Goal: Find specific page/section: Find specific page/section

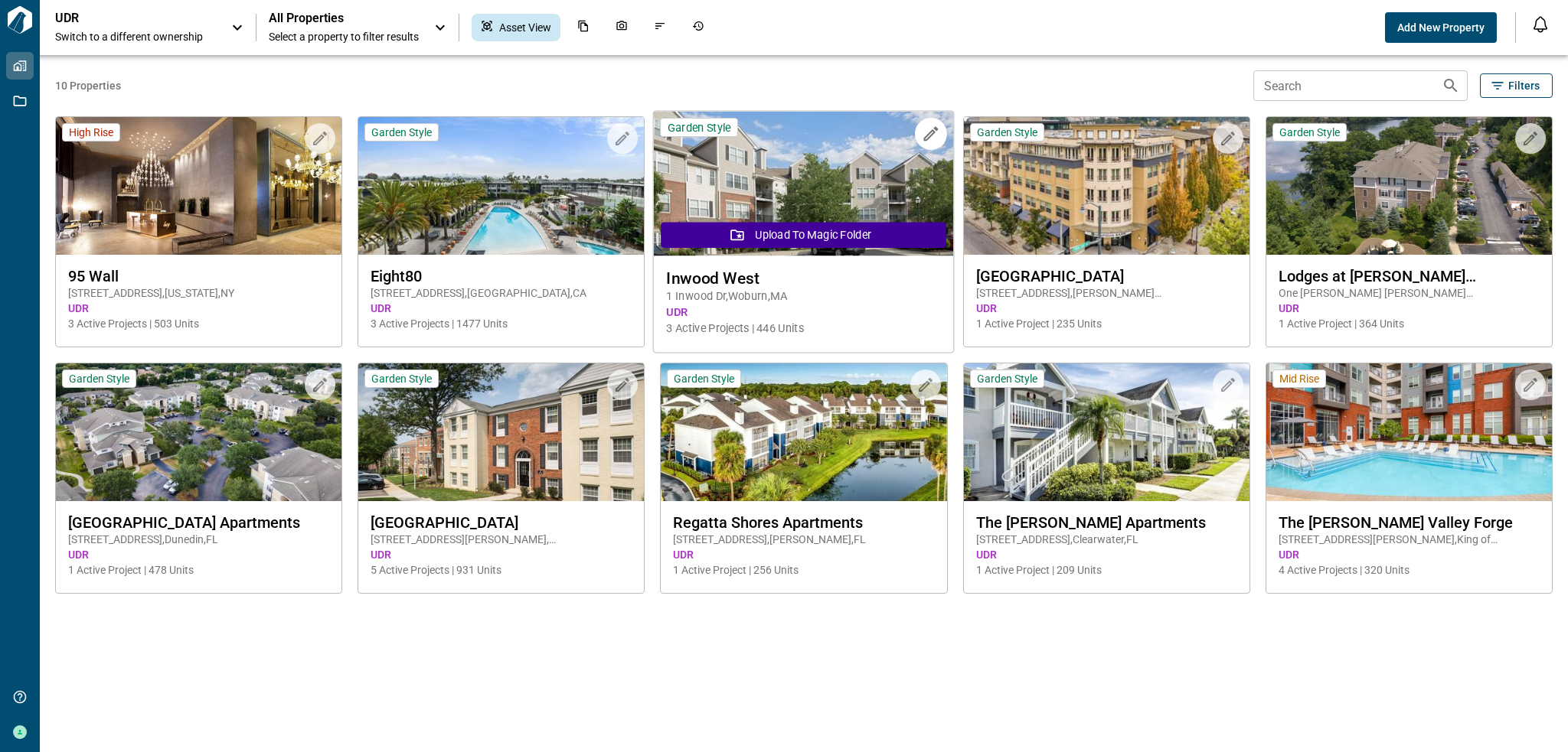
click at [764, 296] on span "[STREET_ADDRESS]" at bounding box center [803, 296] width 274 height 16
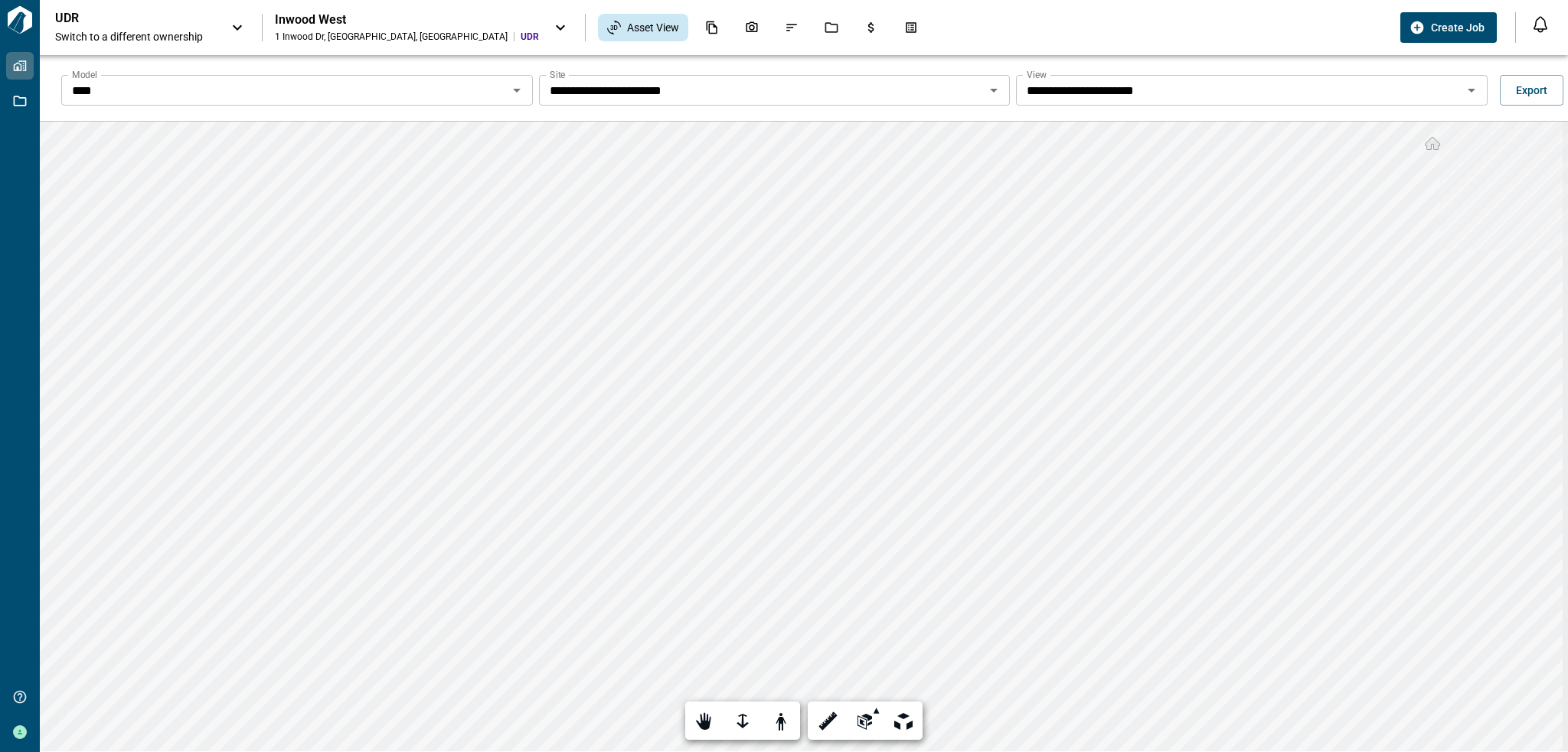
click at [516, 88] on icon "Open" at bounding box center [516, 90] width 19 height 19
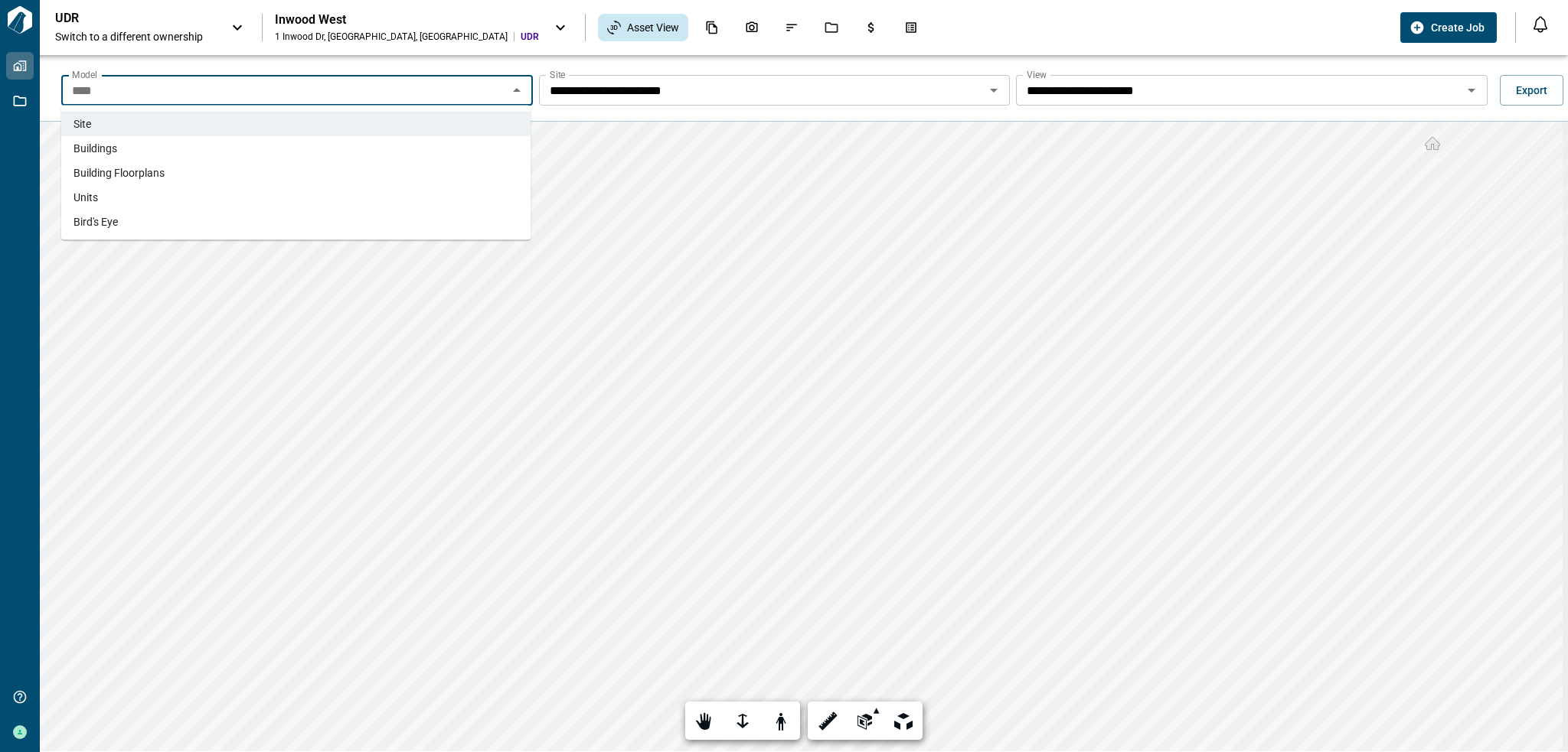
click at [336, 195] on li "Units" at bounding box center [296, 197] width 469 height 24
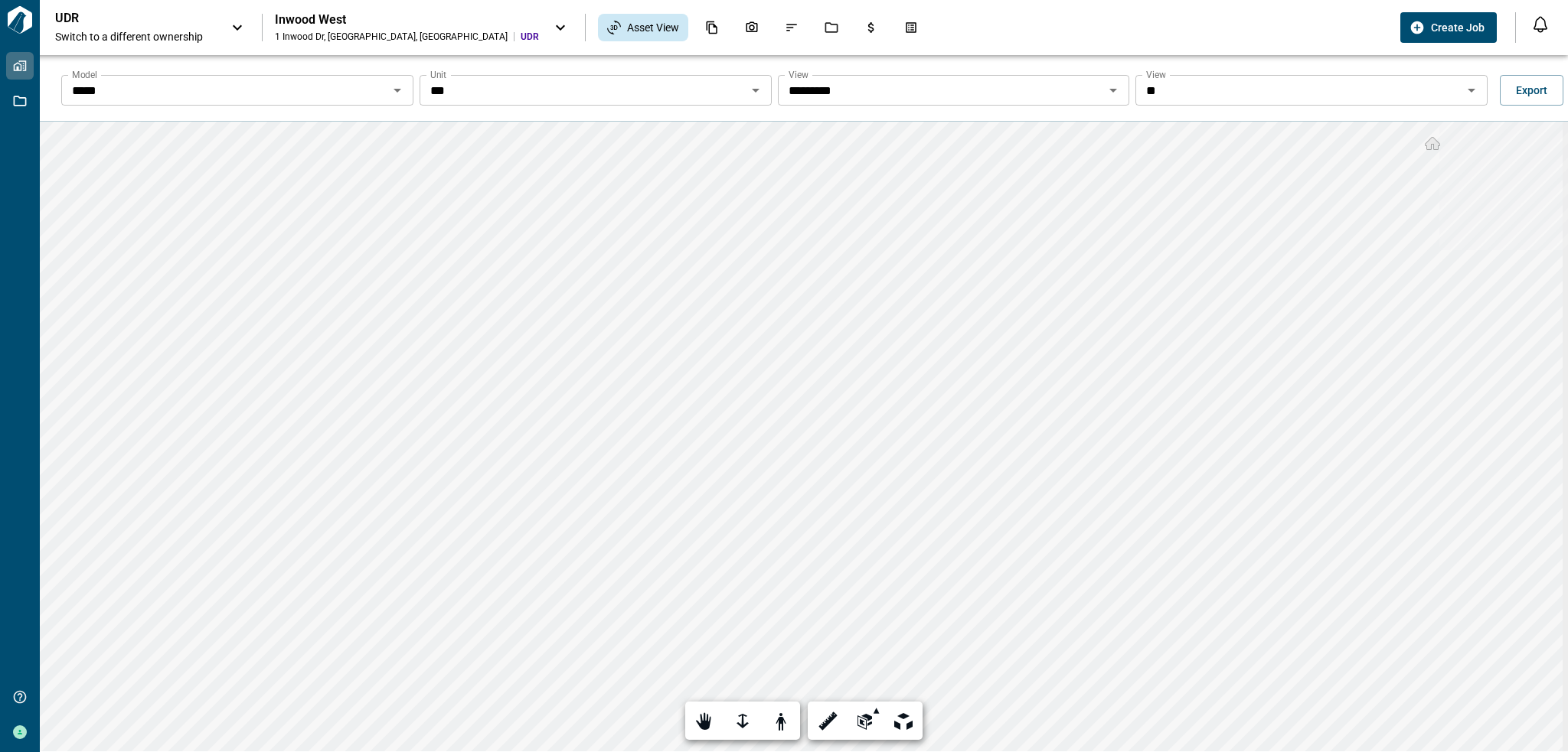
click at [750, 88] on icon "Open" at bounding box center [756, 90] width 19 height 19
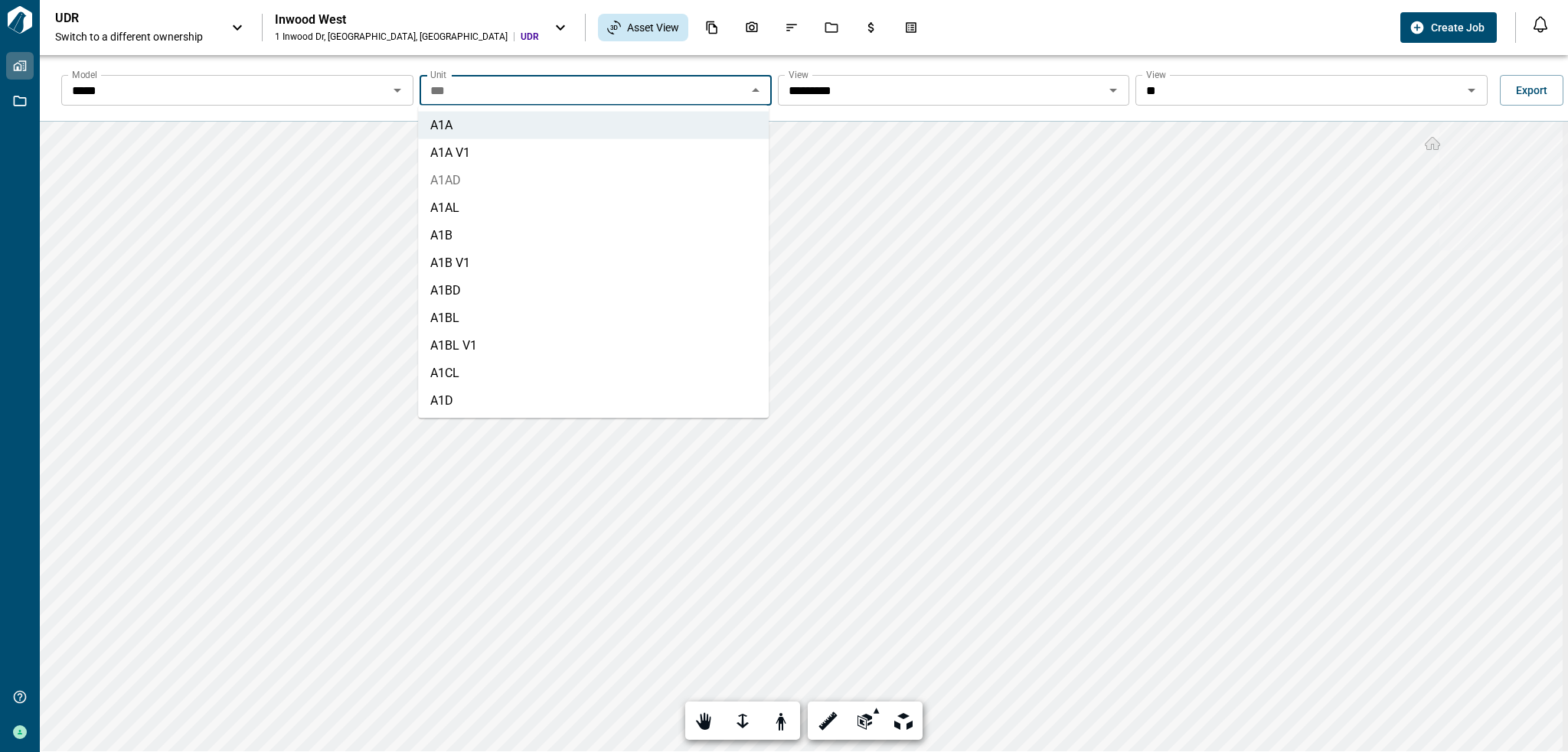
click at [541, 190] on li "A1AD" at bounding box center [593, 180] width 351 height 28
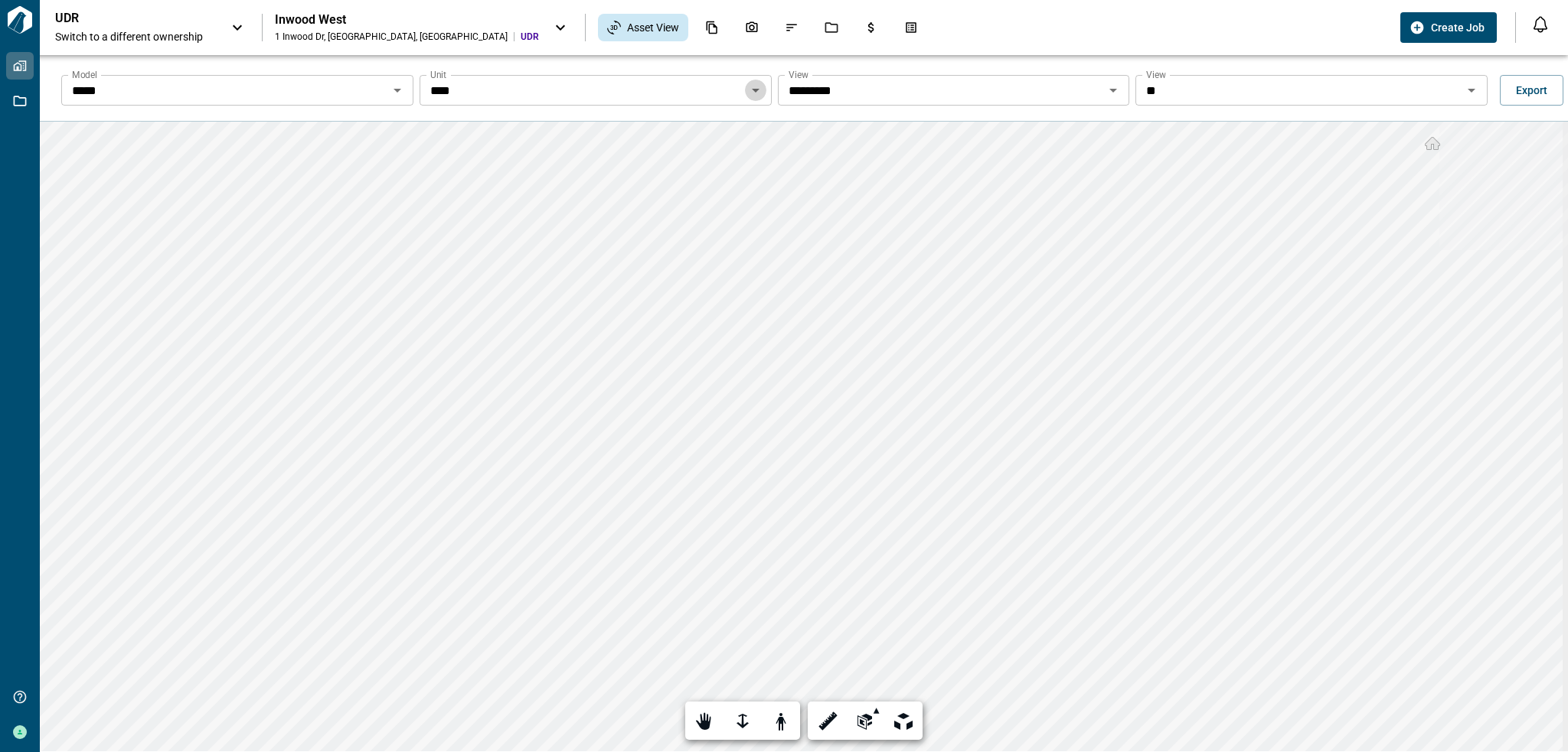
click at [755, 93] on icon "Open" at bounding box center [756, 90] width 19 height 19
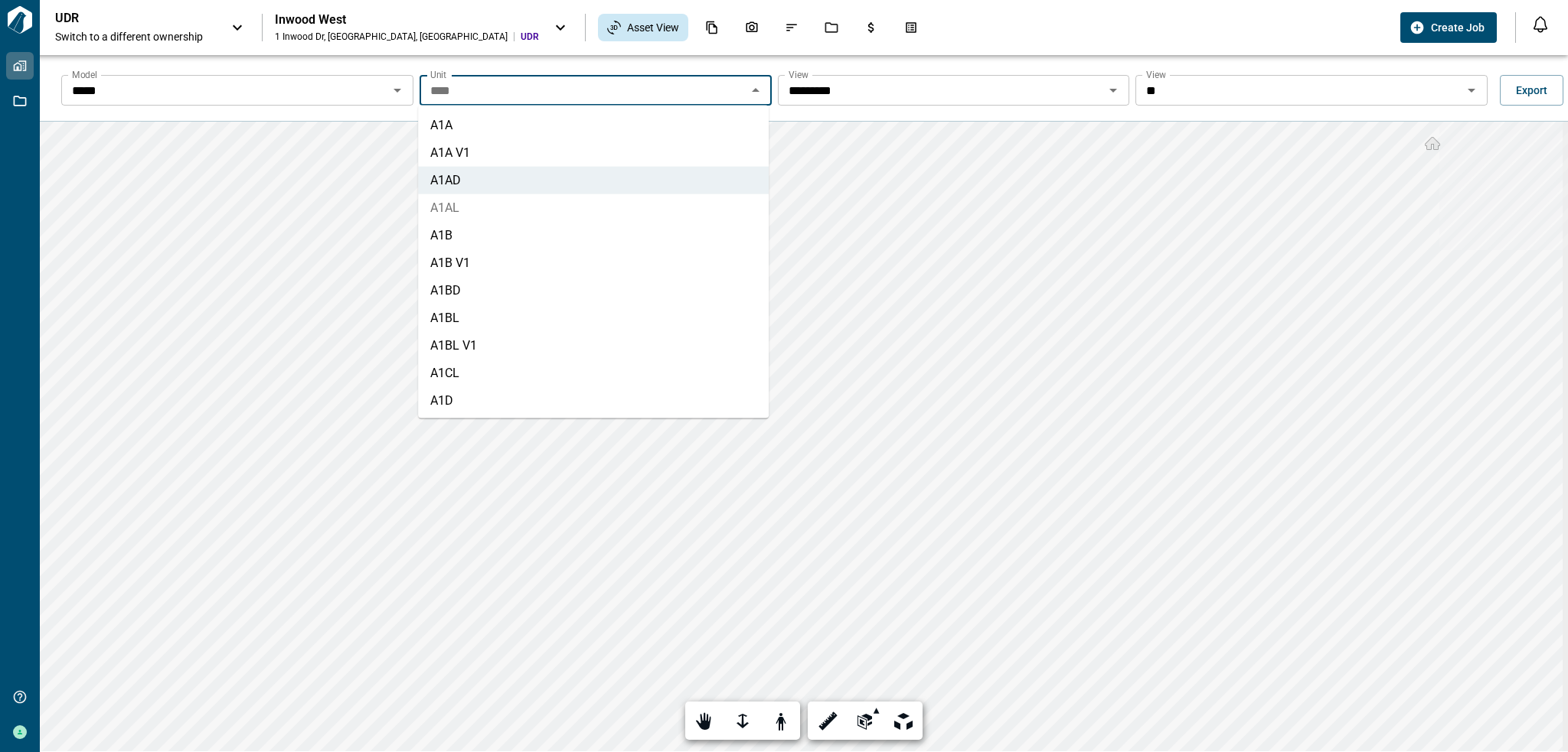
click at [537, 221] on li "A1AL" at bounding box center [593, 208] width 351 height 28
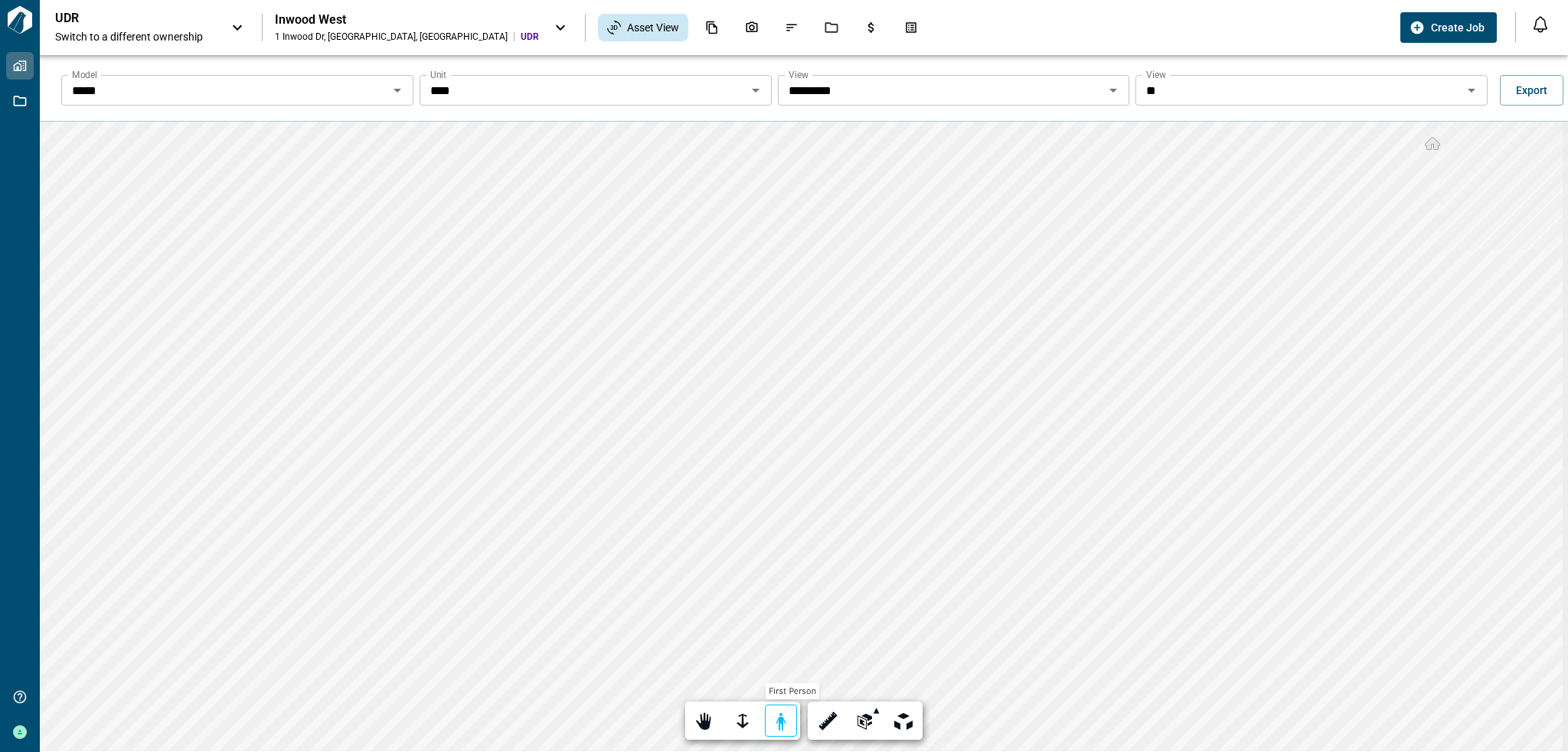
click at [773, 721] on div at bounding box center [780, 722] width 21 height 24
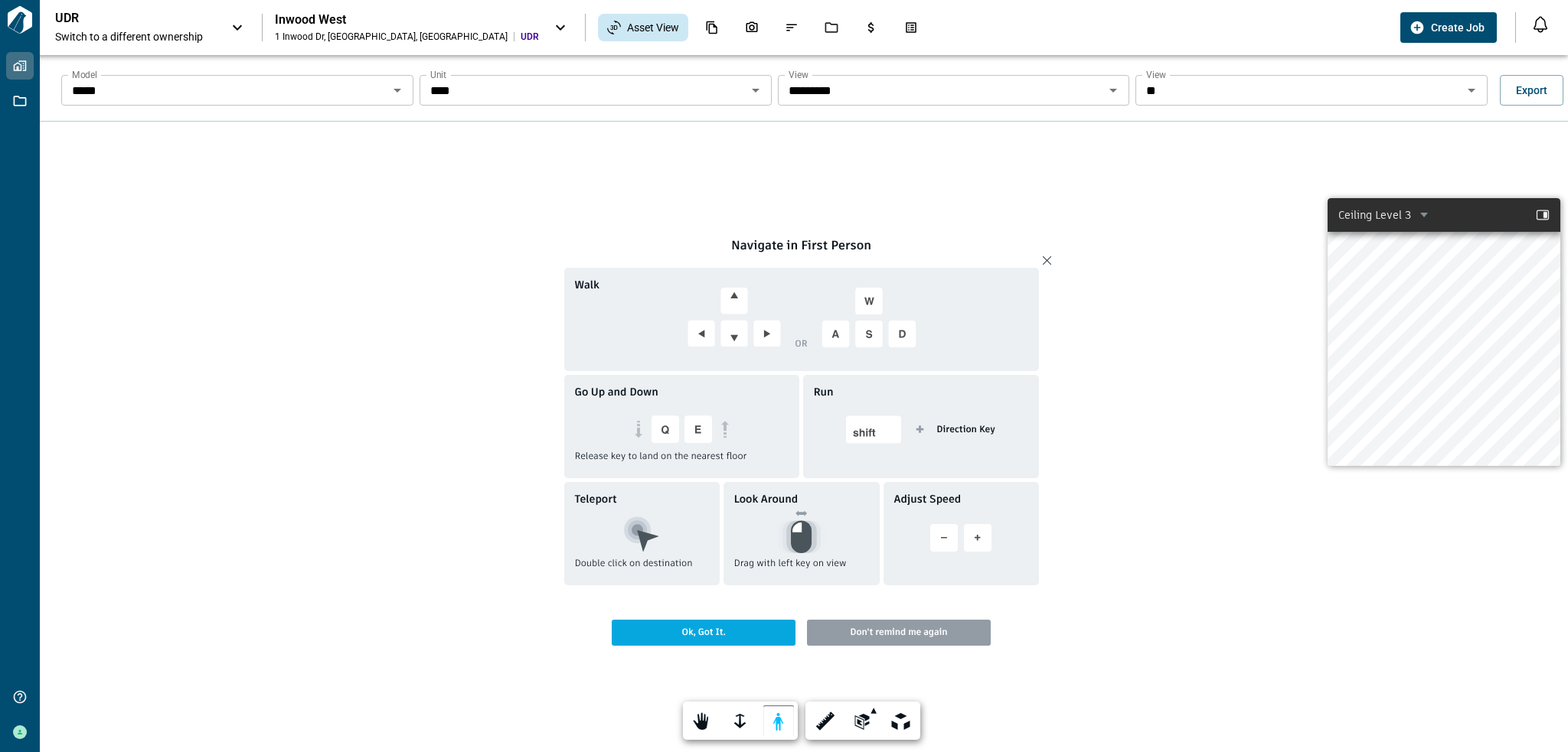
click at [1046, 258] on div at bounding box center [1052, 260] width 19 height 38
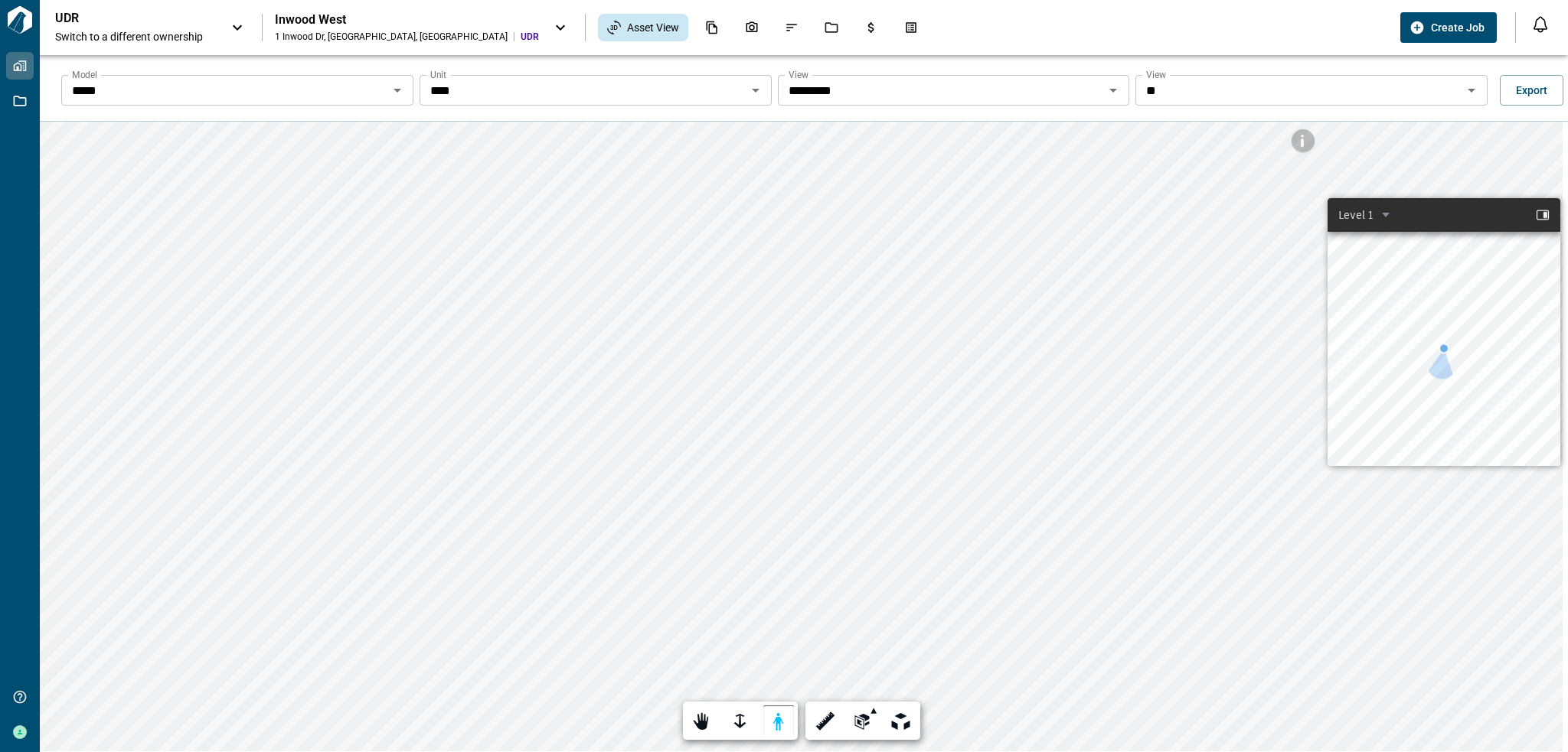
click at [756, 90] on icon "Open" at bounding box center [756, 90] width 19 height 19
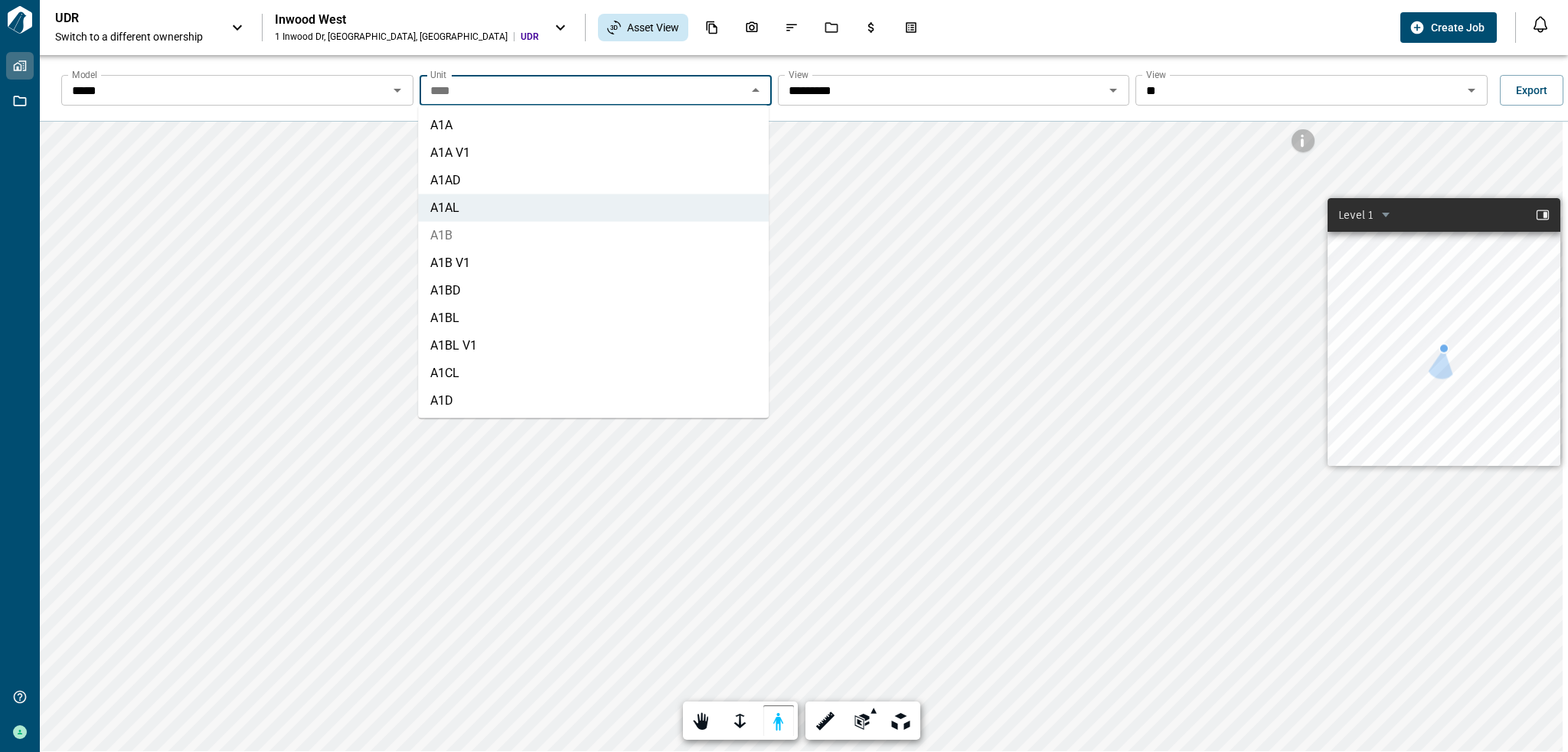
click at [534, 248] on li "A1B" at bounding box center [593, 236] width 351 height 28
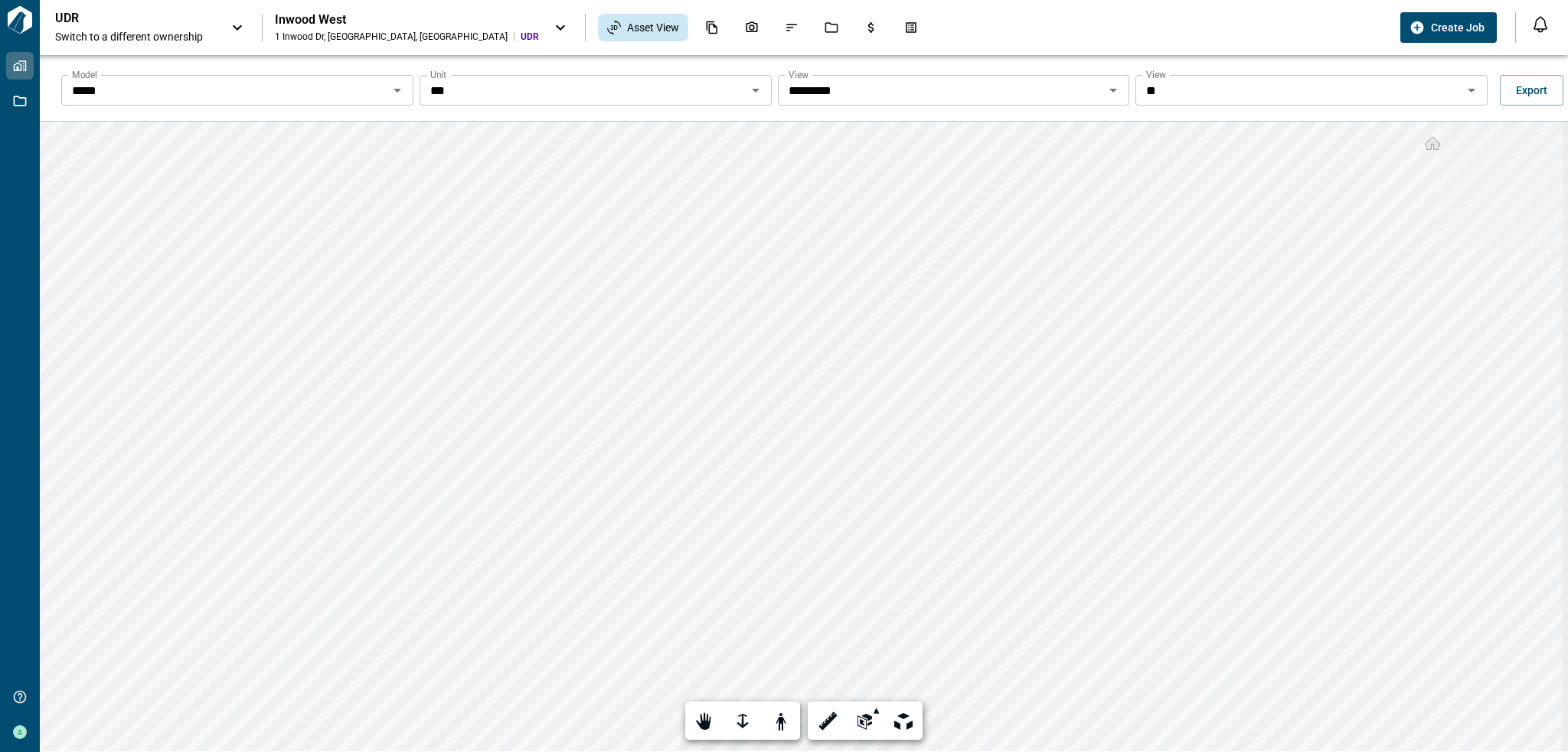
click at [753, 88] on icon "Open" at bounding box center [755, 90] width 8 height 4
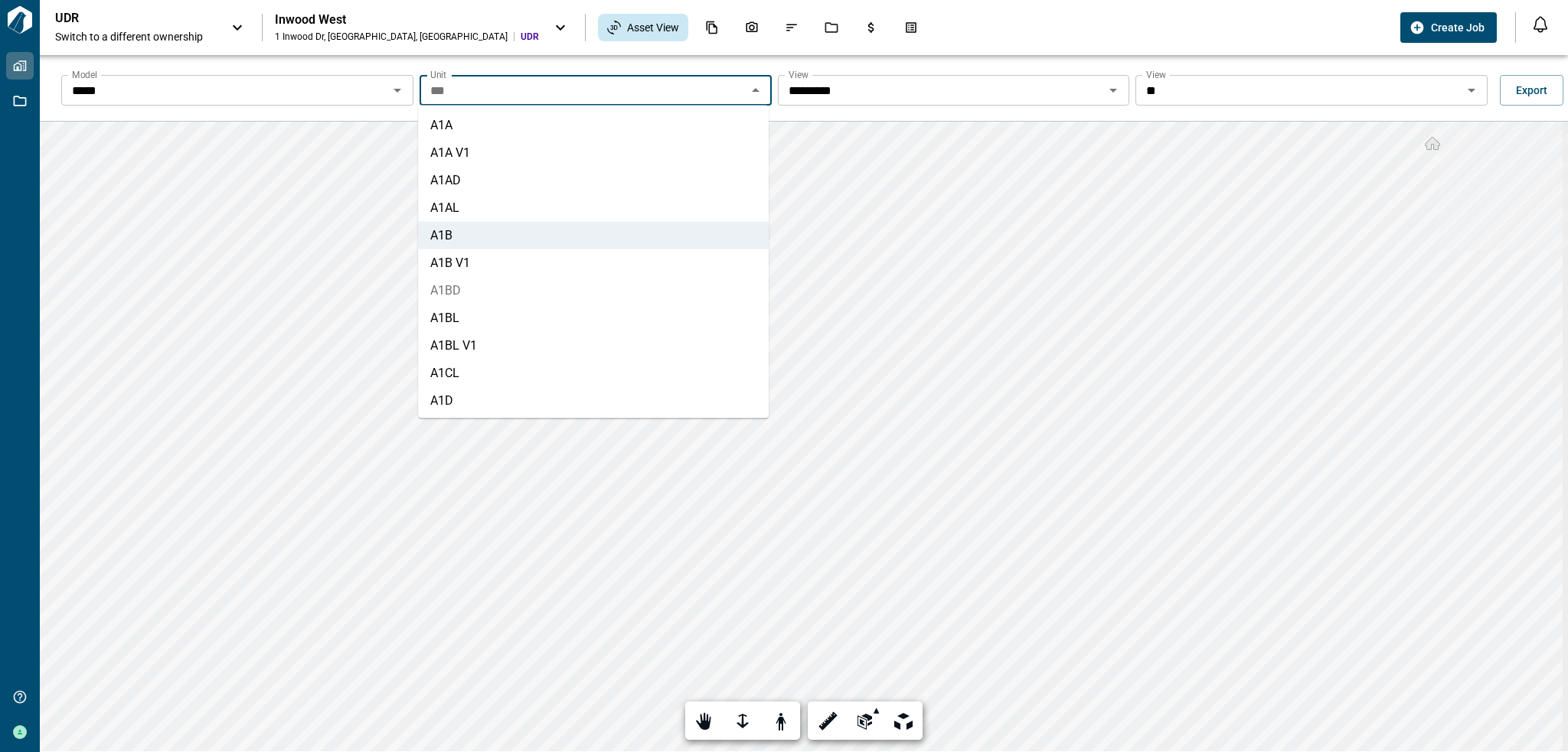
click at [532, 296] on li "A1BD" at bounding box center [593, 291] width 351 height 28
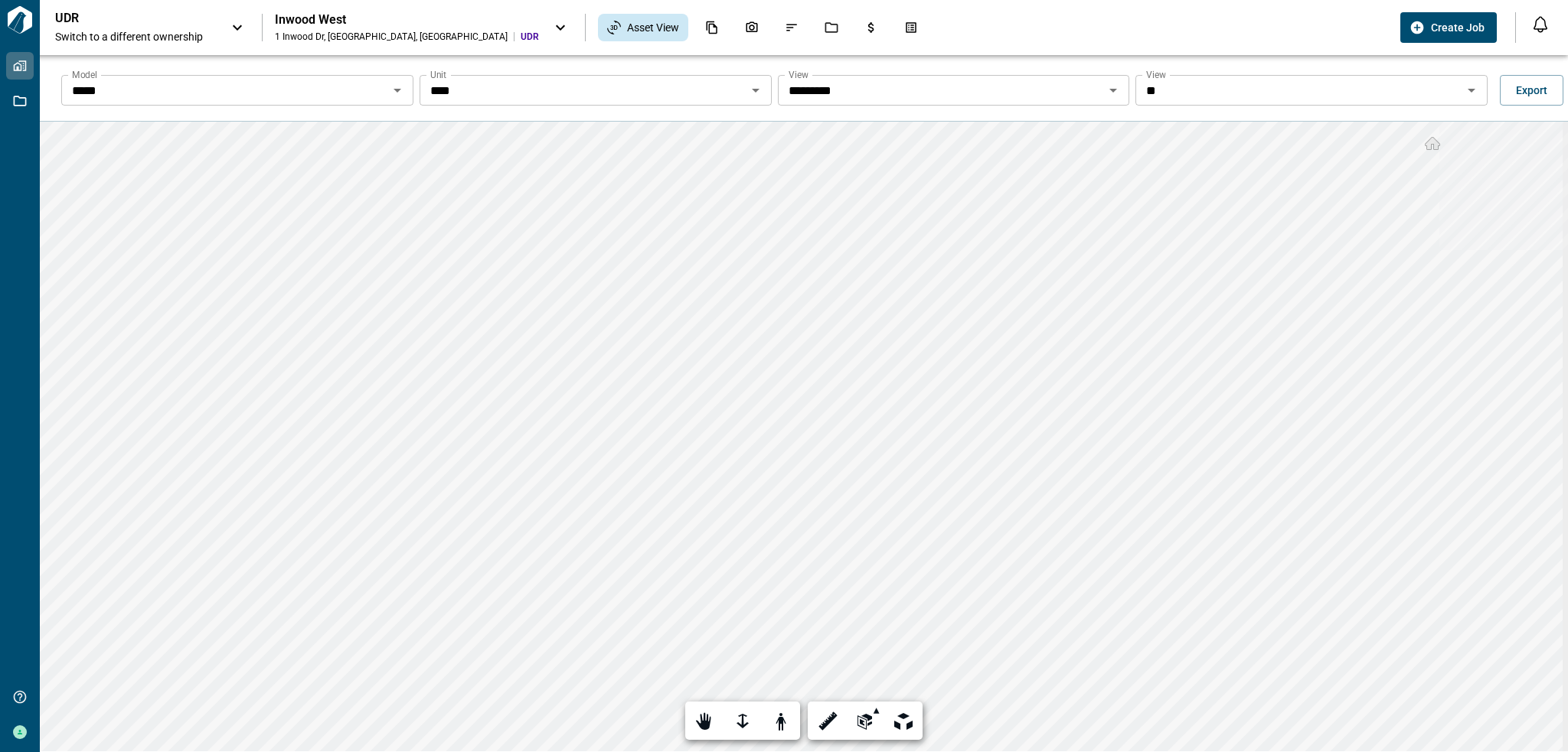
click at [752, 88] on icon "Open" at bounding box center [755, 90] width 8 height 4
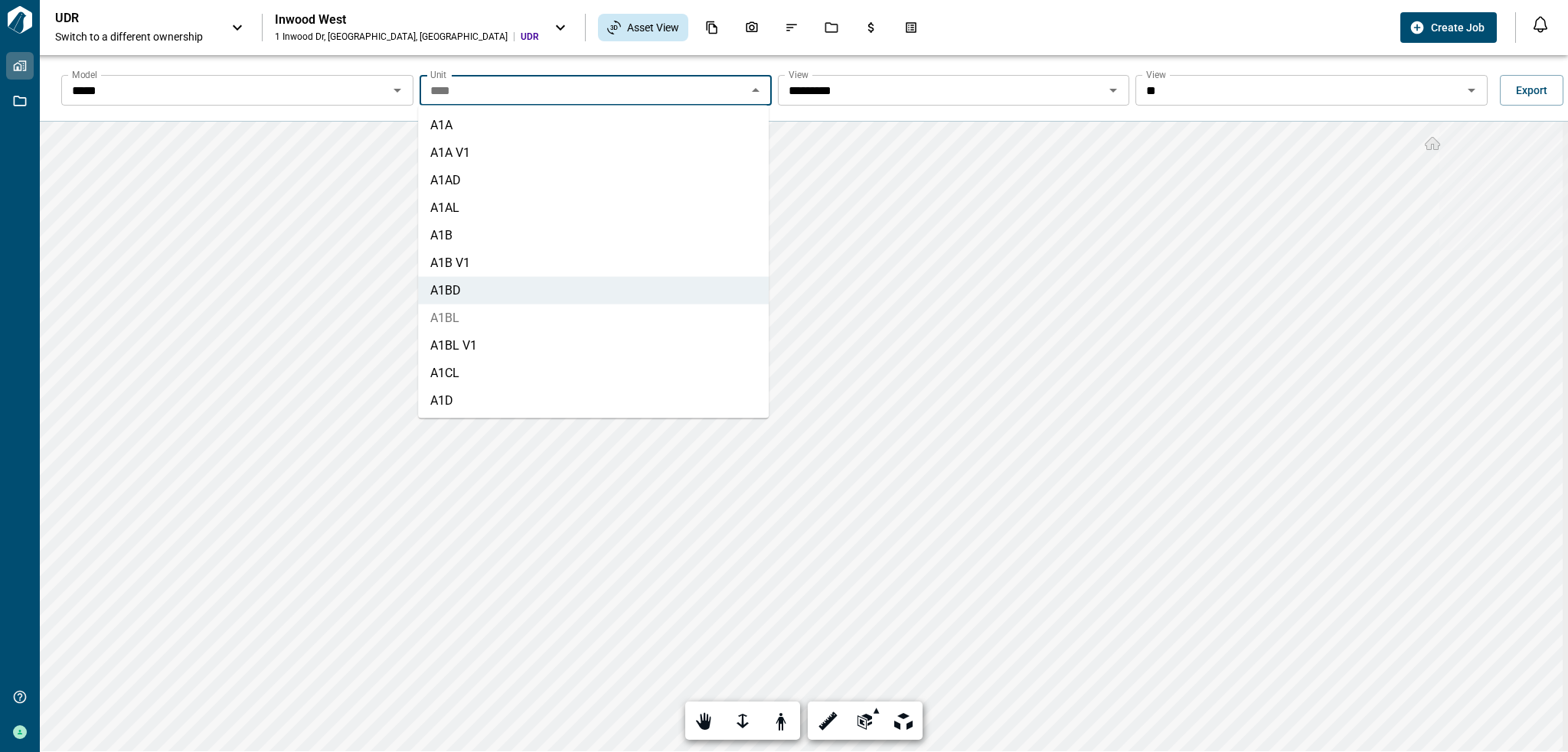
click at [506, 323] on li "A1BL" at bounding box center [593, 318] width 351 height 28
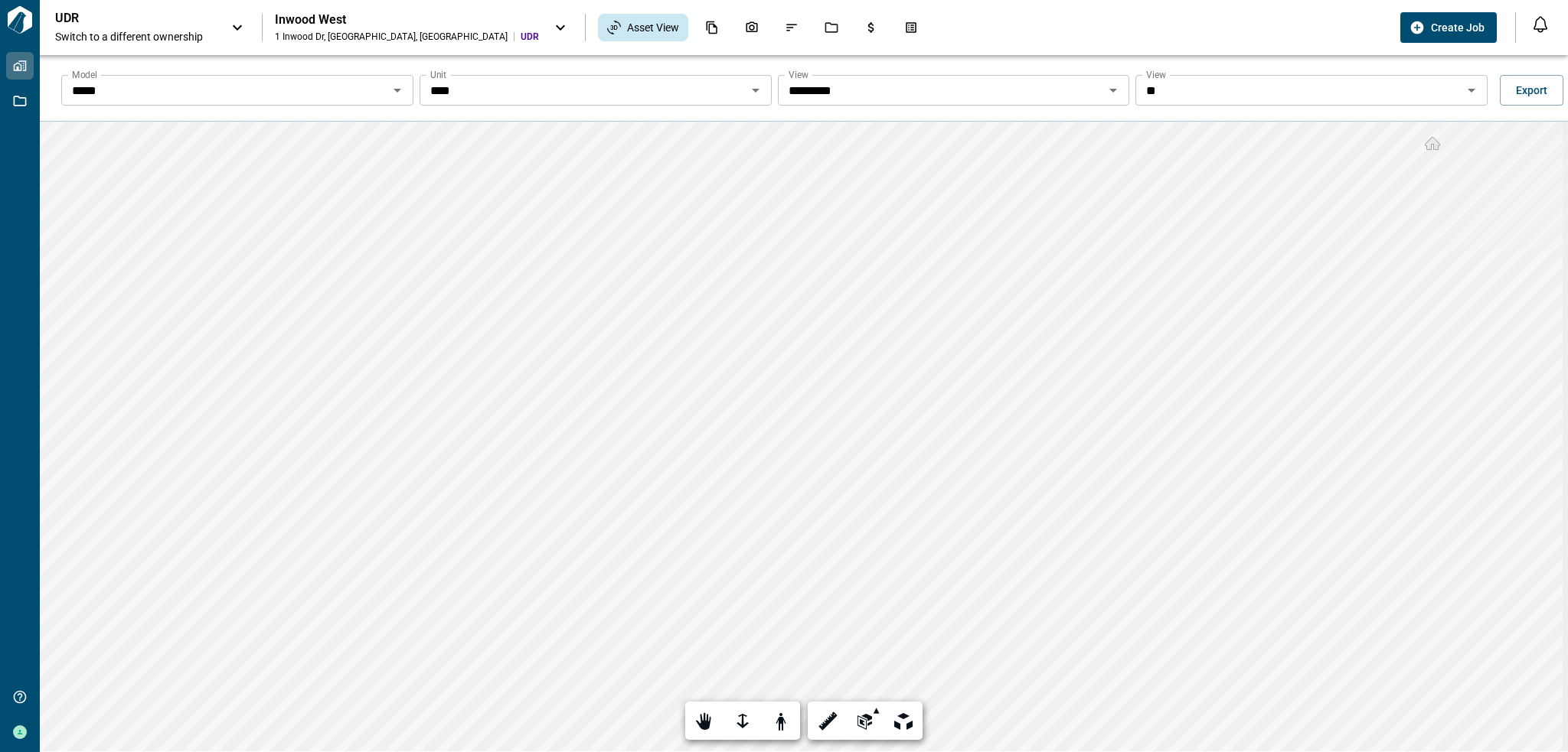
click at [770, 720] on div at bounding box center [780, 722] width 21 height 24
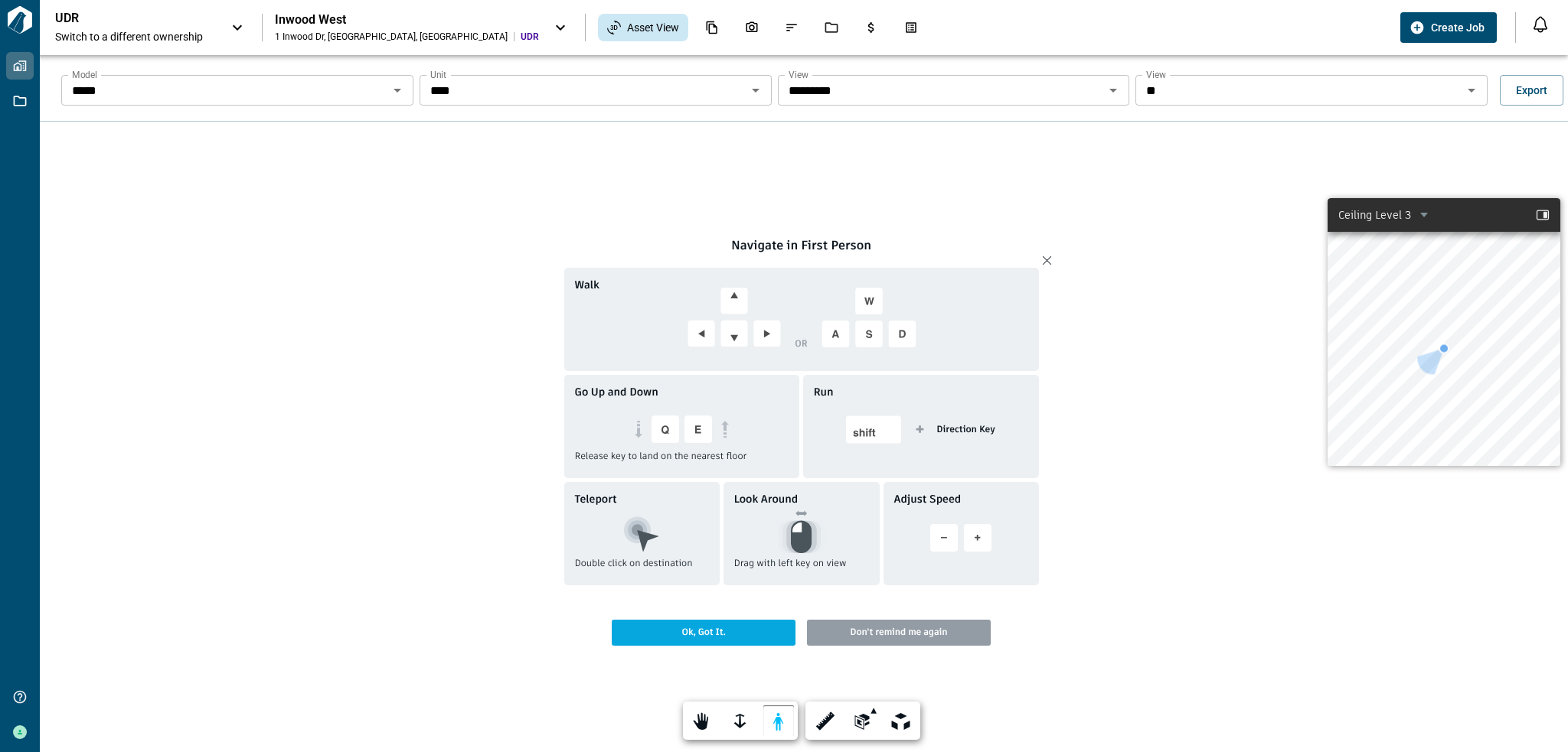
click at [1046, 262] on div at bounding box center [1052, 260] width 19 height 38
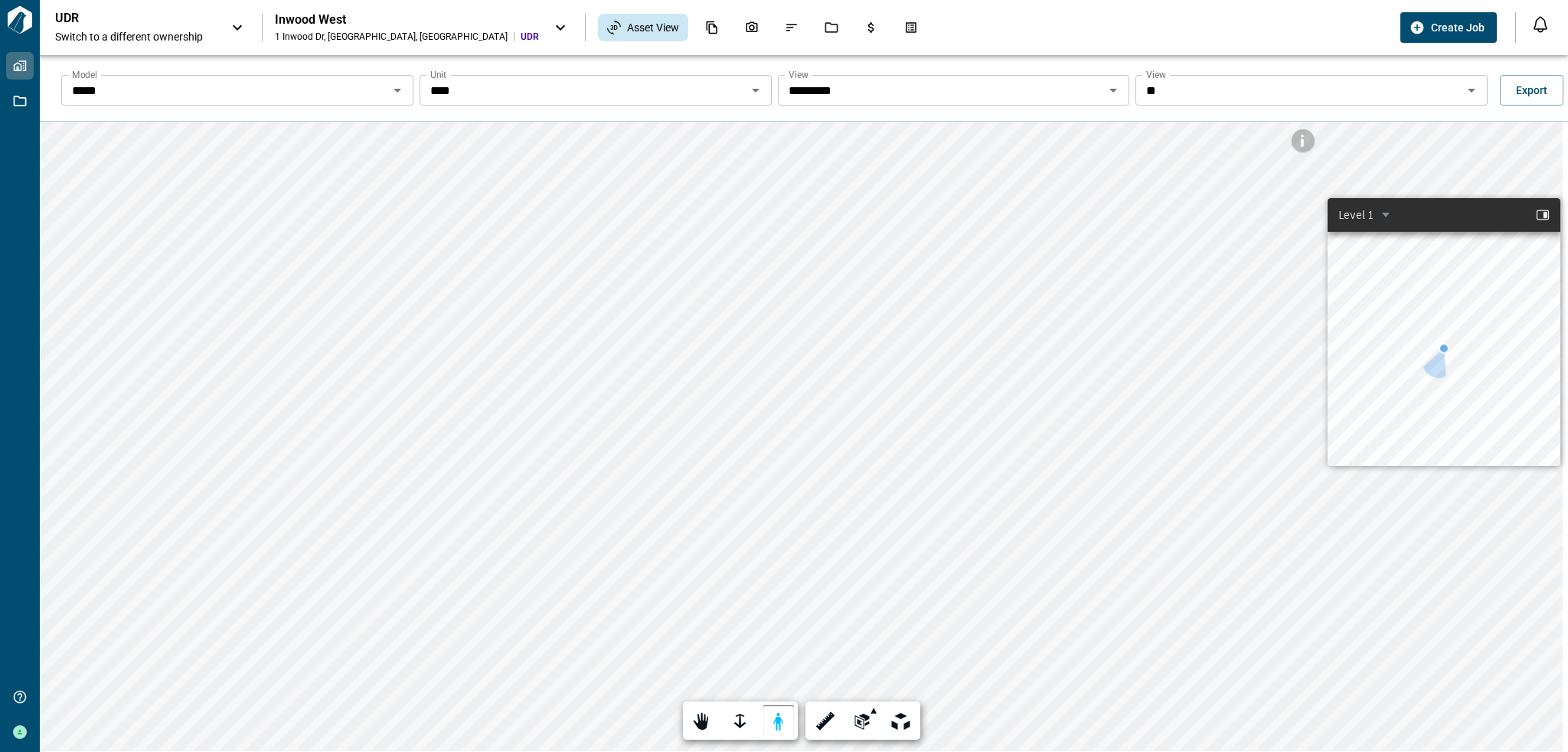
click at [759, 93] on icon "Open" at bounding box center [756, 90] width 19 height 19
click at [748, 84] on icon "Open" at bounding box center [756, 90] width 19 height 19
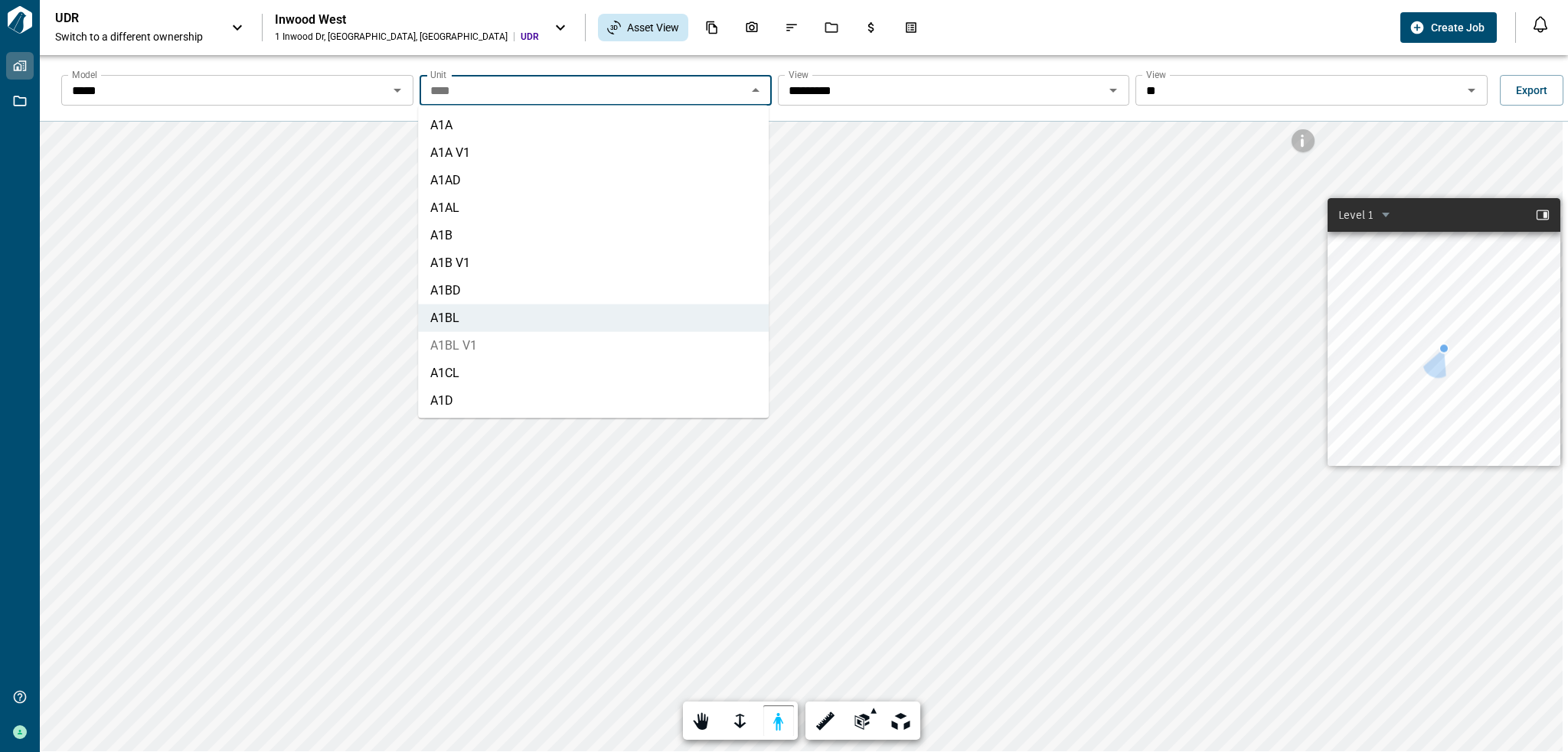
click at [539, 356] on li "A1BL V1" at bounding box center [593, 345] width 351 height 28
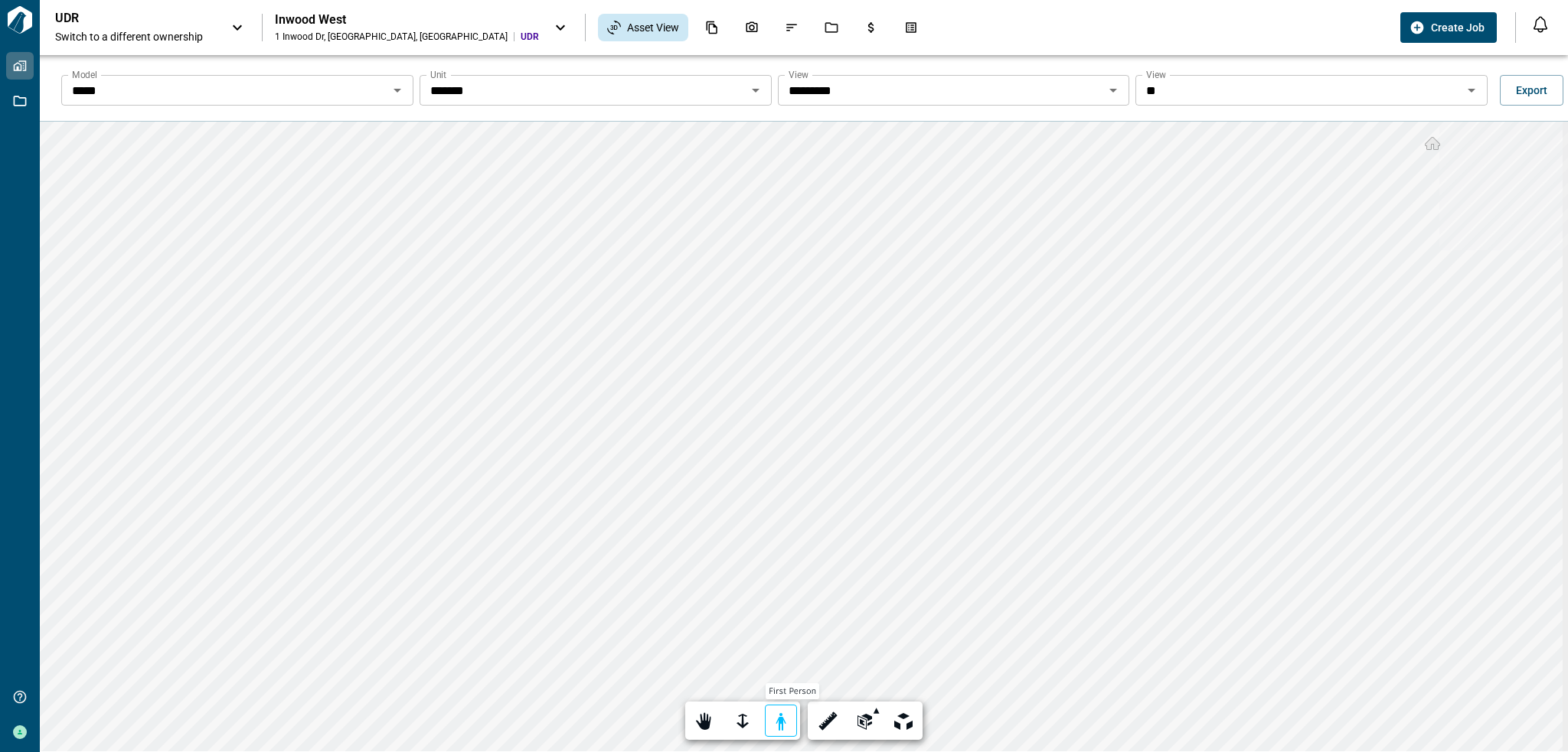
click at [780, 712] on div at bounding box center [780, 722] width 21 height 24
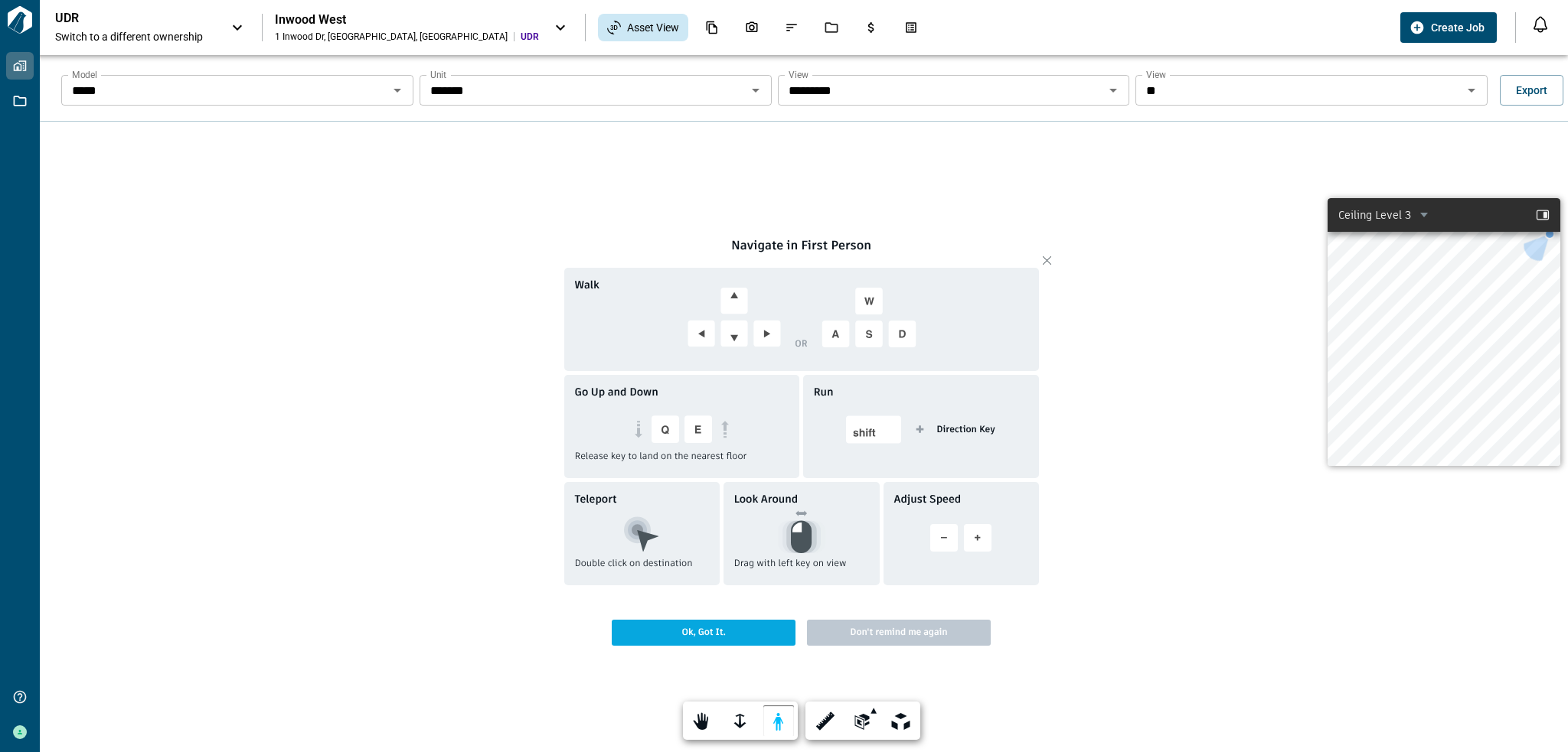
click at [909, 625] on span "Don't remind me again" at bounding box center [899, 632] width 184 height 26
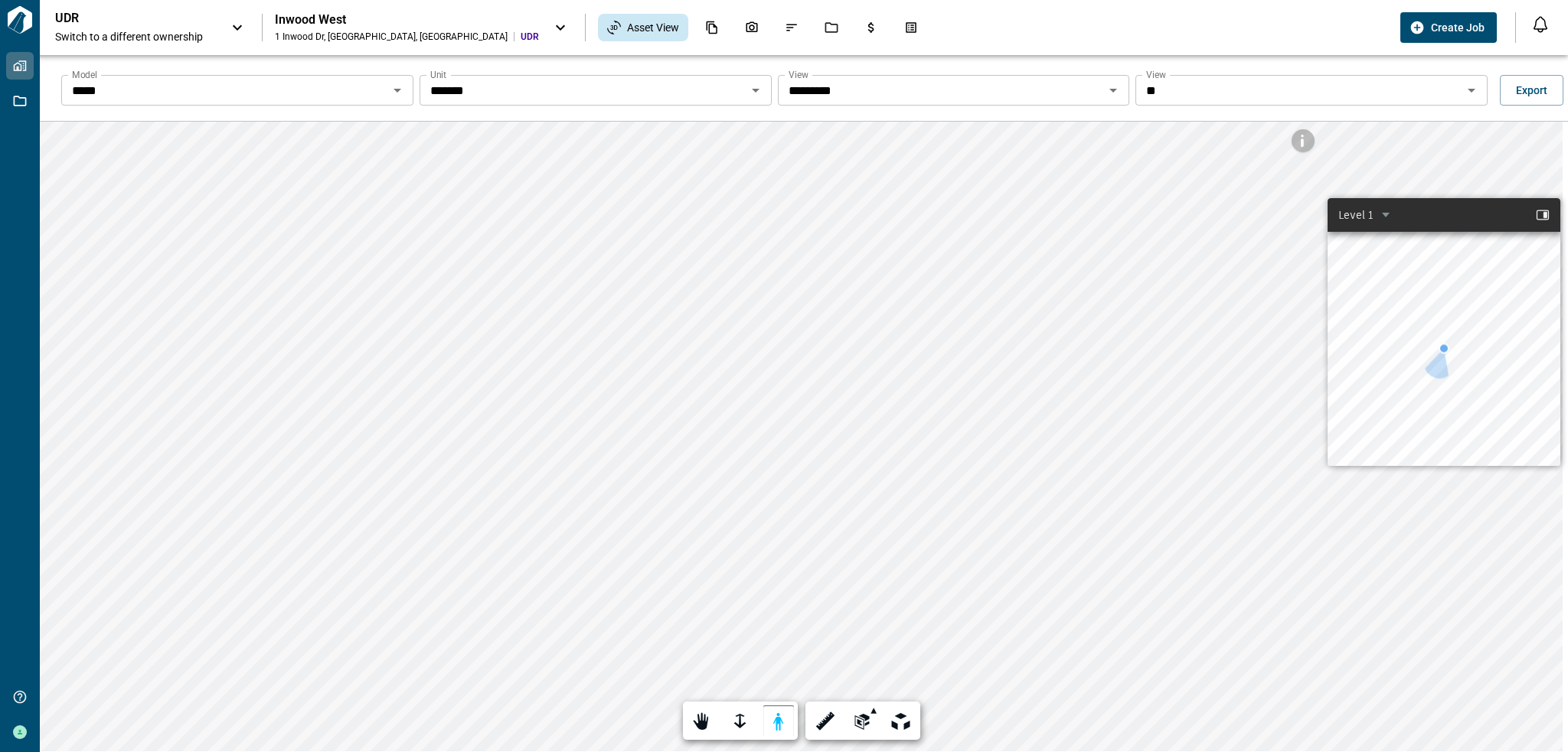
click at [750, 93] on icon "Open" at bounding box center [756, 90] width 19 height 19
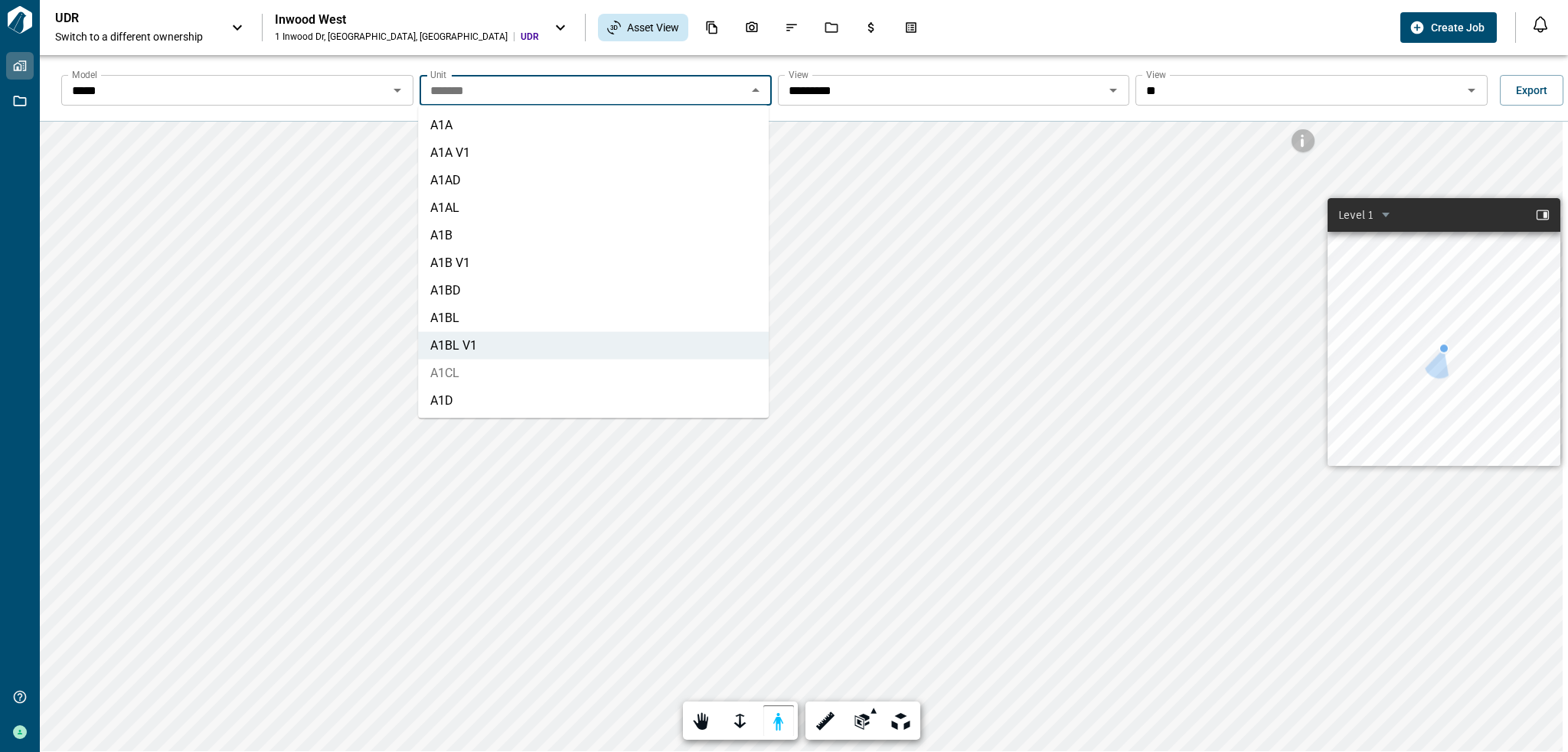
click at [497, 369] on li "A1CL" at bounding box center [593, 373] width 351 height 28
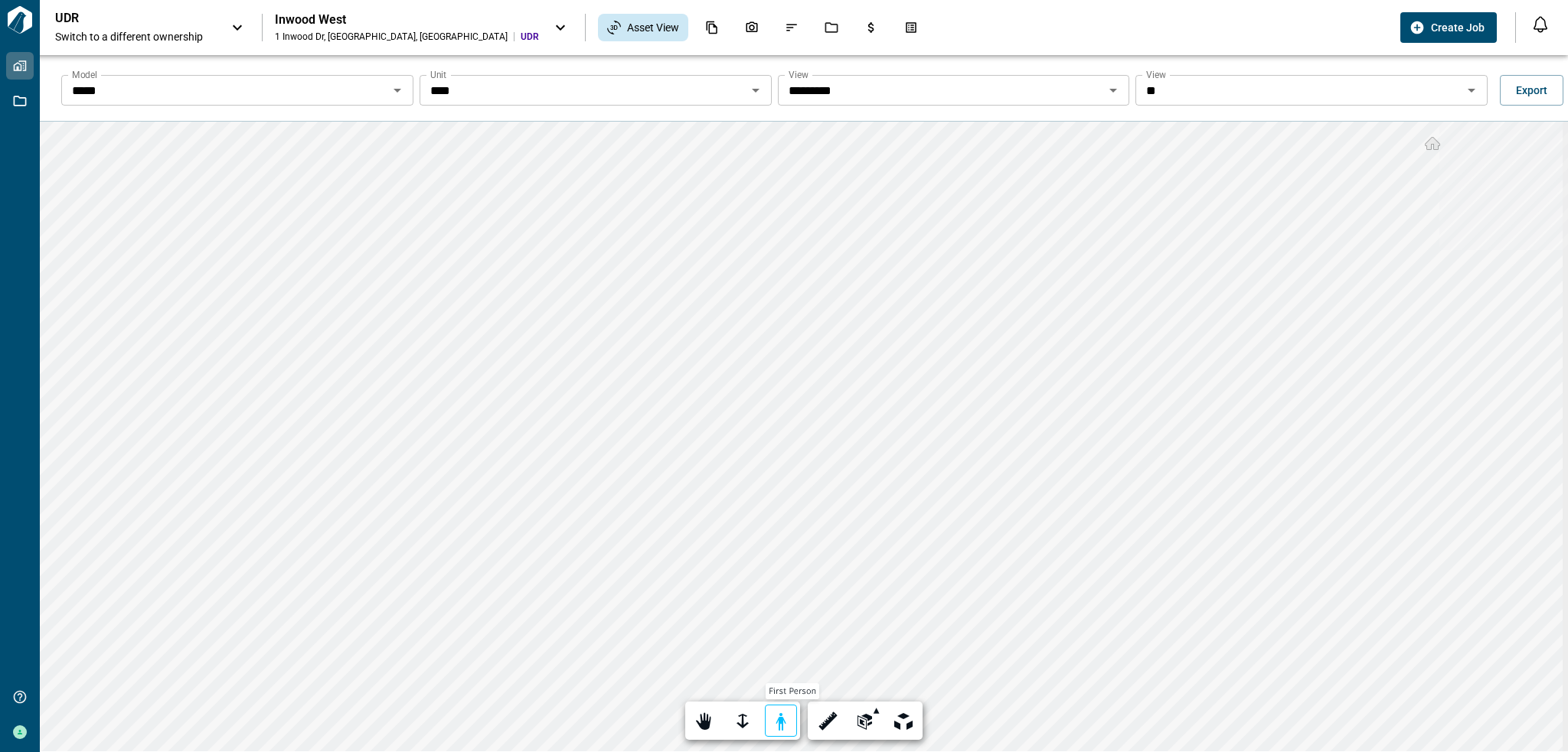
click at [779, 712] on div at bounding box center [780, 722] width 21 height 24
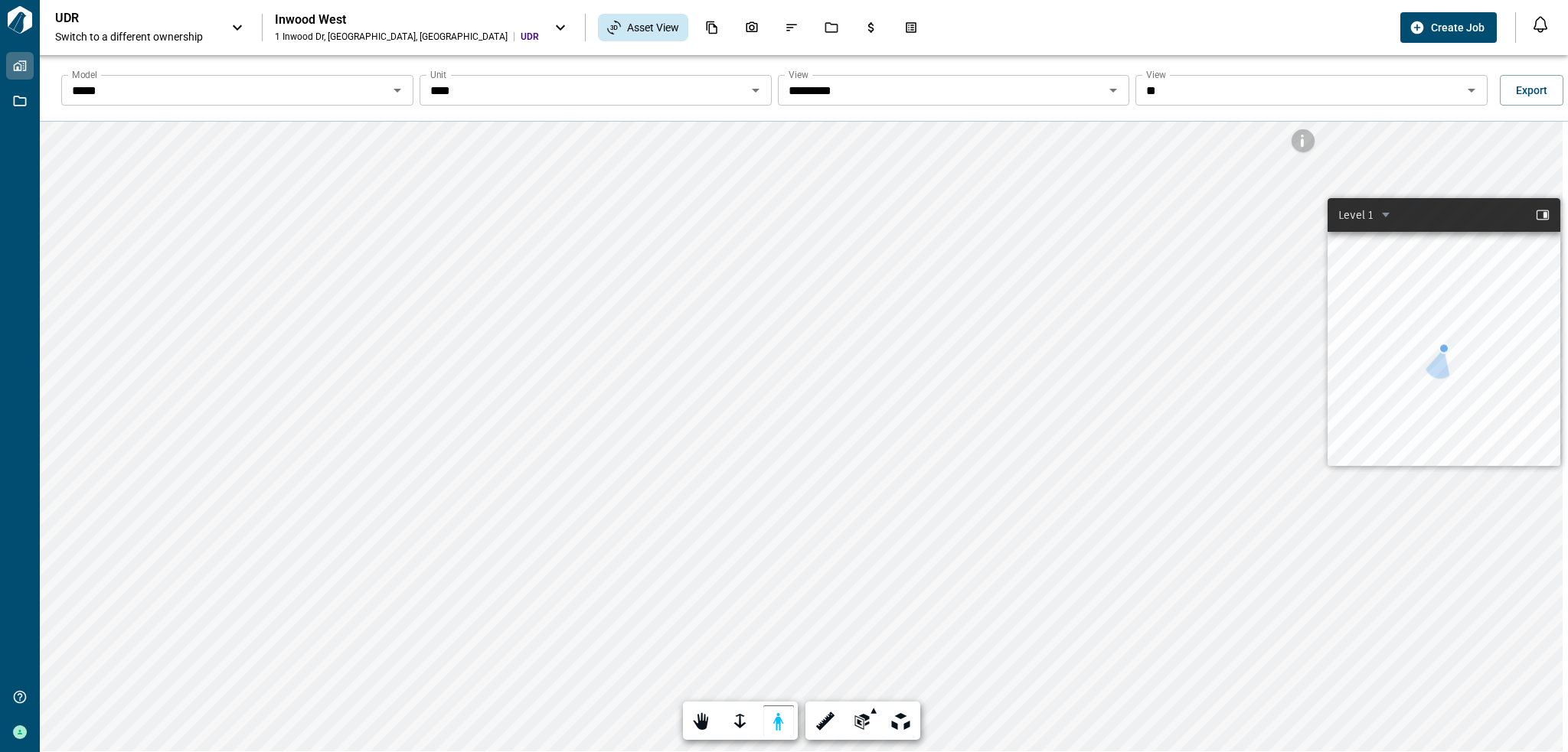
click at [755, 93] on icon "Open" at bounding box center [756, 90] width 19 height 19
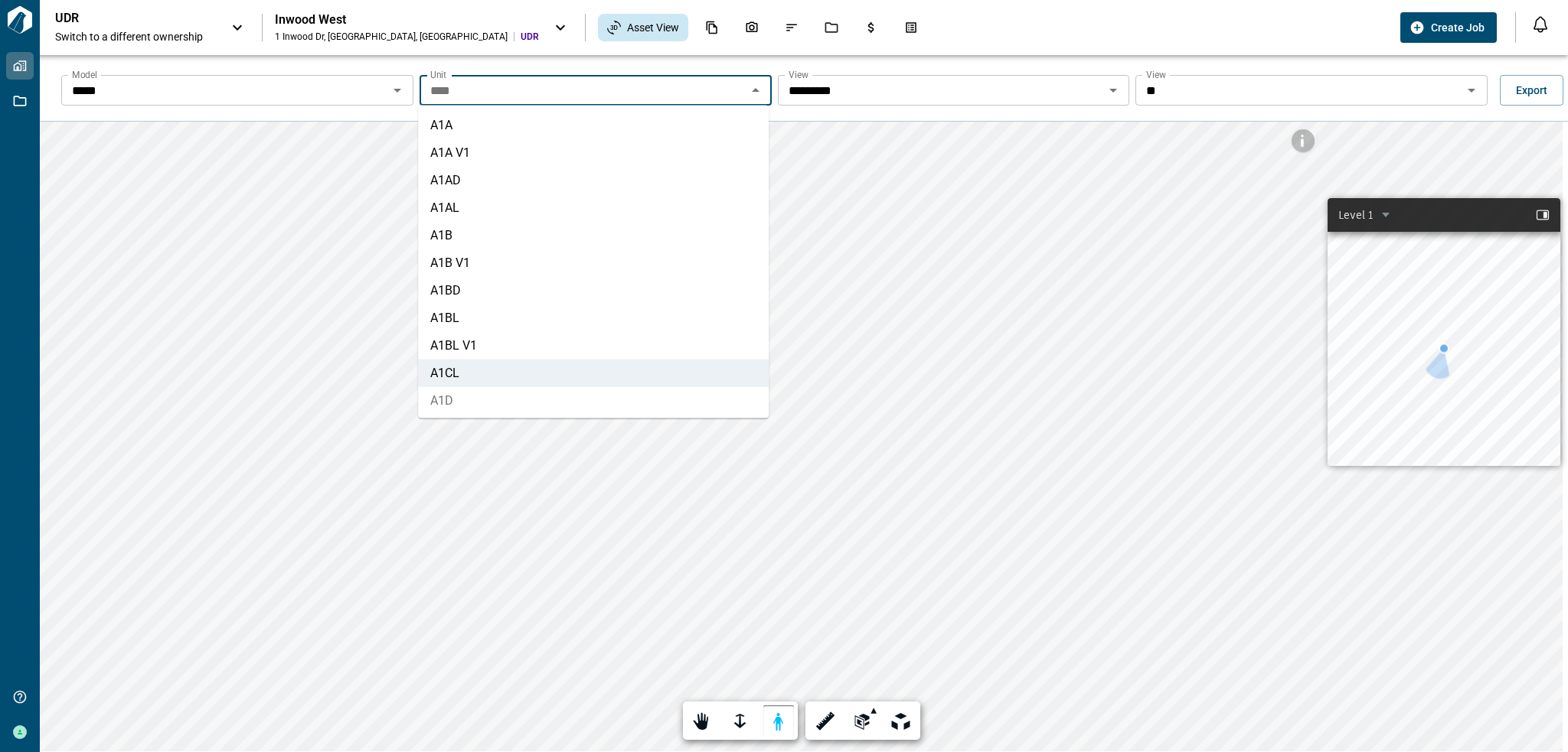
click at [511, 401] on li "A1D" at bounding box center [593, 401] width 351 height 28
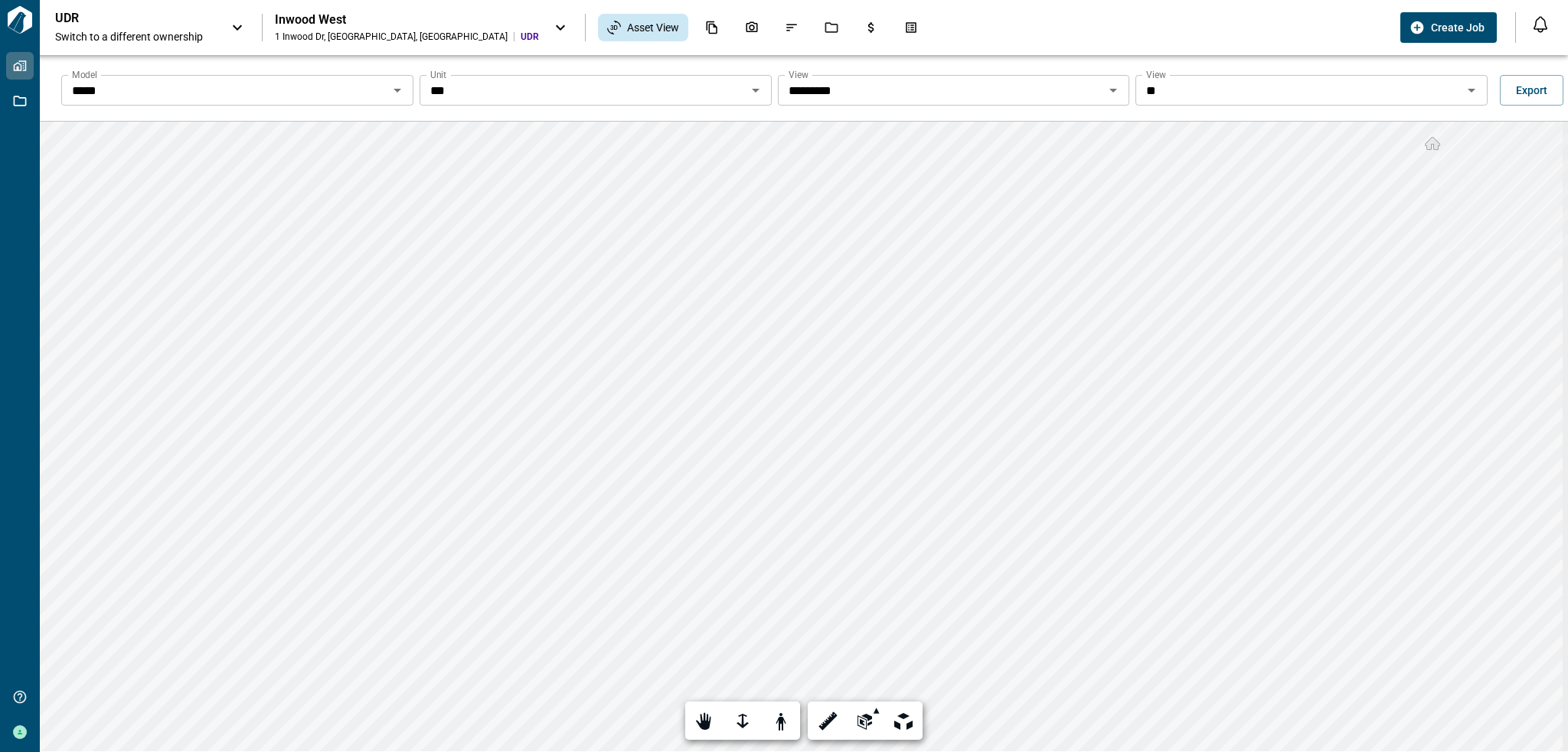
click at [756, 90] on icon "Open" at bounding box center [756, 90] width 19 height 19
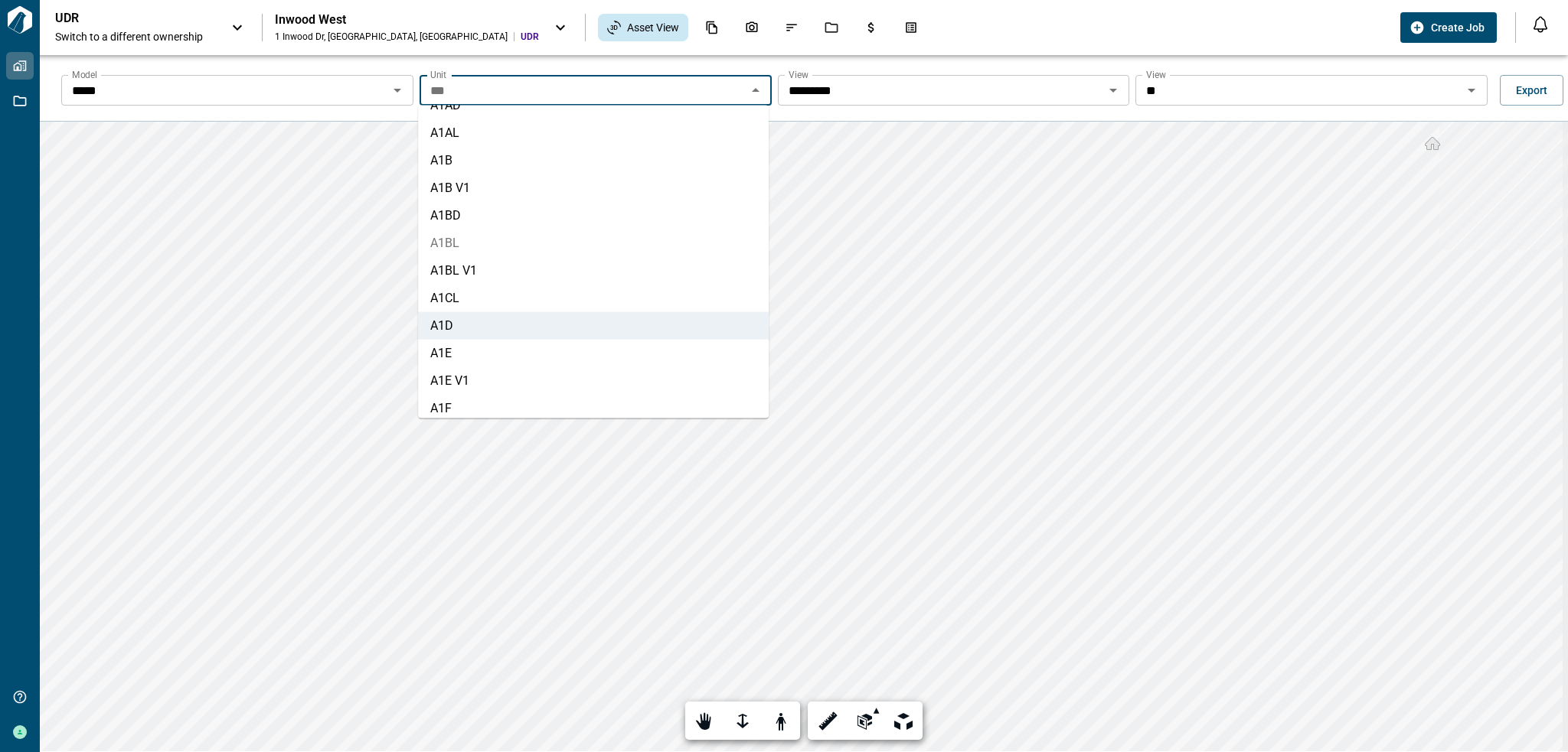
scroll to position [102, 0]
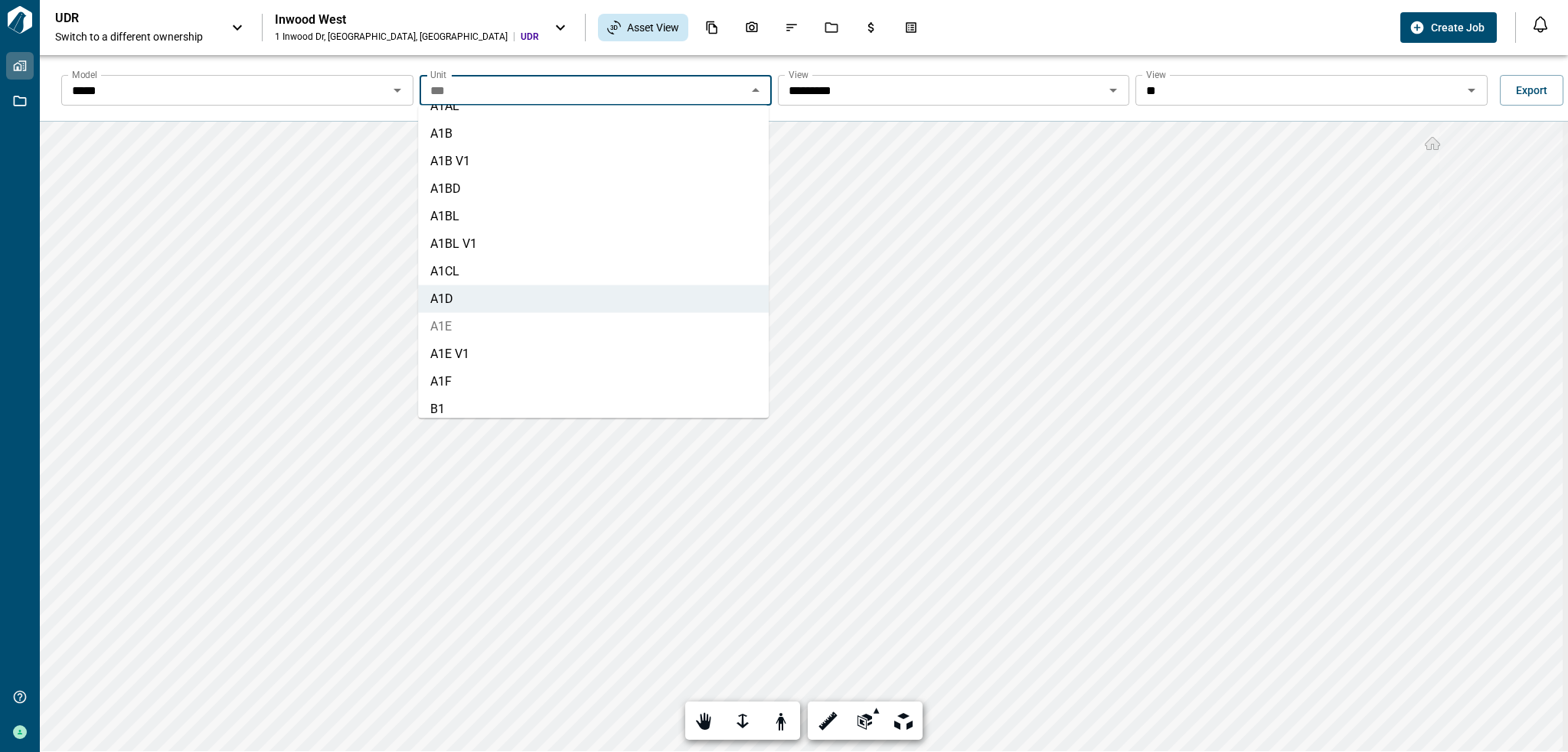
click at [557, 325] on li "A1E" at bounding box center [593, 327] width 351 height 28
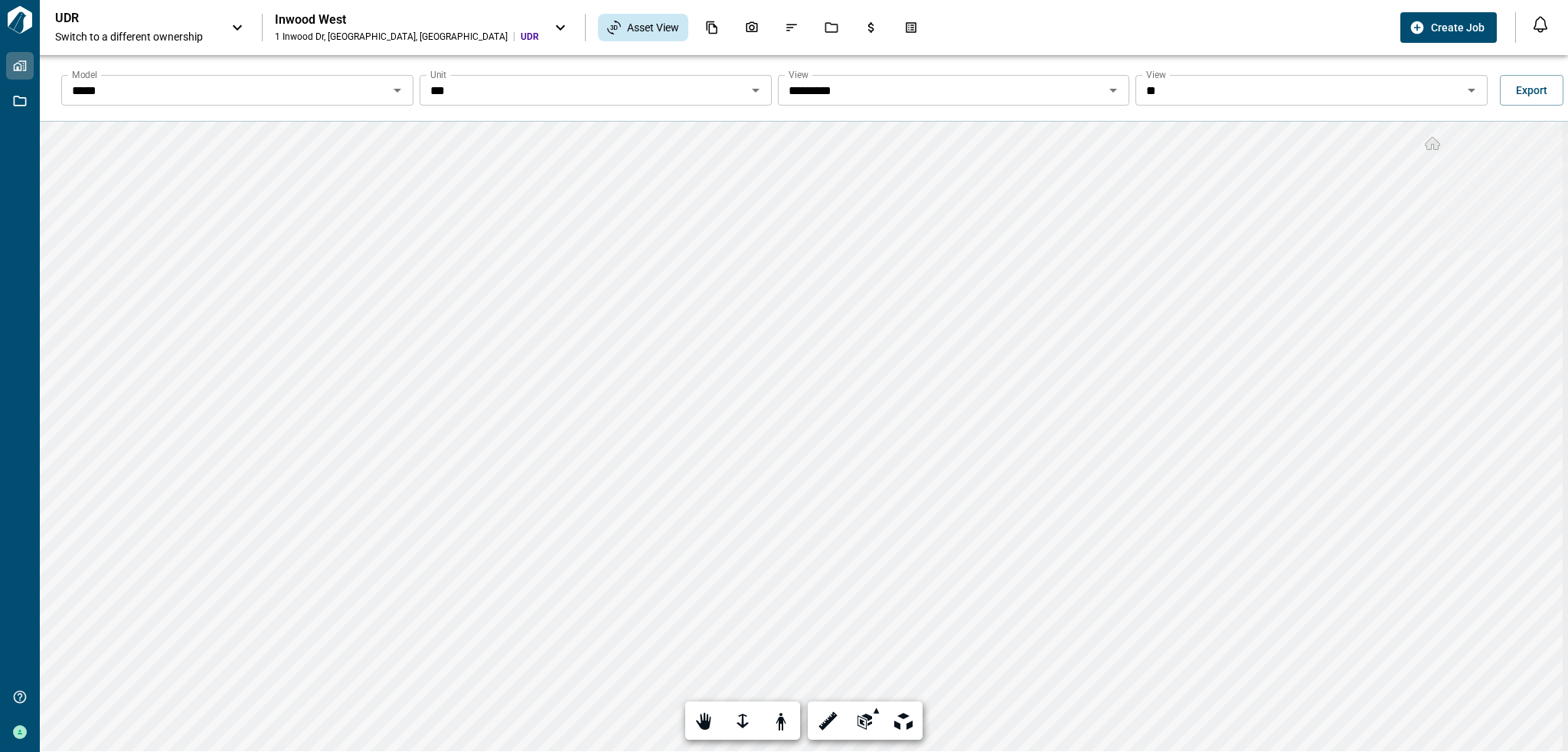
click at [680, 90] on input "***" at bounding box center [582, 89] width 318 height 21
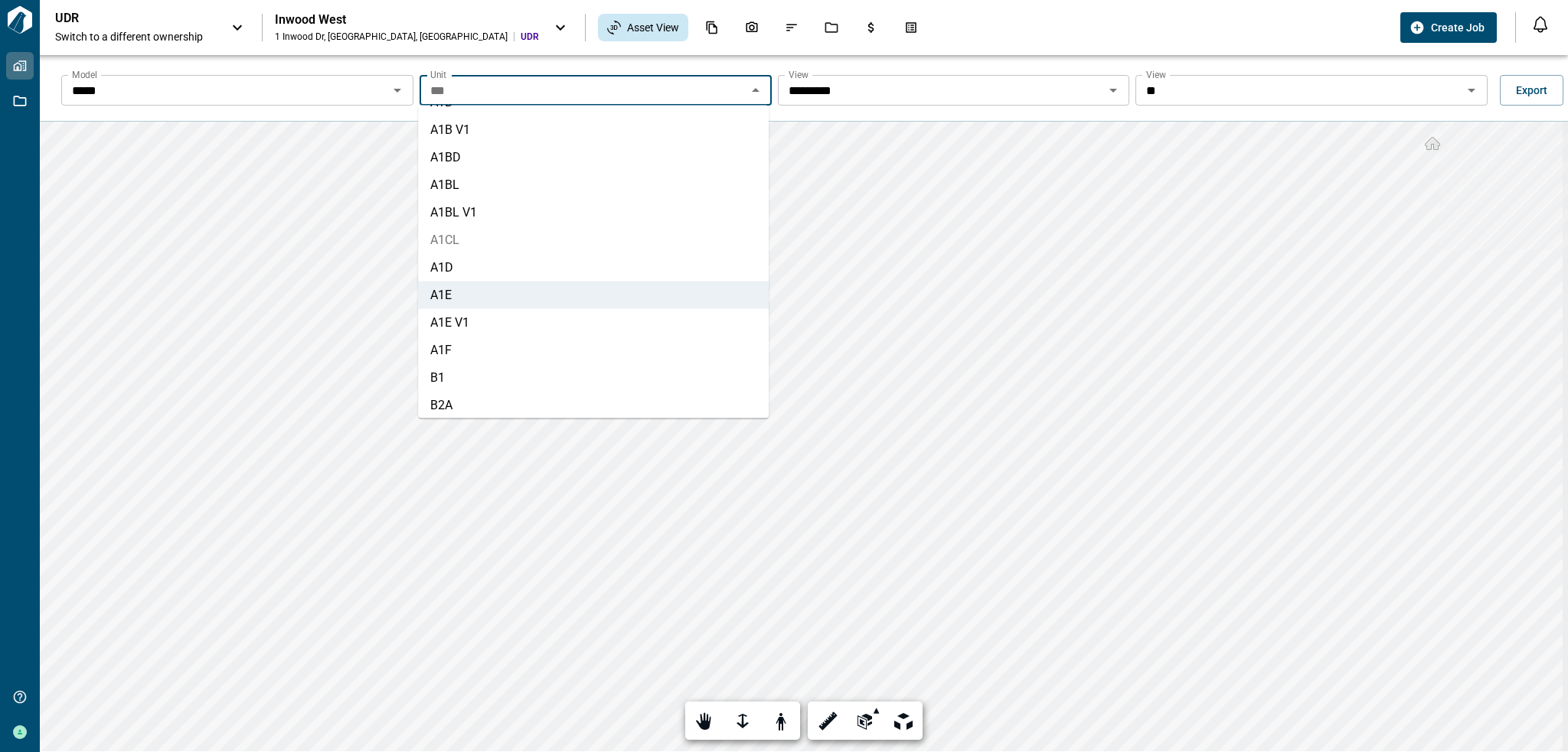
scroll to position [227, 0]
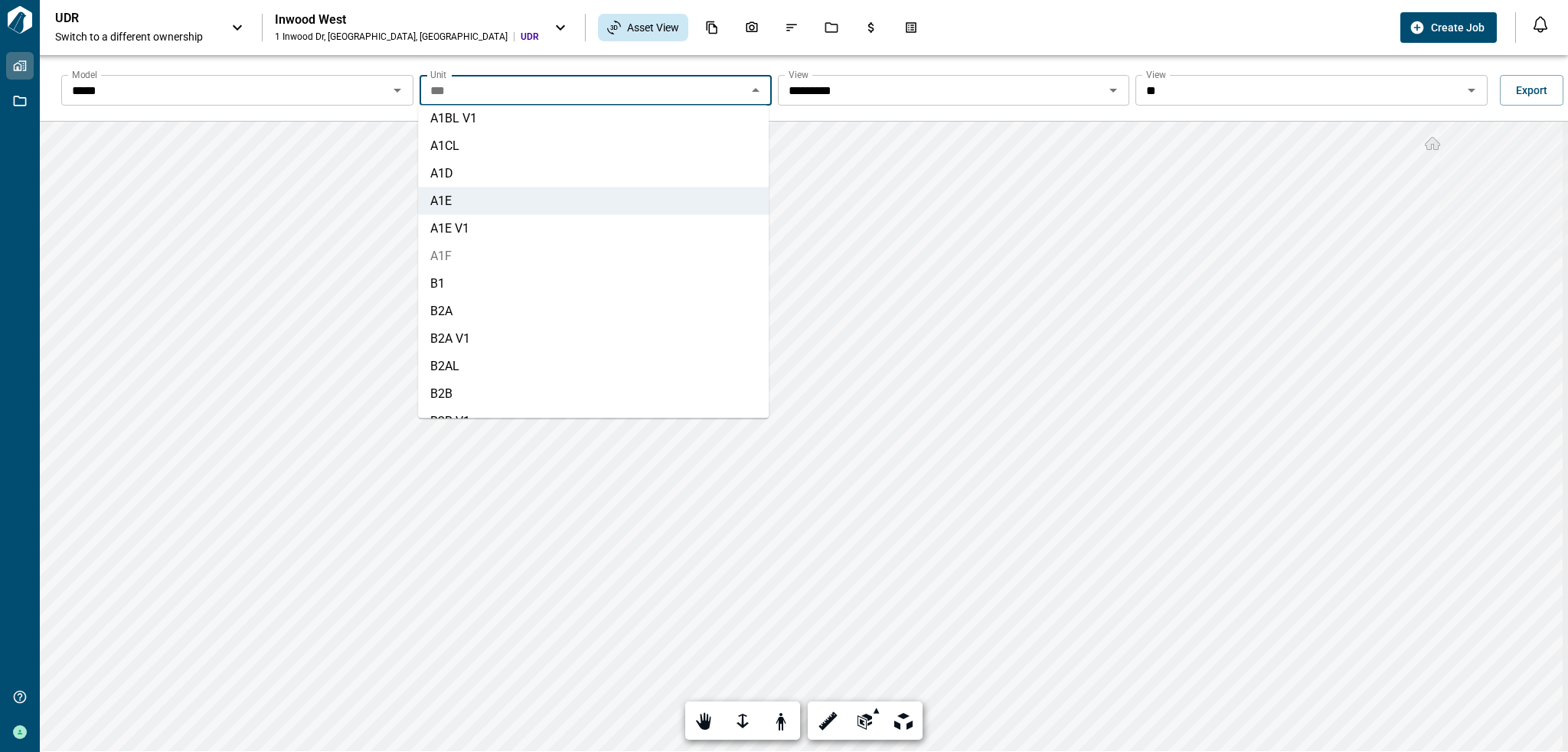
click at [504, 247] on li "A1F" at bounding box center [593, 256] width 351 height 28
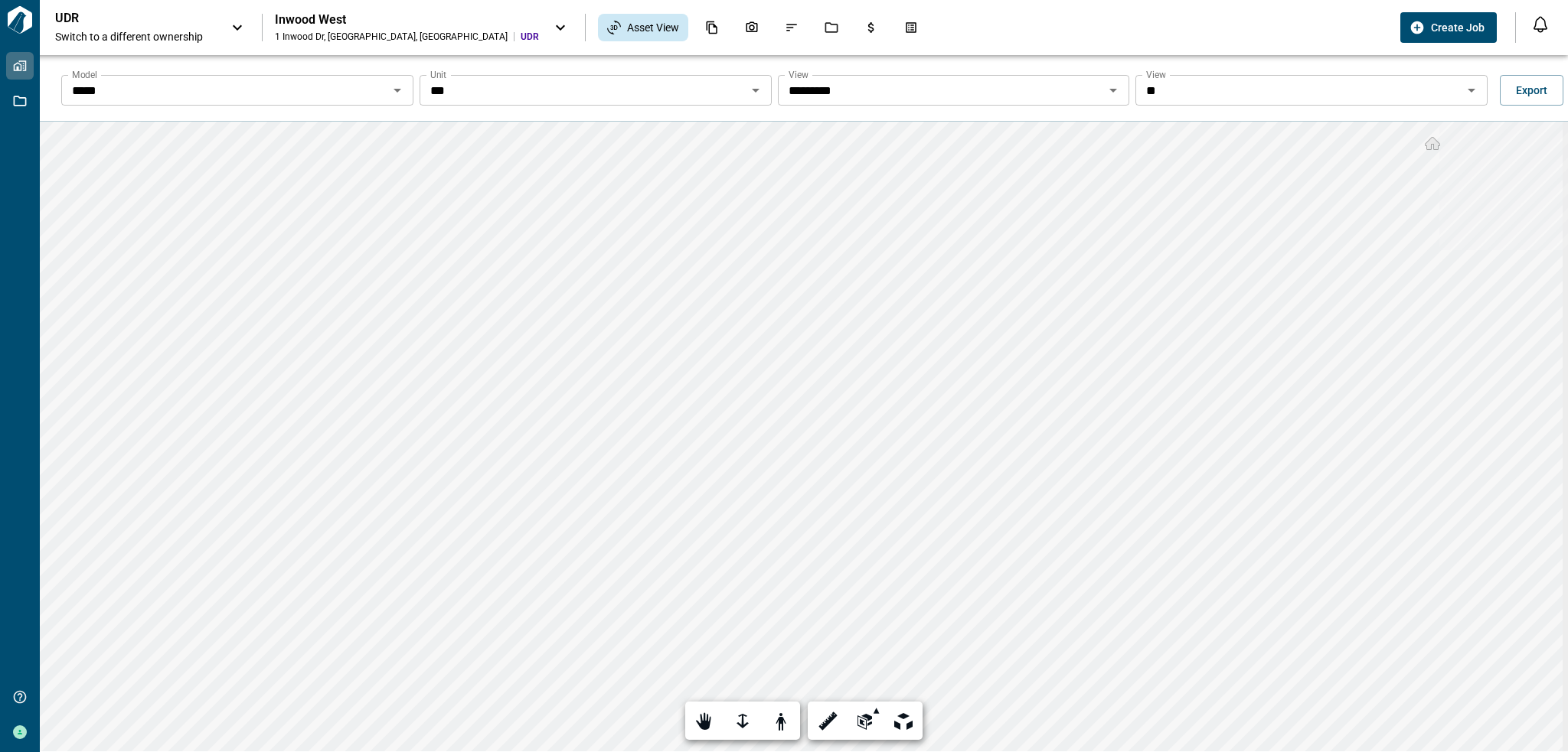
click at [683, 90] on input "***" at bounding box center [582, 89] width 318 height 21
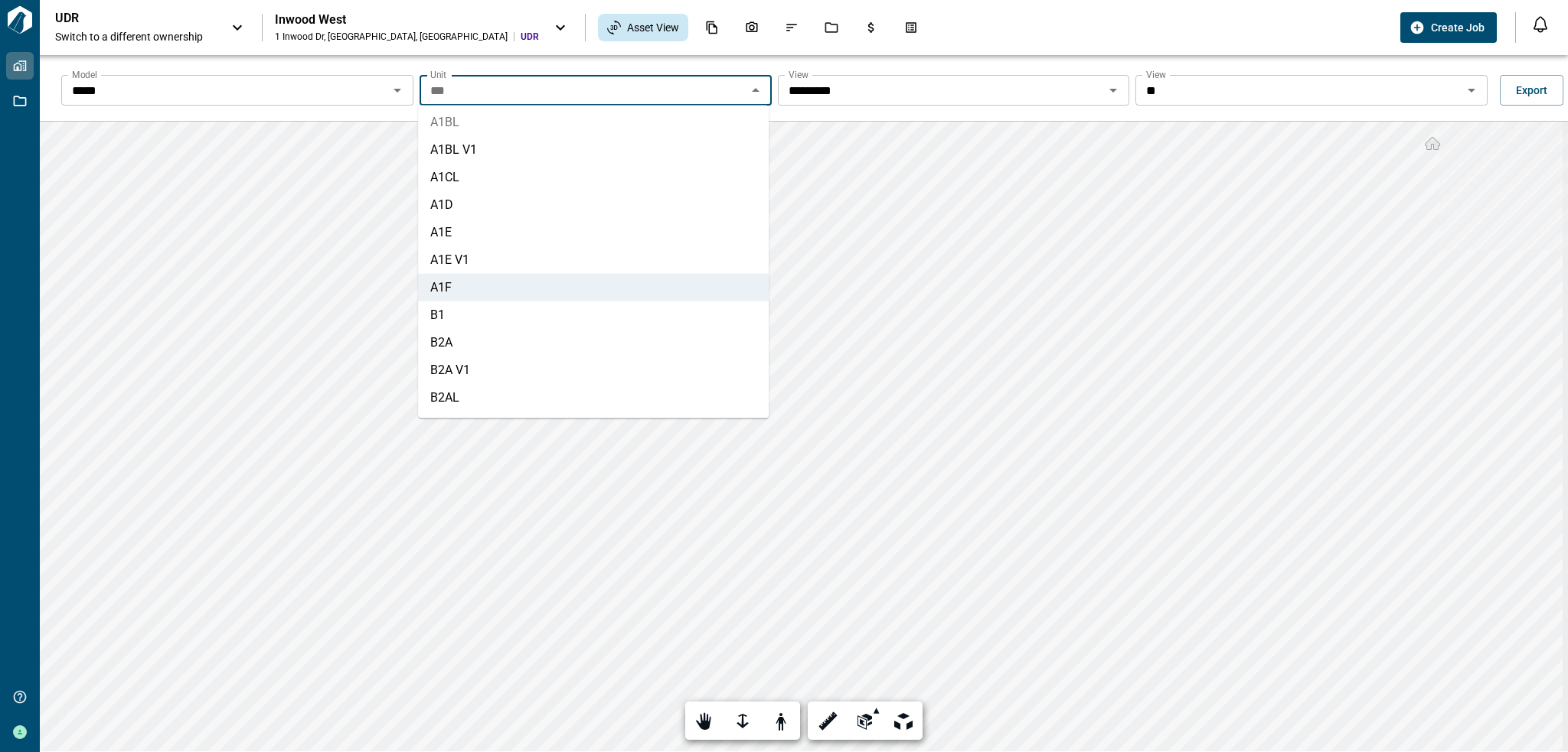
scroll to position [283, 0]
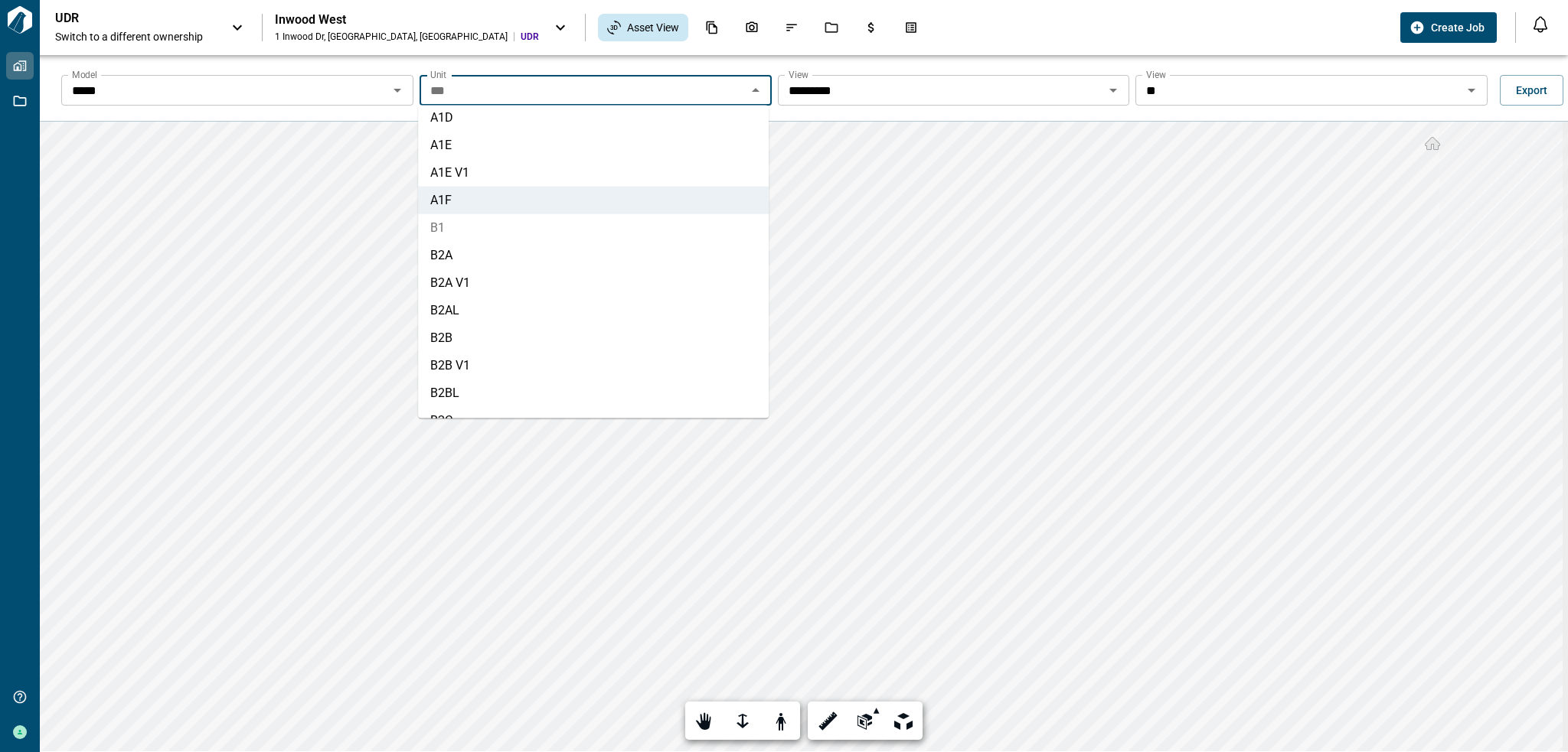
click at [545, 231] on li "B1" at bounding box center [593, 227] width 351 height 28
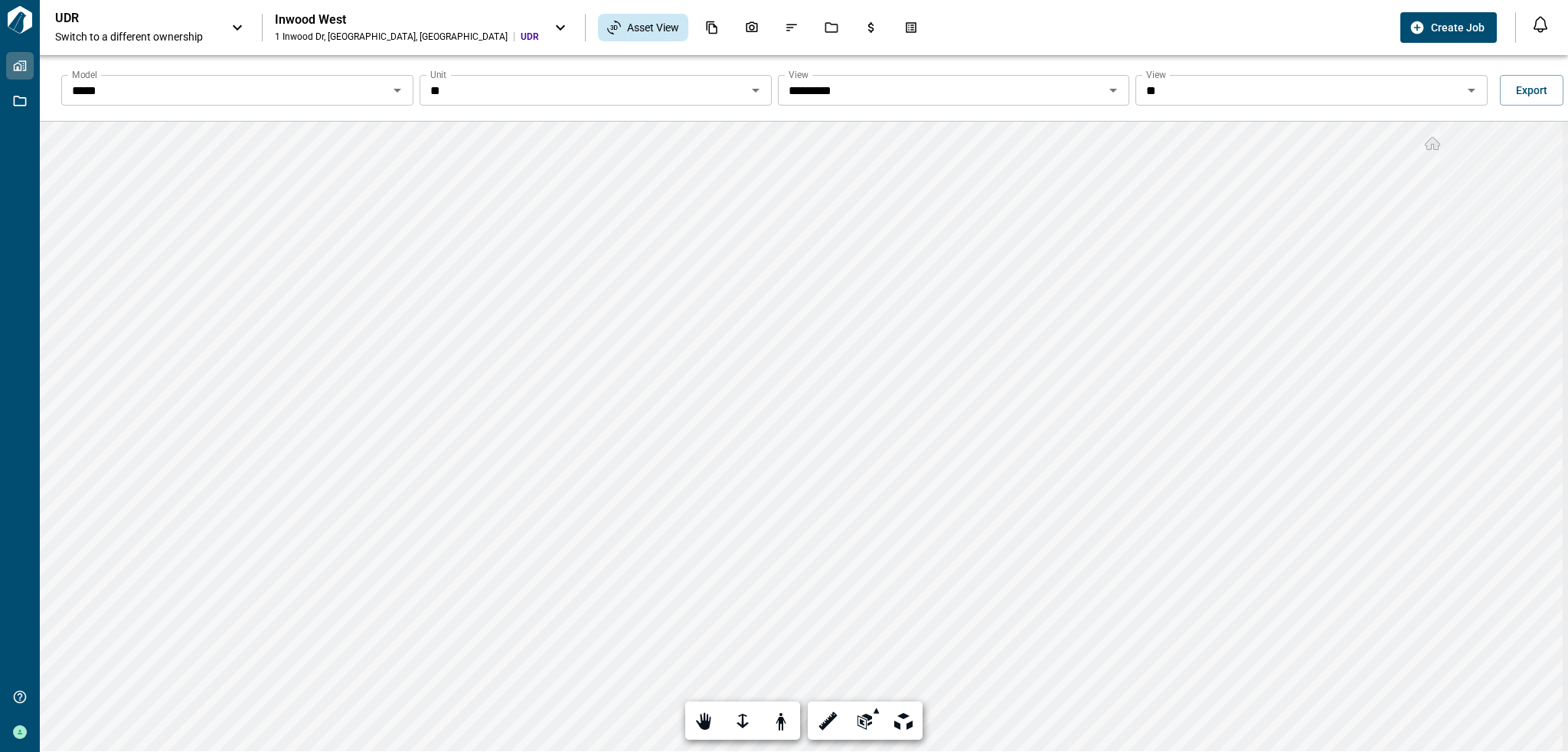
click at [702, 90] on input "**" at bounding box center [582, 89] width 318 height 21
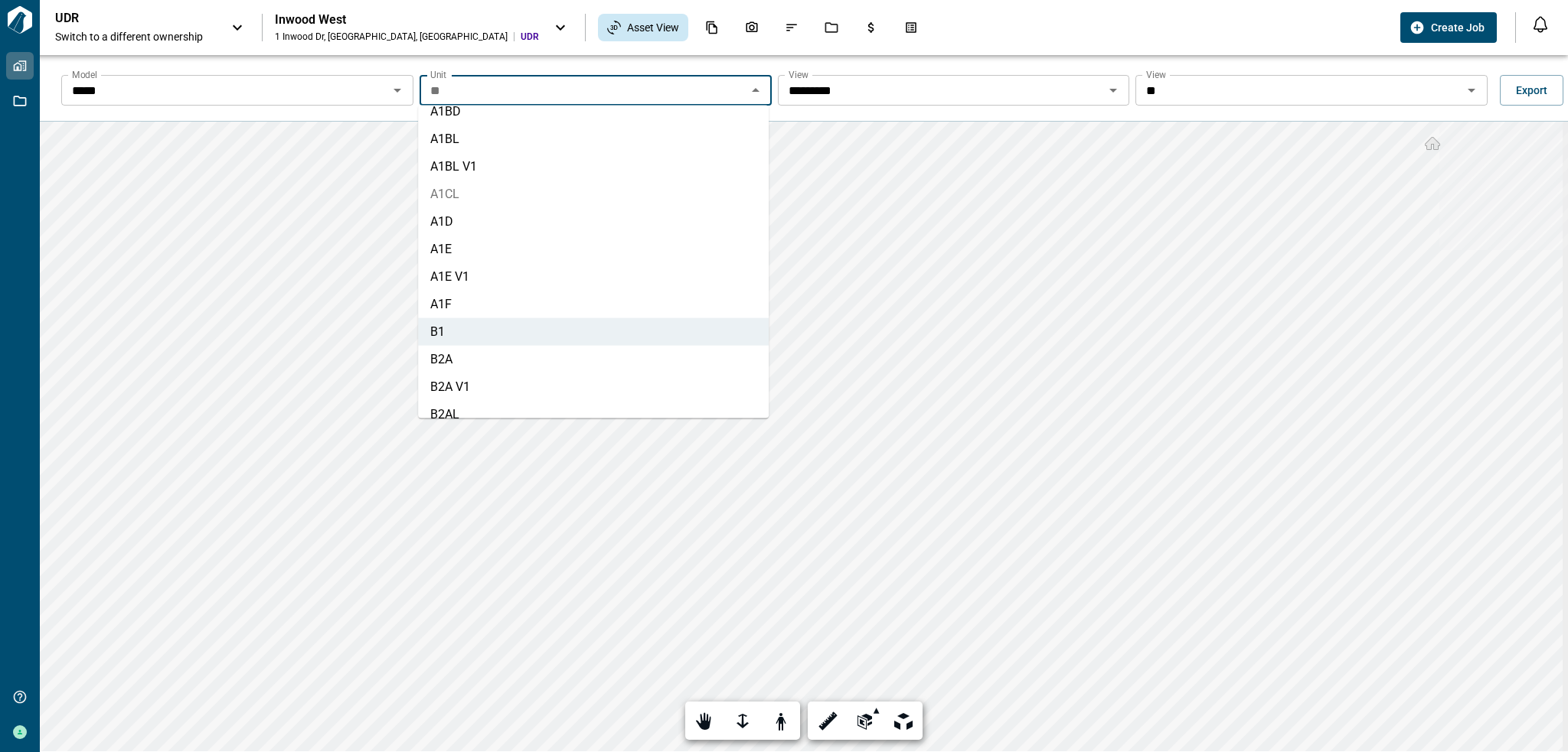
scroll to position [208, 0]
click at [547, 322] on li "B2A" at bounding box center [593, 330] width 351 height 28
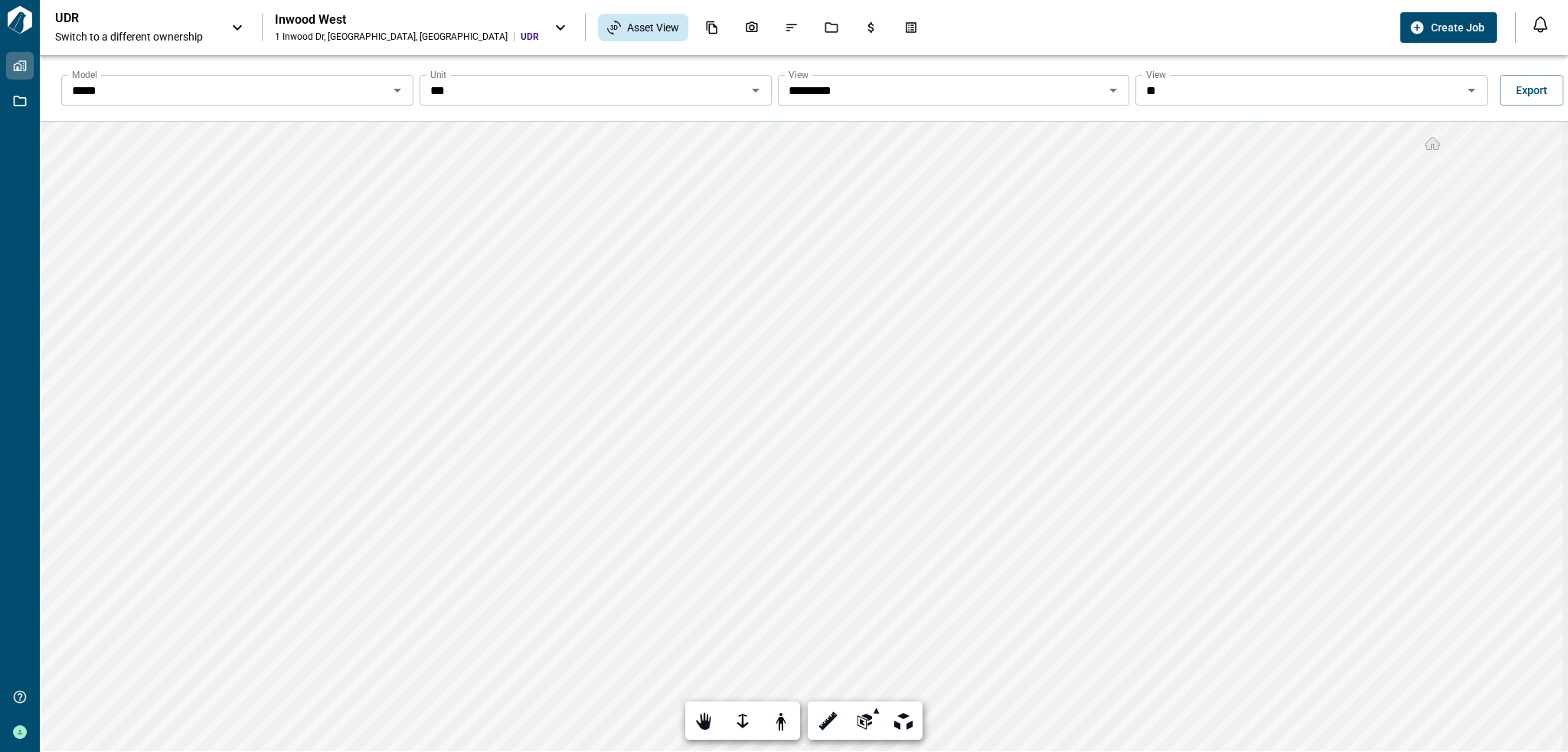
click at [754, 85] on icon "Open" at bounding box center [756, 90] width 19 height 19
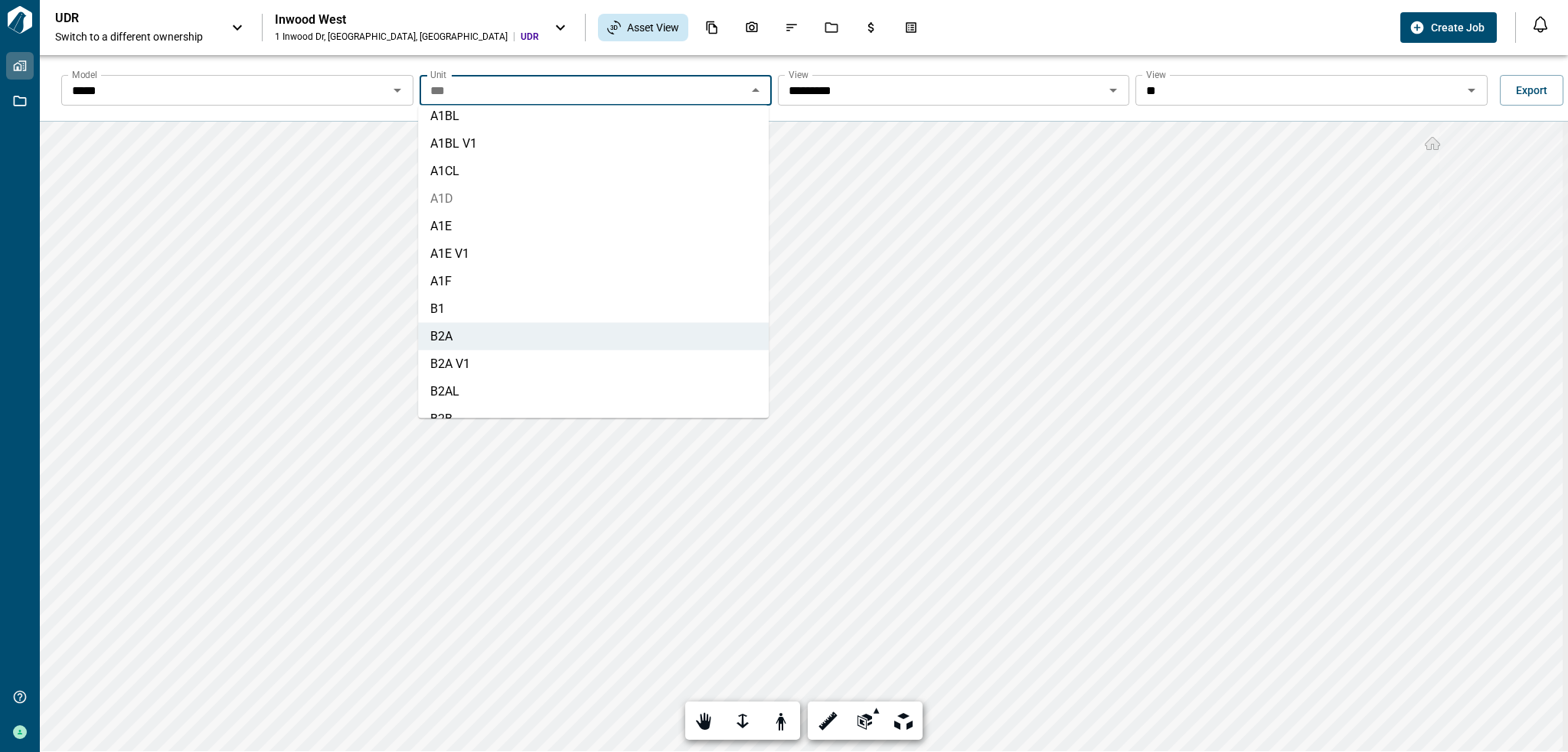
scroll to position [236, 0]
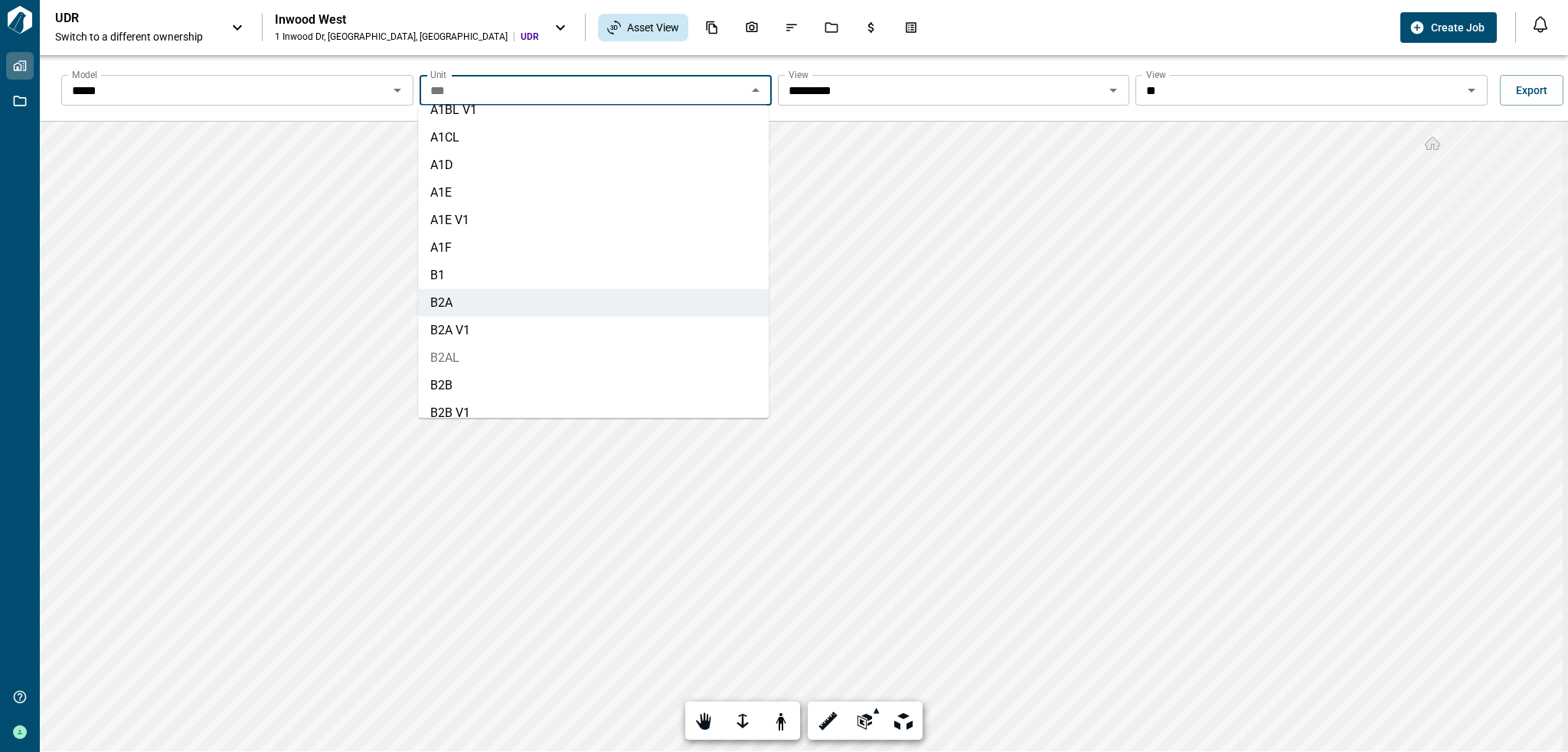
click at [537, 349] on li "B2AL" at bounding box center [593, 358] width 351 height 28
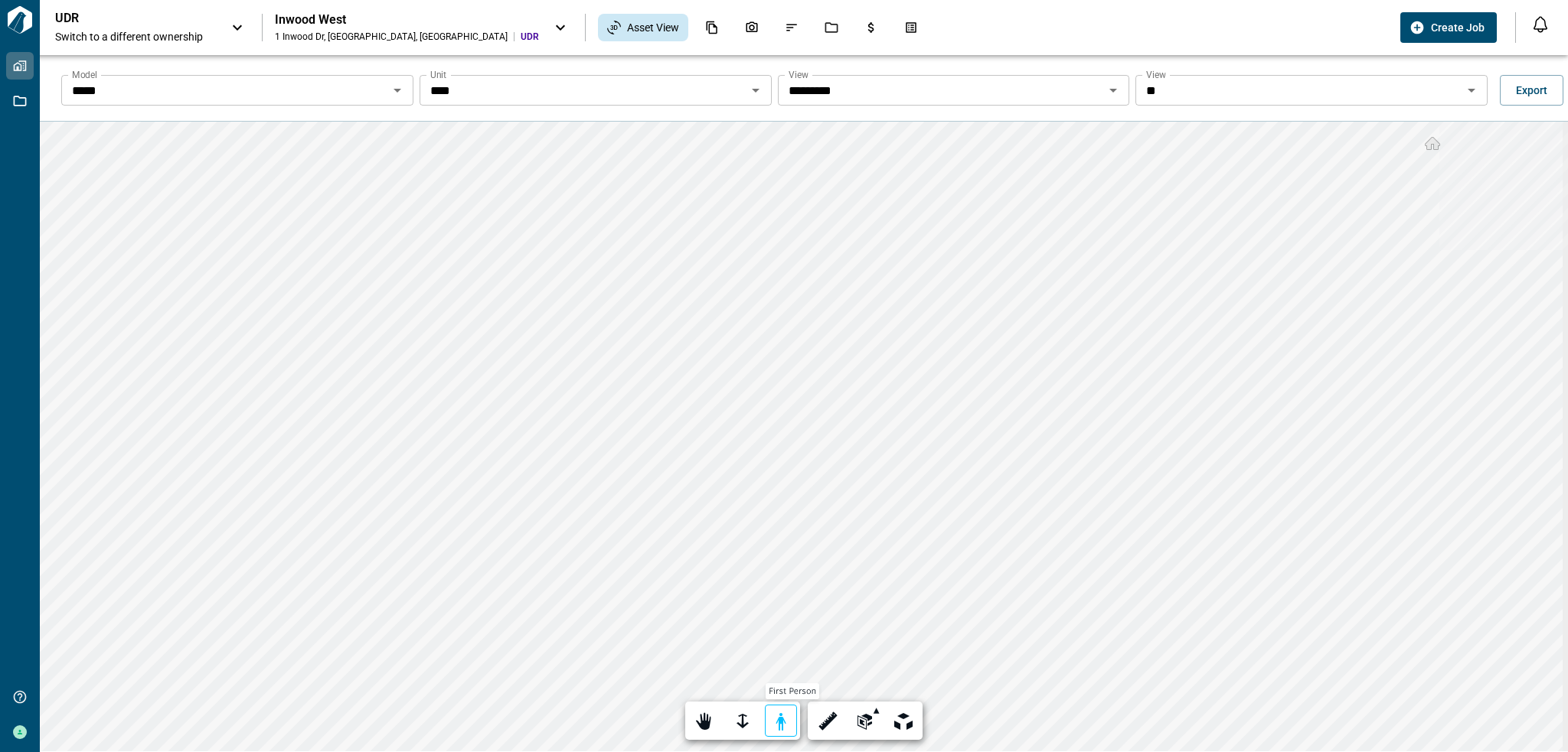
click at [785, 719] on div at bounding box center [780, 722] width 21 height 24
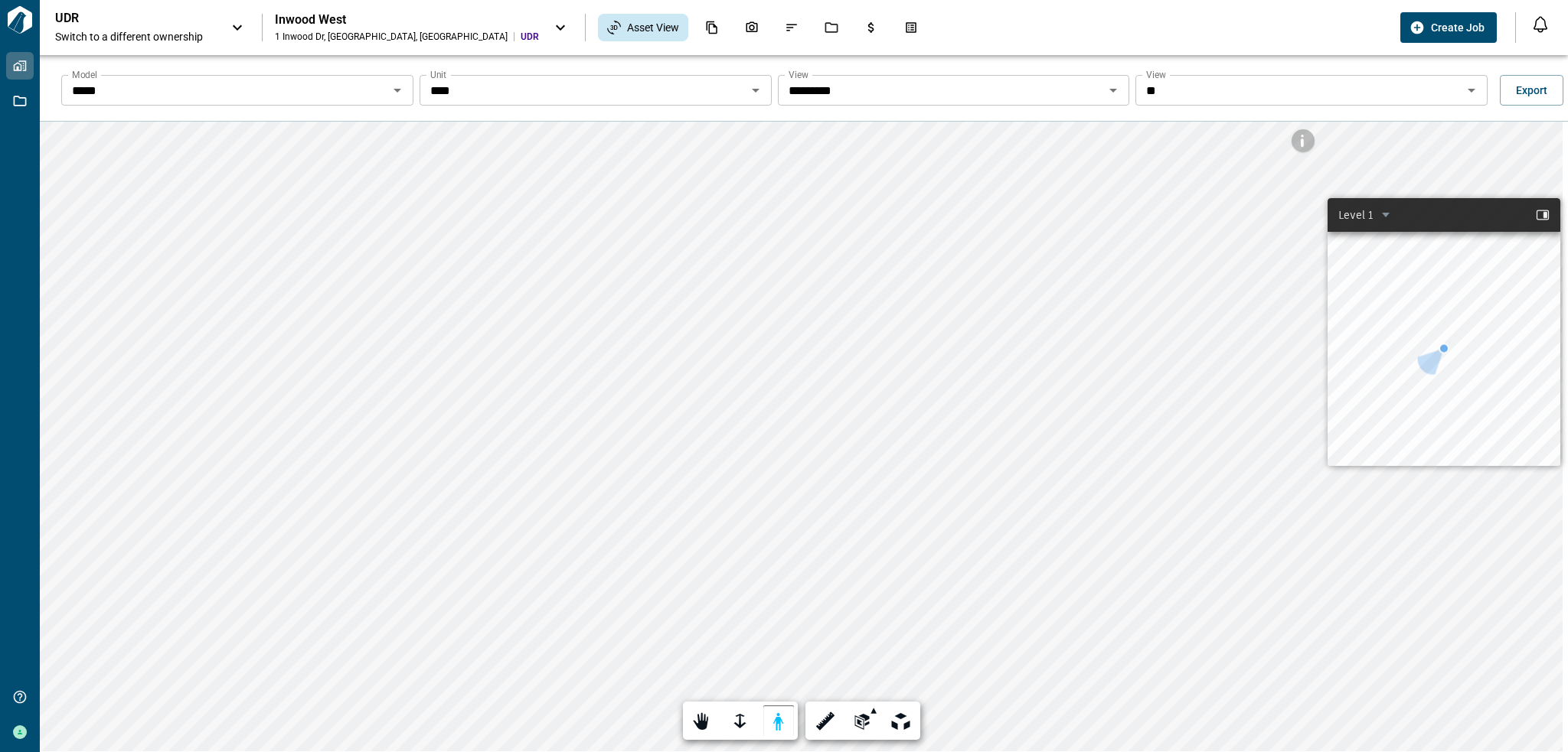
click at [713, 96] on input "****" at bounding box center [582, 89] width 318 height 21
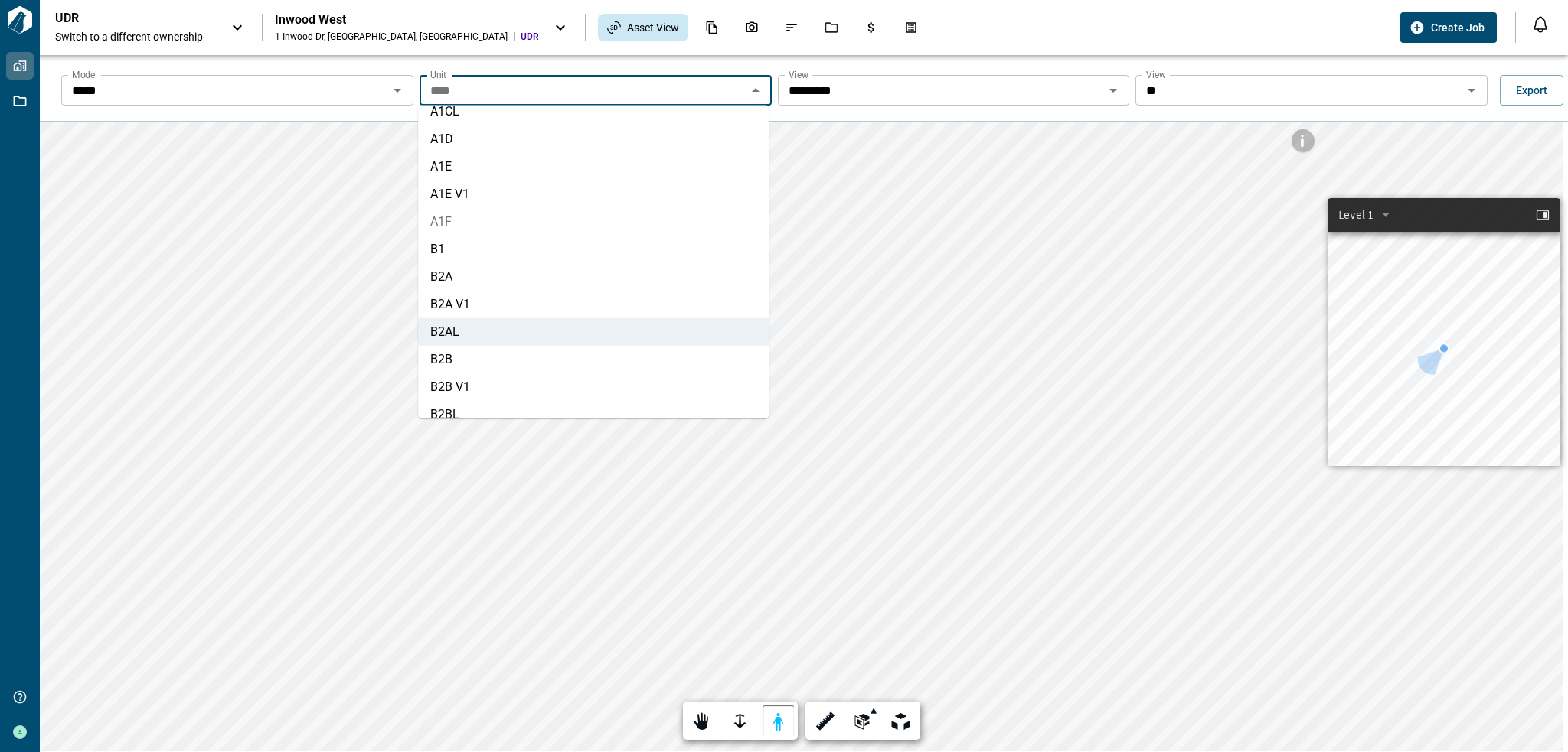
scroll to position [291, 0]
click at [512, 328] on li "B2B" at bounding box center [593, 330] width 351 height 28
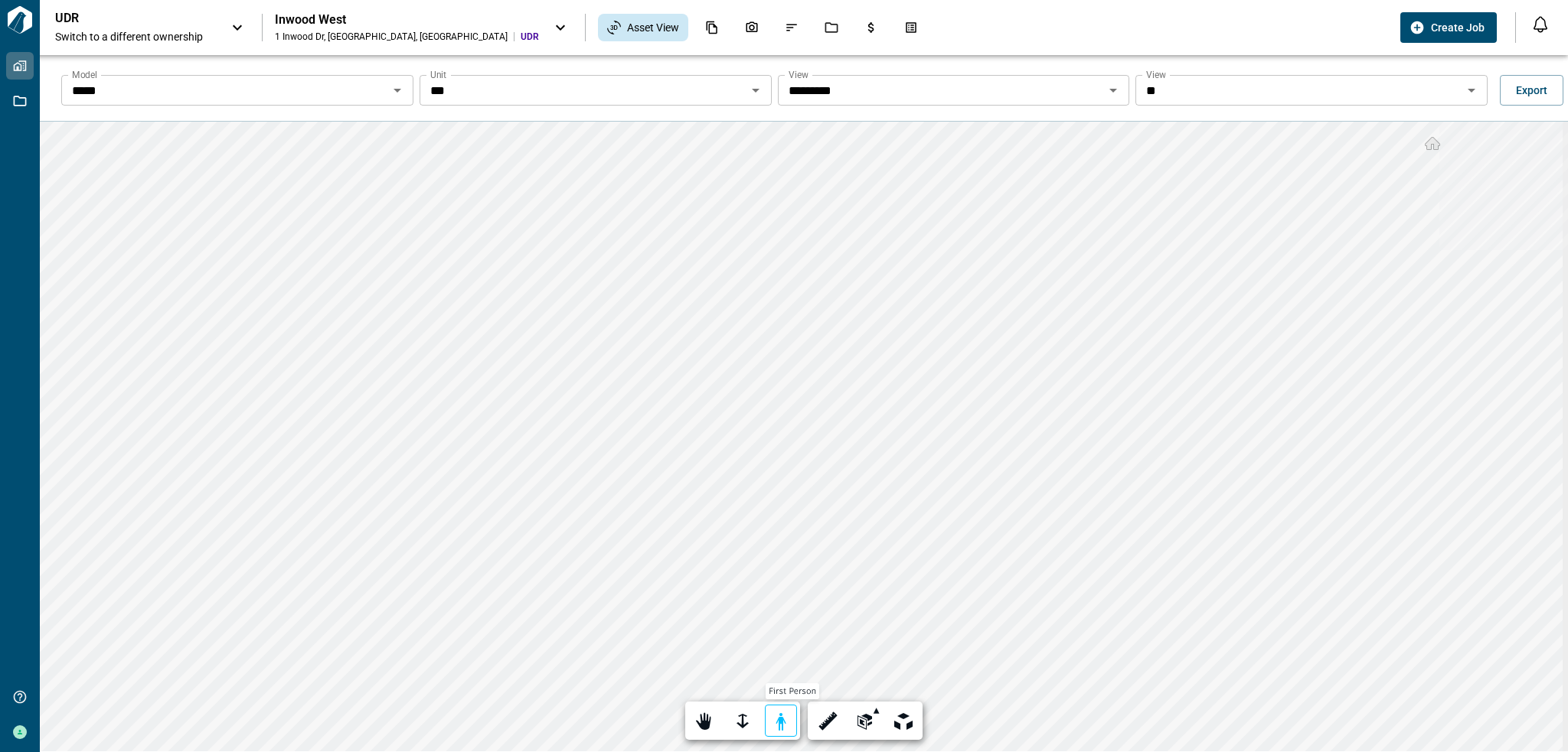
click at [790, 711] on div "First person" at bounding box center [781, 721] width 32 height 32
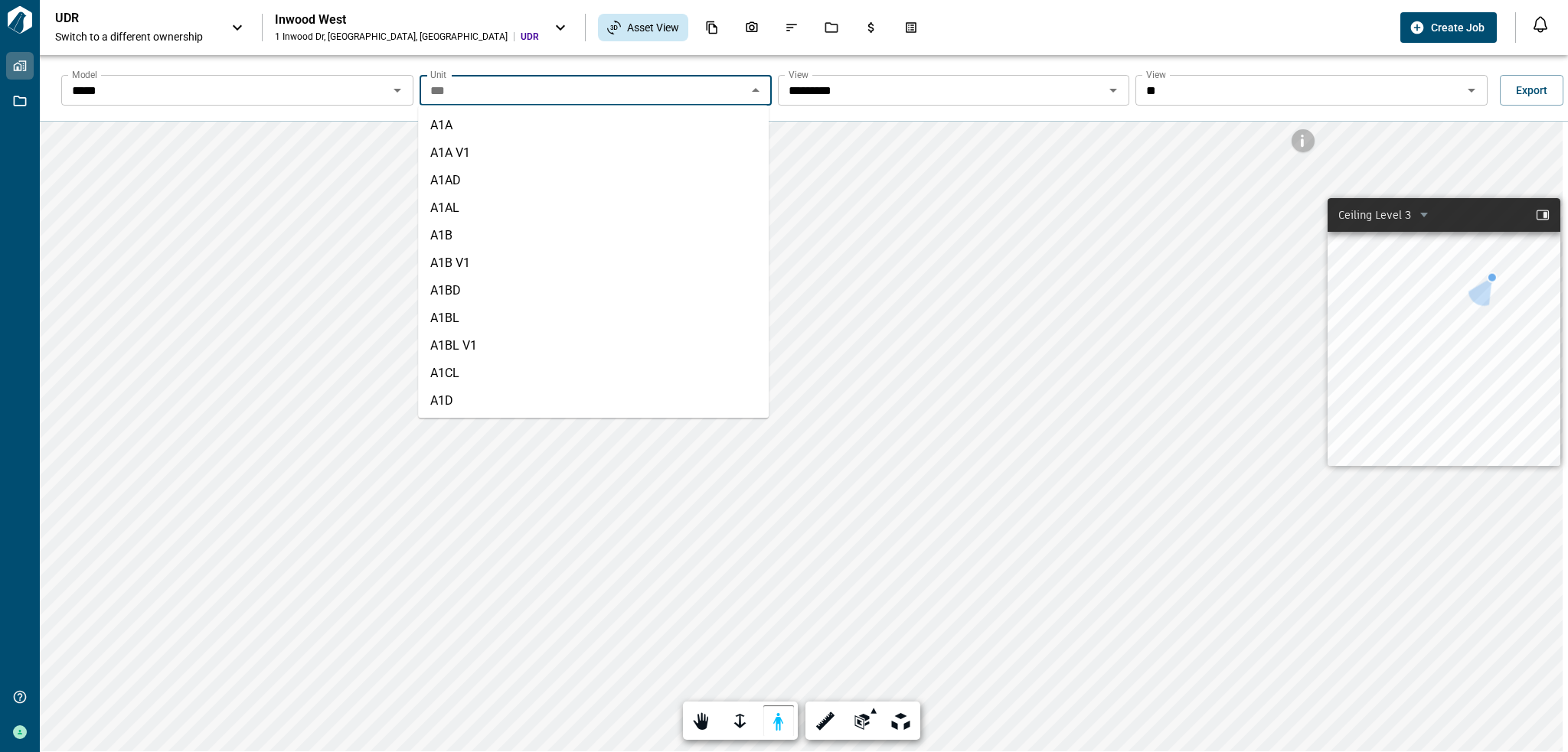
click at [549, 93] on input "***" at bounding box center [582, 89] width 318 height 21
click at [507, 349] on li "B2BL" at bounding box center [593, 358] width 351 height 28
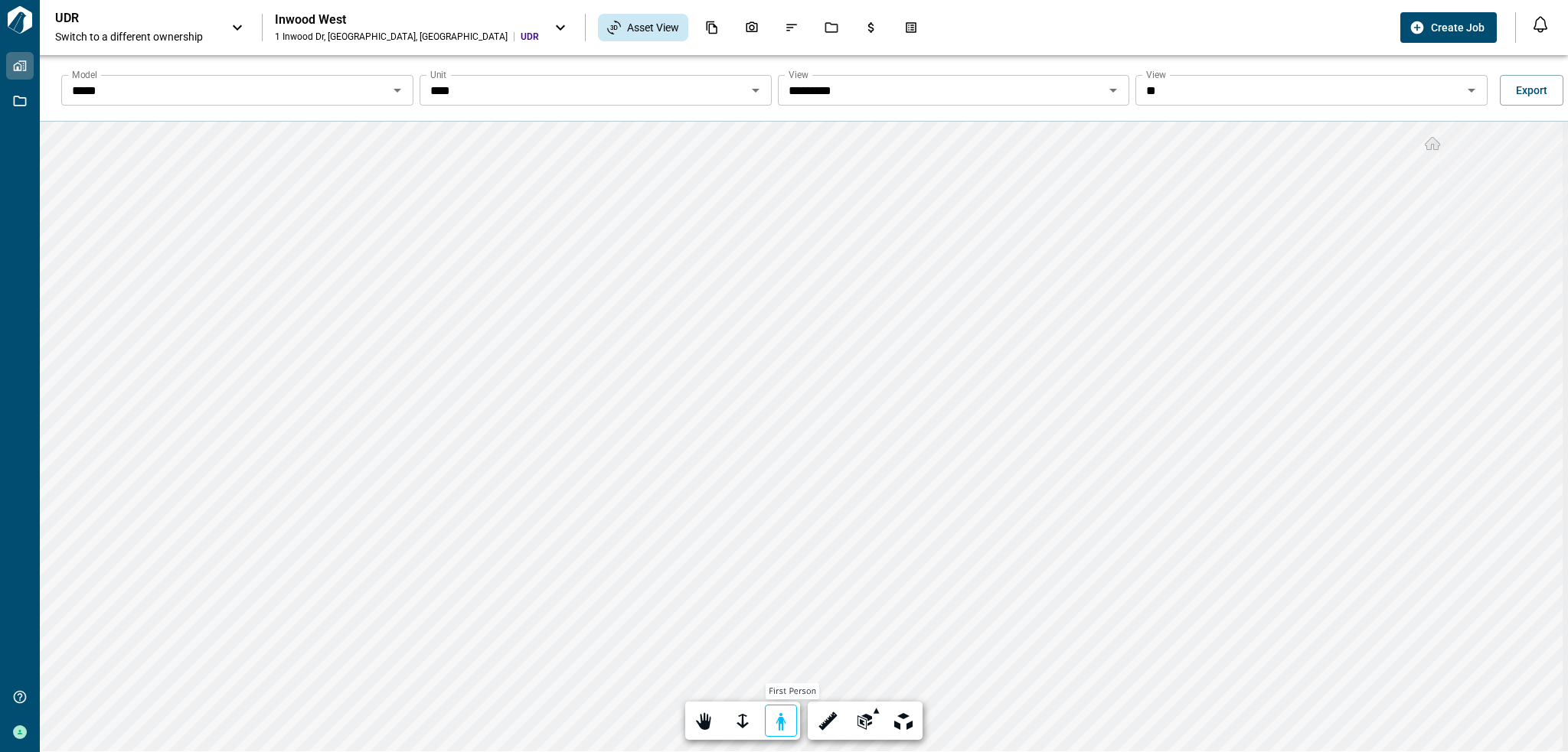
click at [784, 723] on div at bounding box center [780, 722] width 21 height 24
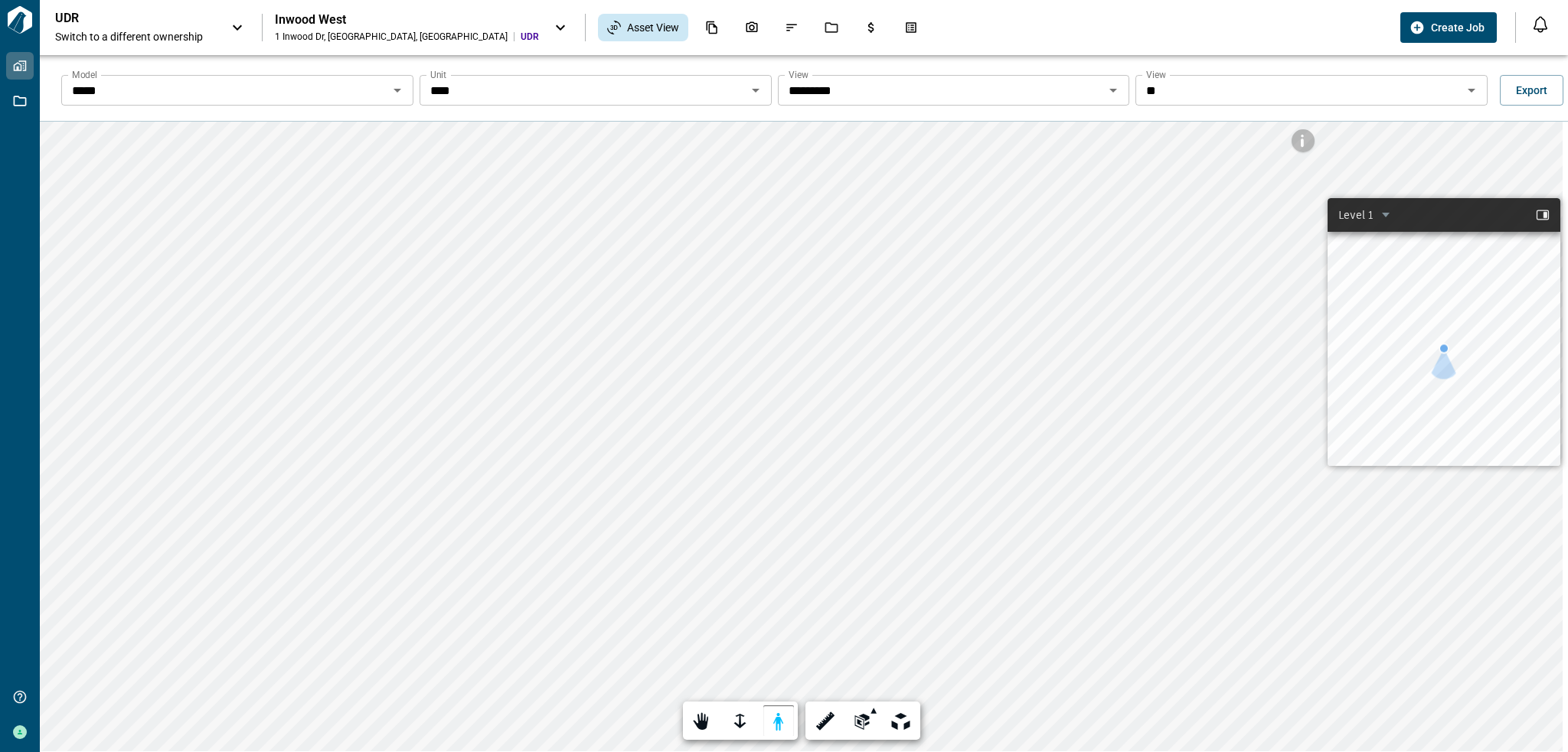
click at [557, 93] on input "****" at bounding box center [582, 89] width 318 height 21
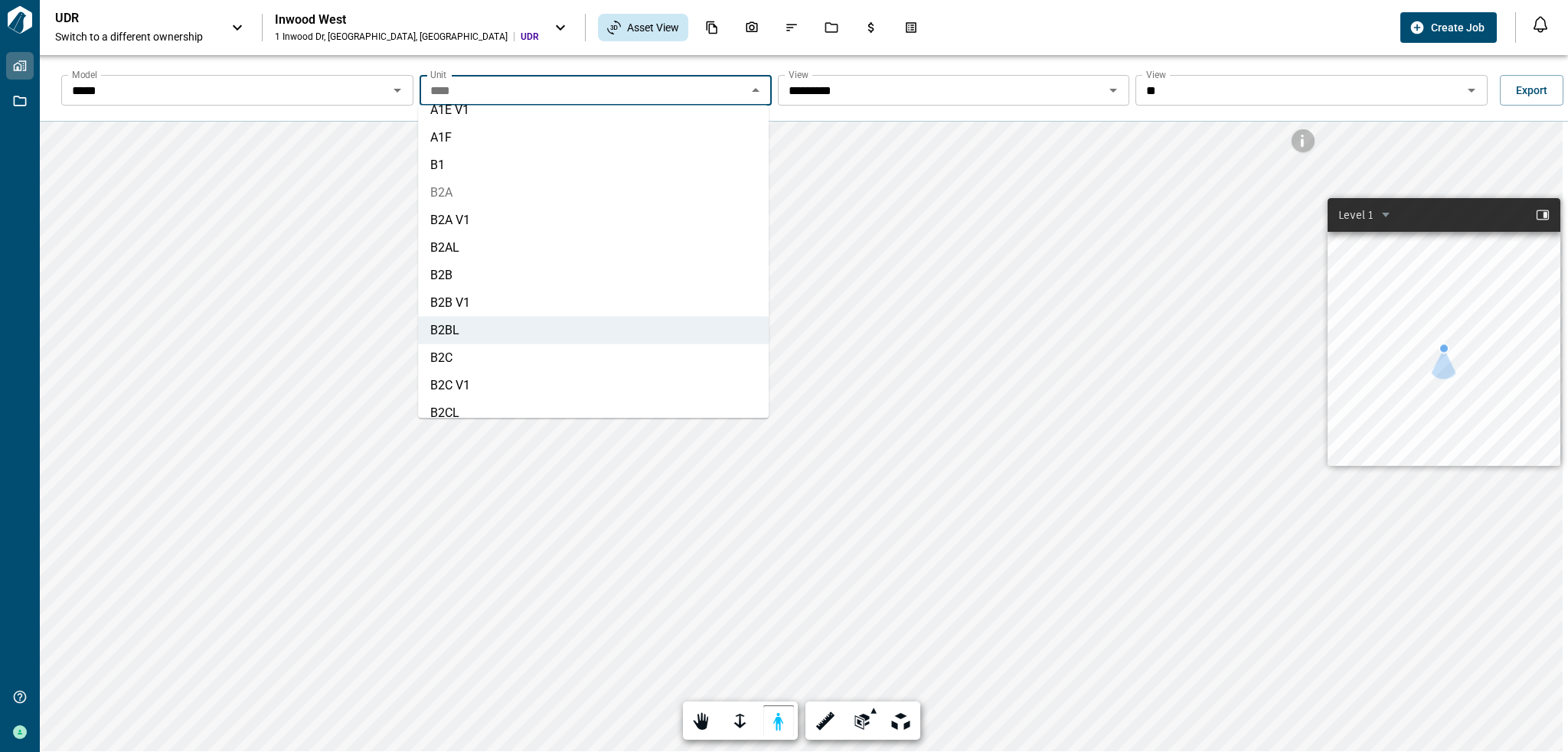
scroll to position [373, 0]
click at [505, 326] on li "B2C" at bounding box center [593, 330] width 351 height 28
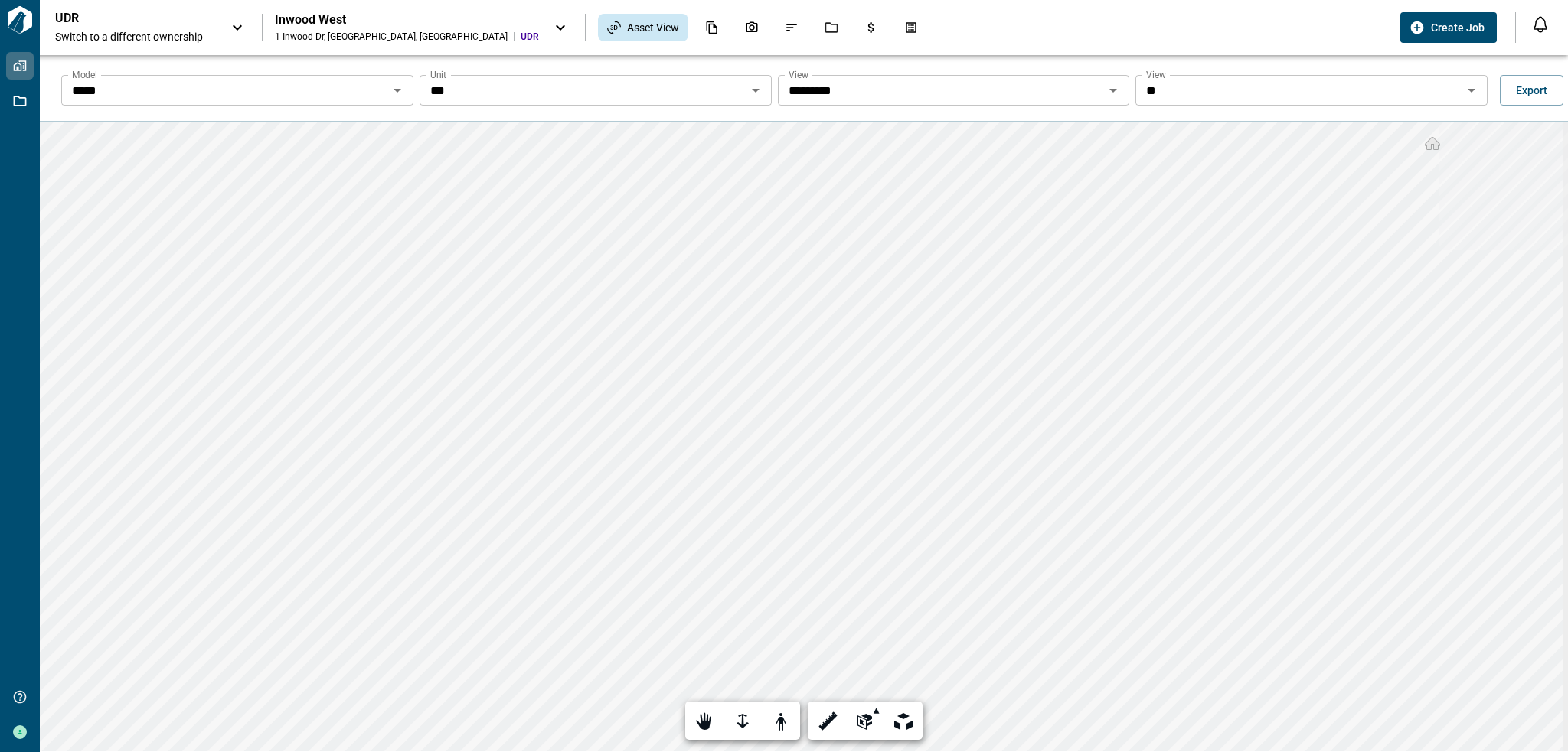
click at [586, 96] on input "***" at bounding box center [582, 89] width 318 height 21
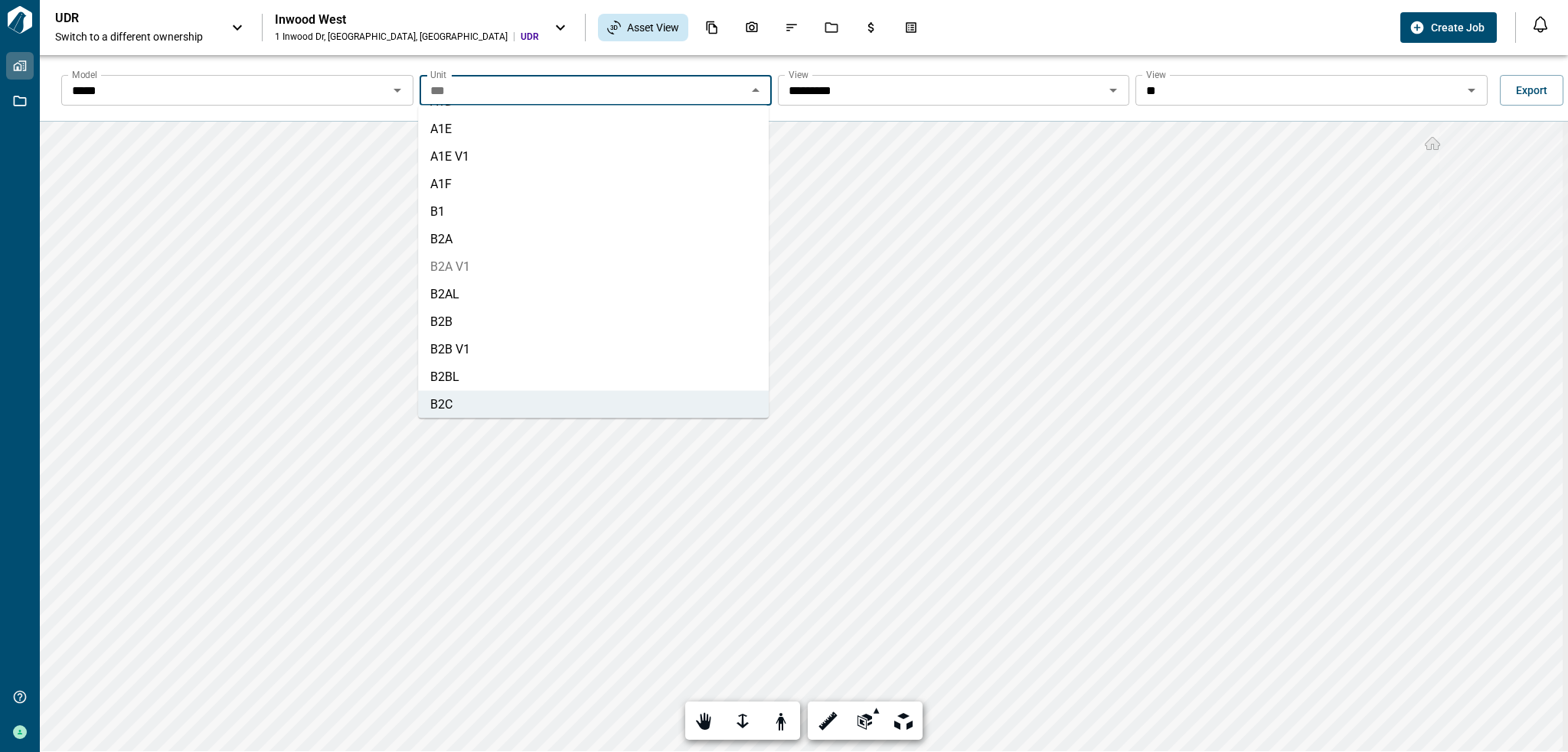
scroll to position [401, 0]
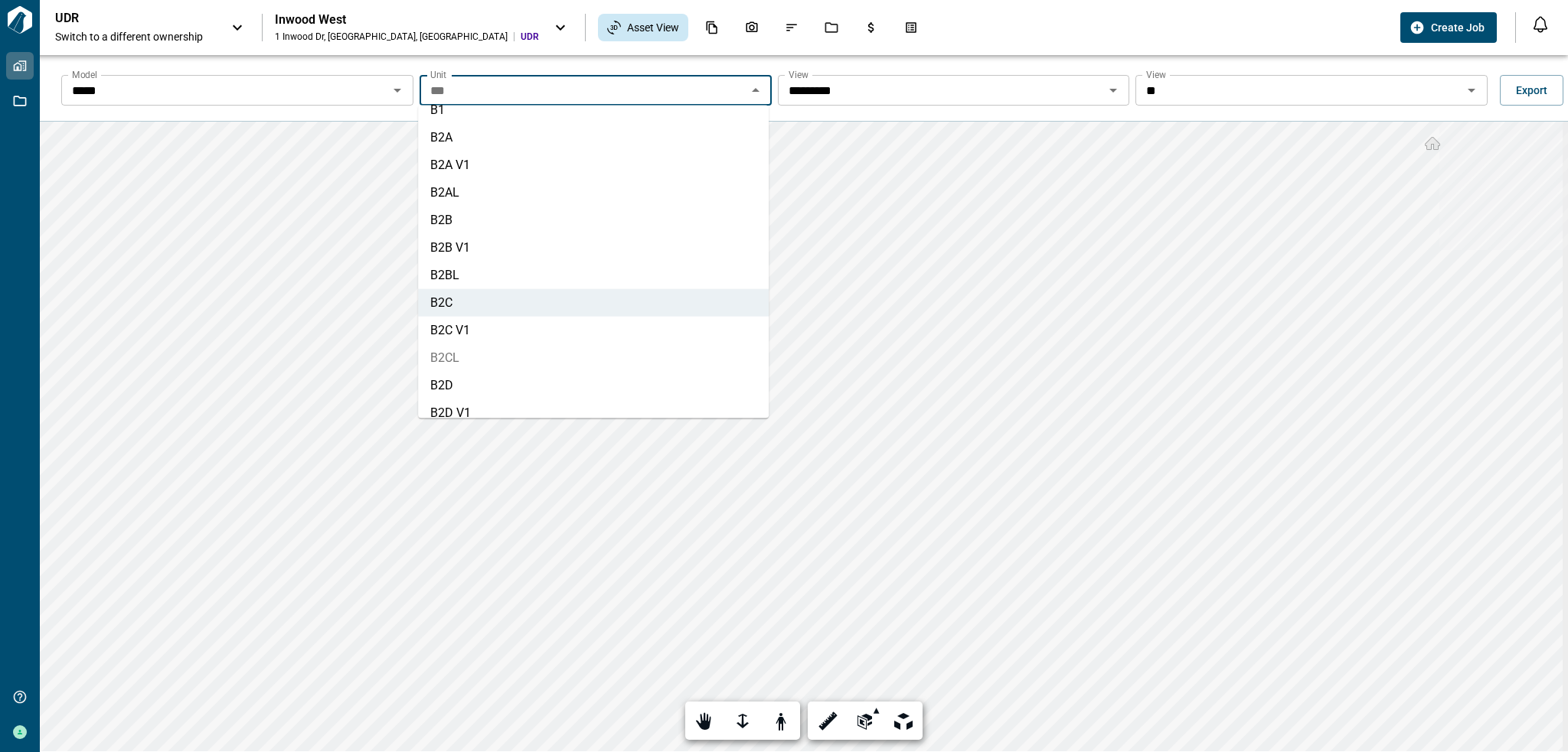
click at [479, 359] on li "B2CL" at bounding box center [593, 358] width 351 height 28
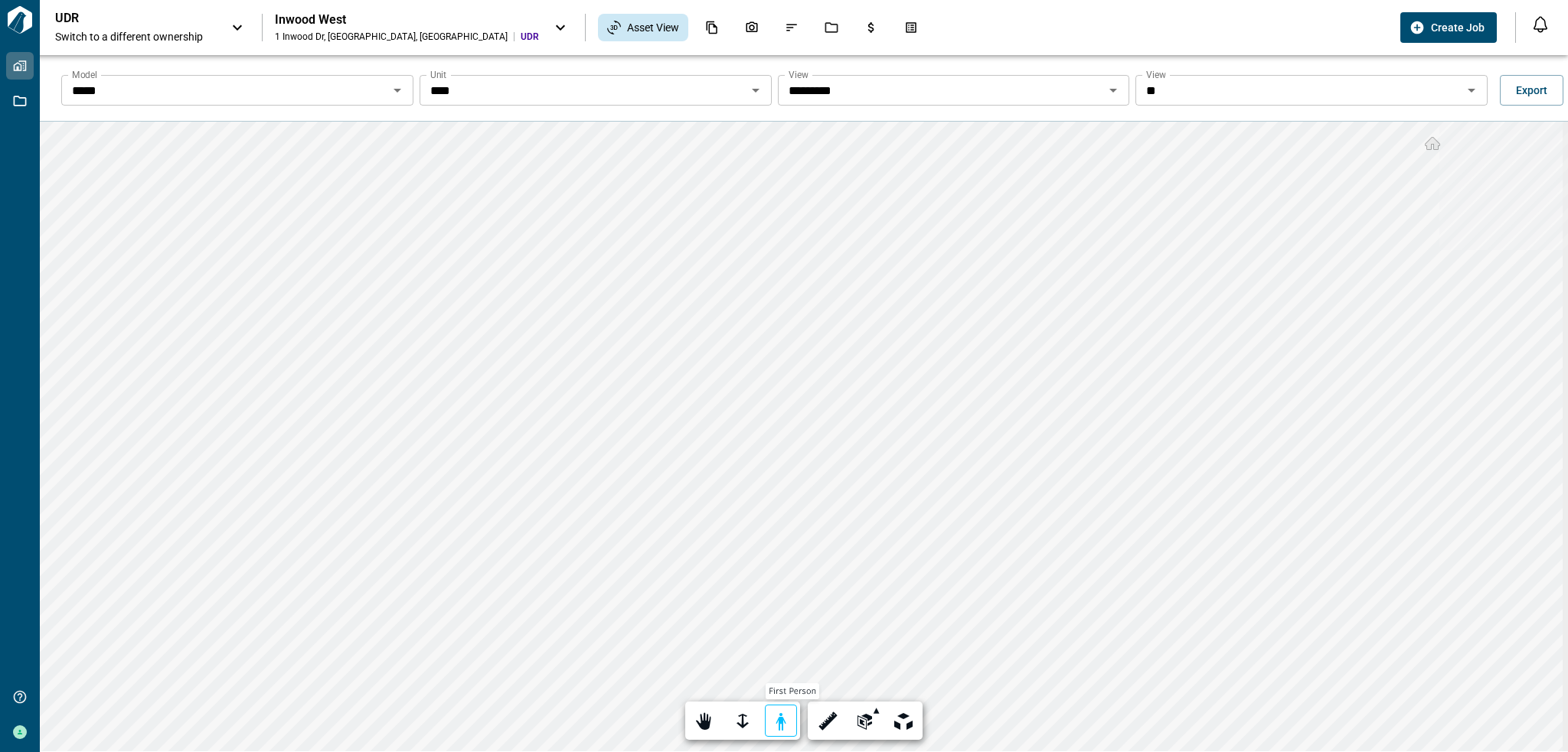
click at [785, 715] on div at bounding box center [780, 722] width 21 height 24
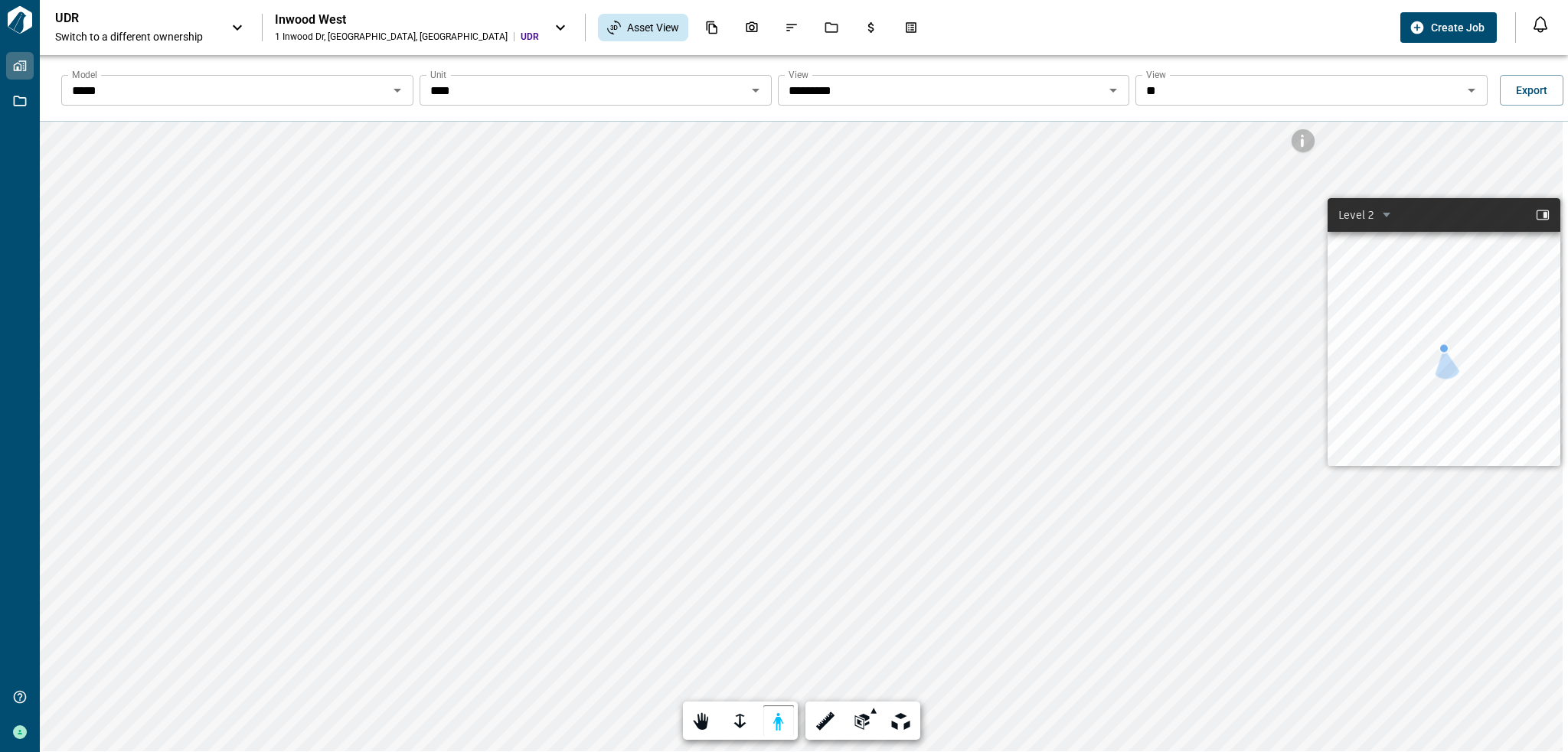
click at [607, 85] on input "****" at bounding box center [582, 89] width 318 height 21
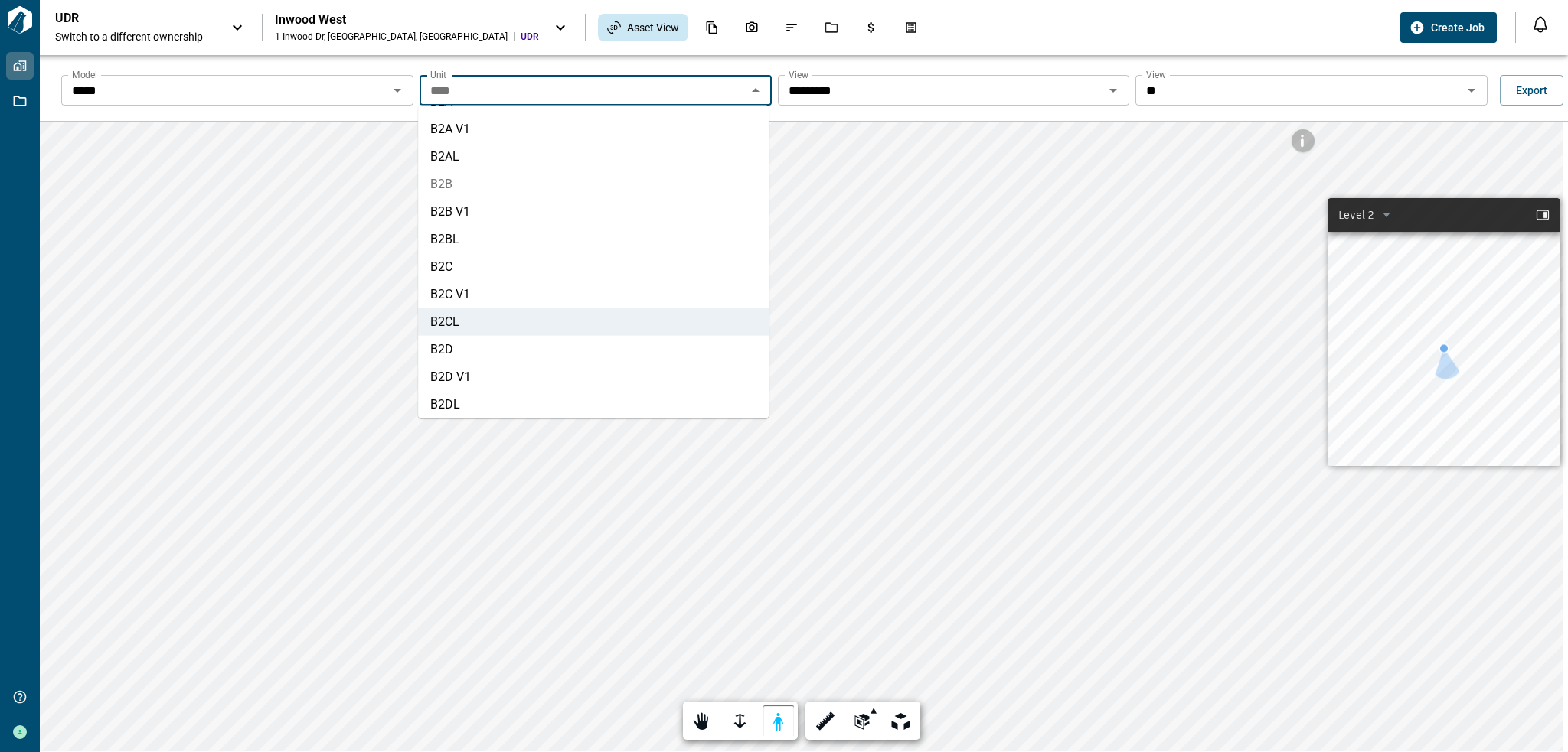
scroll to position [456, 0]
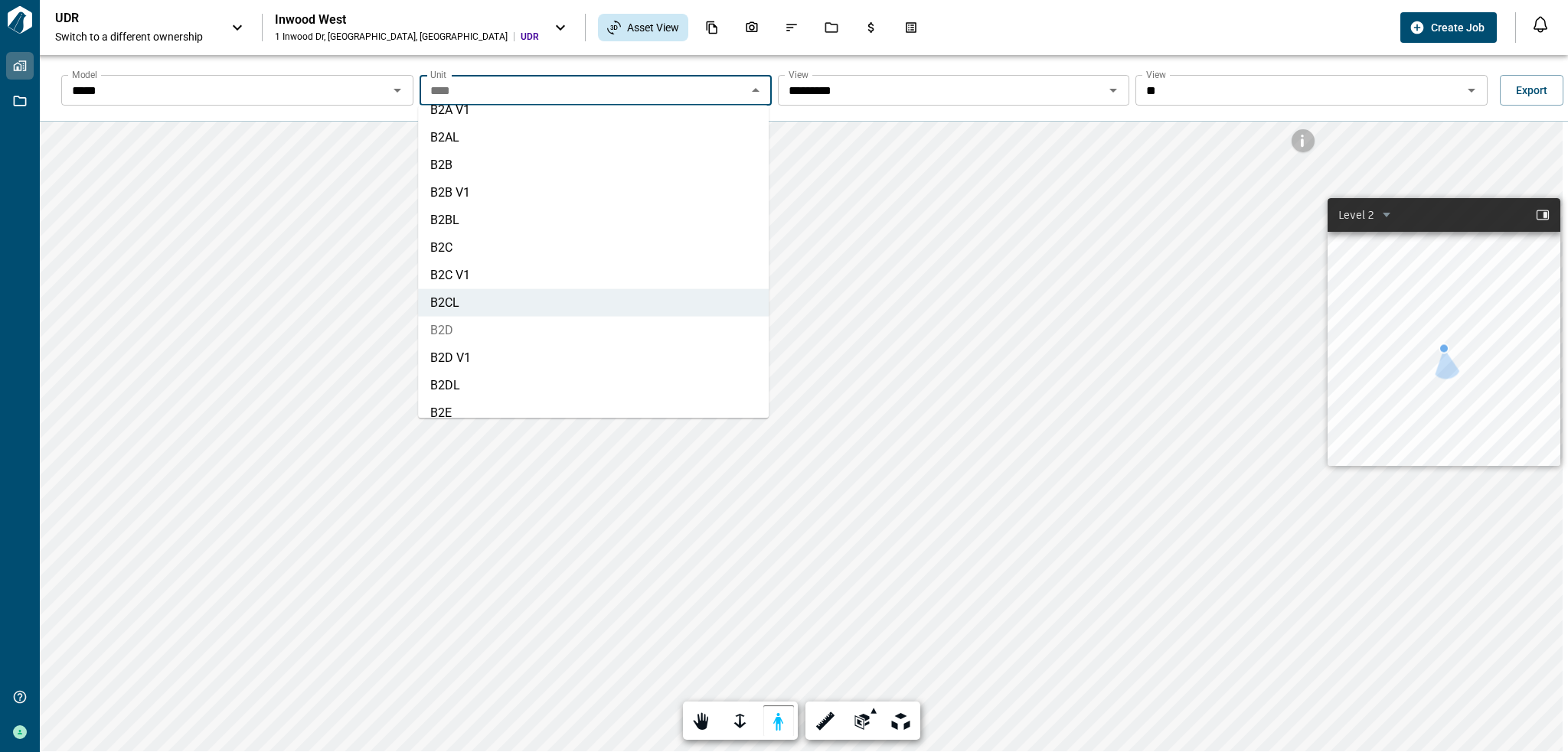
click at [490, 328] on li "B2D" at bounding box center [593, 330] width 351 height 28
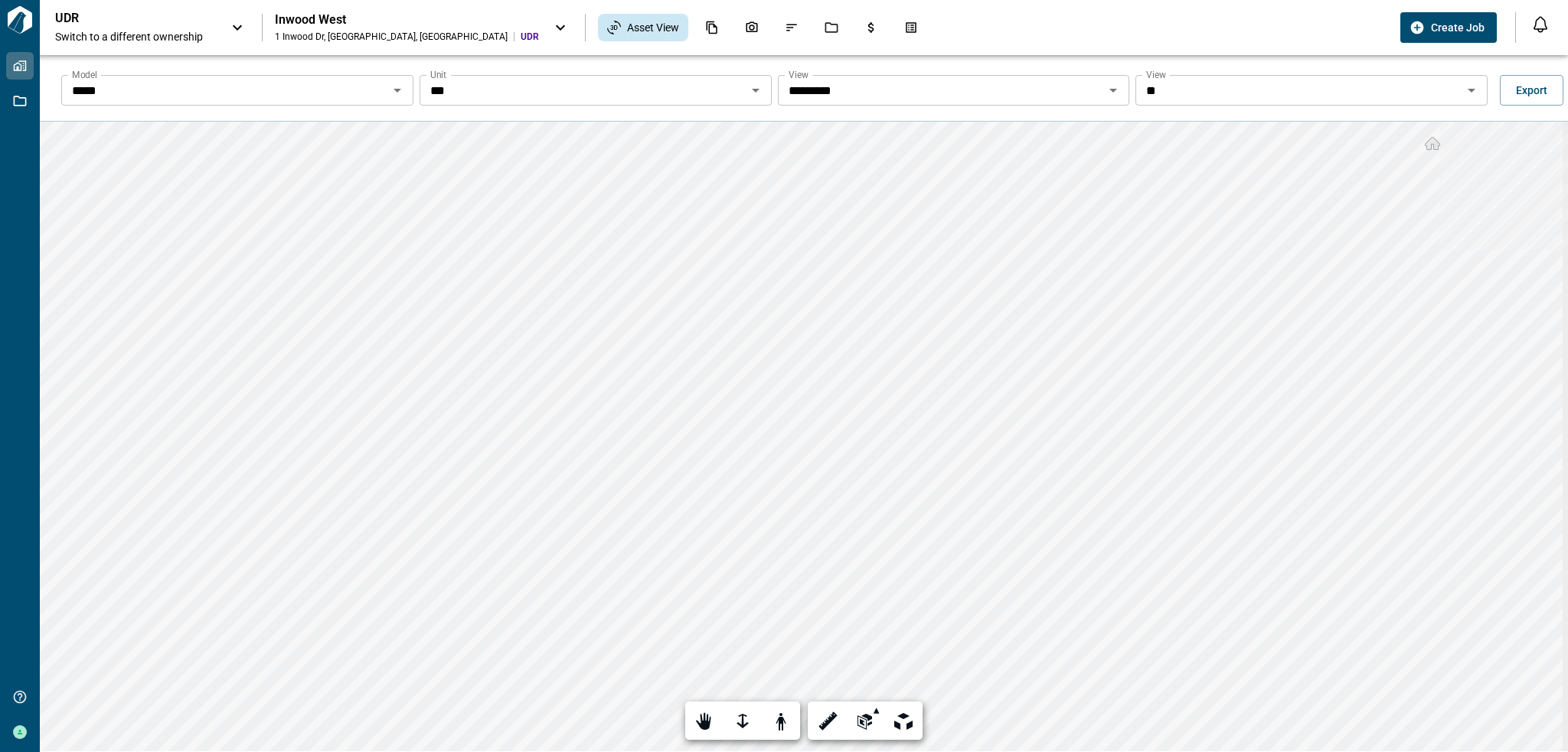
click at [646, 68] on div "Model ***** Model Unit *** Unit View ********* View View ** View Export" at bounding box center [816, 90] width 1528 height 49
click at [654, 78] on div "*** Unit" at bounding box center [596, 90] width 352 height 30
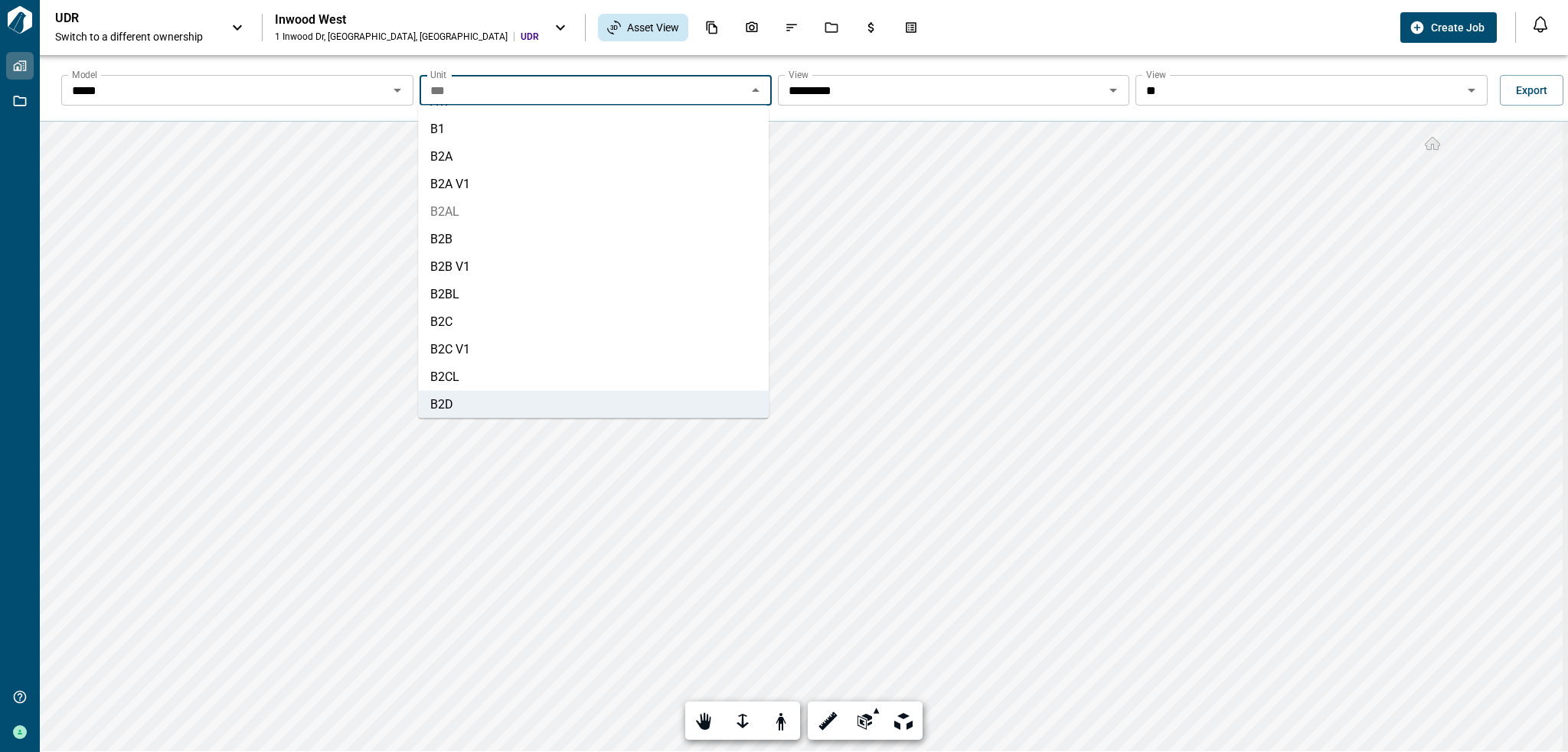
scroll to position [483, 0]
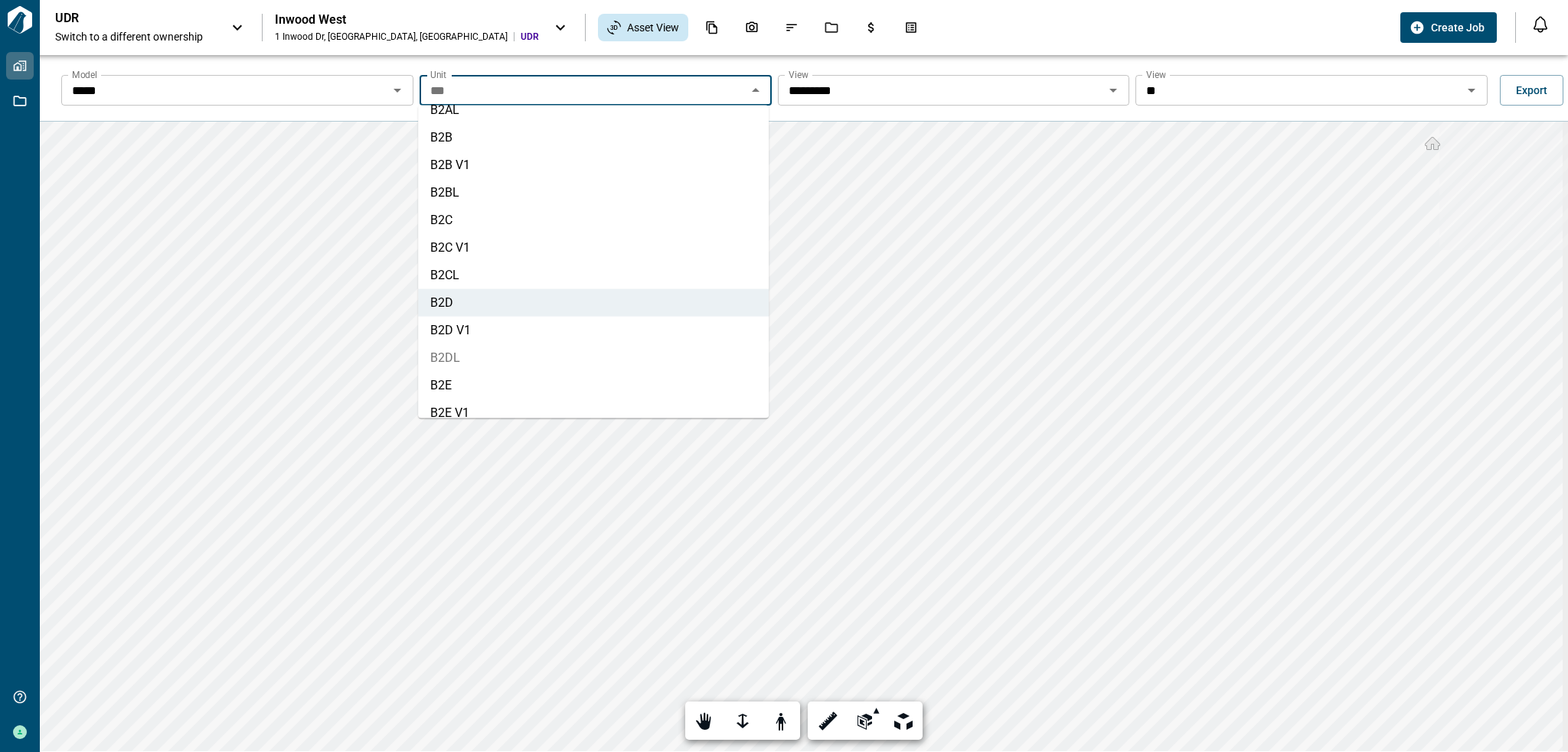
click at [523, 357] on li "B2DL" at bounding box center [593, 358] width 351 height 28
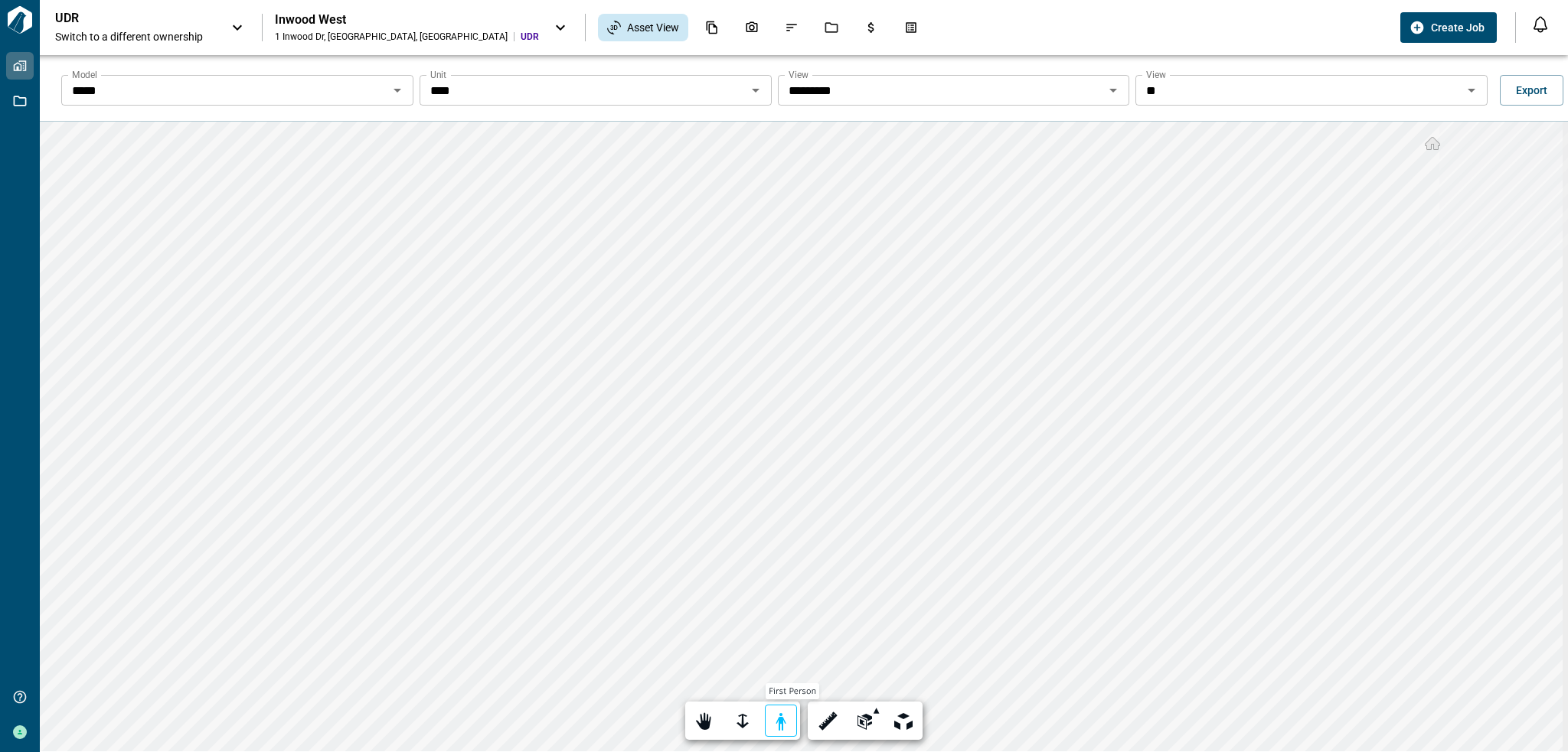
click at [775, 716] on div at bounding box center [780, 722] width 21 height 24
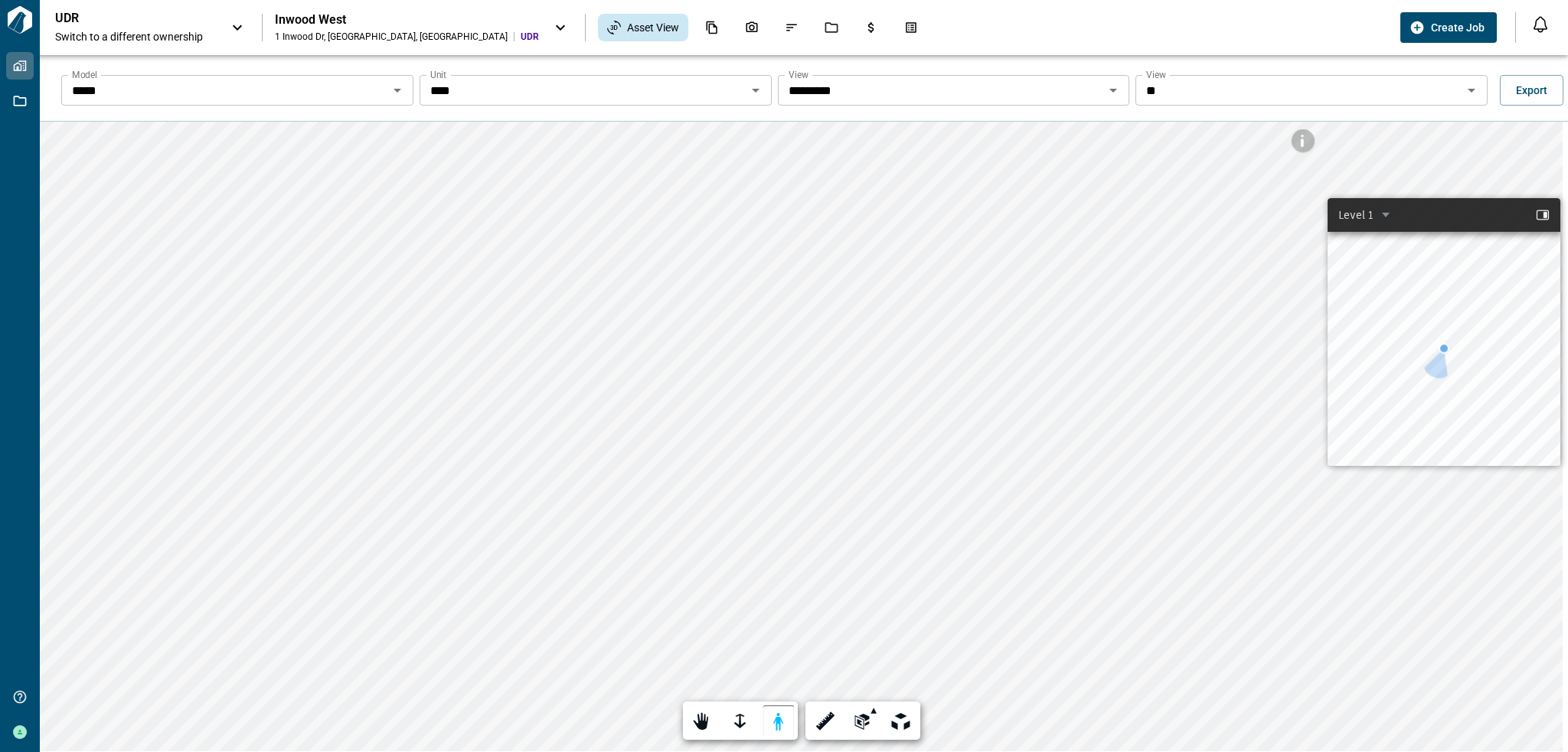
click at [538, 90] on input "****" at bounding box center [582, 89] width 318 height 21
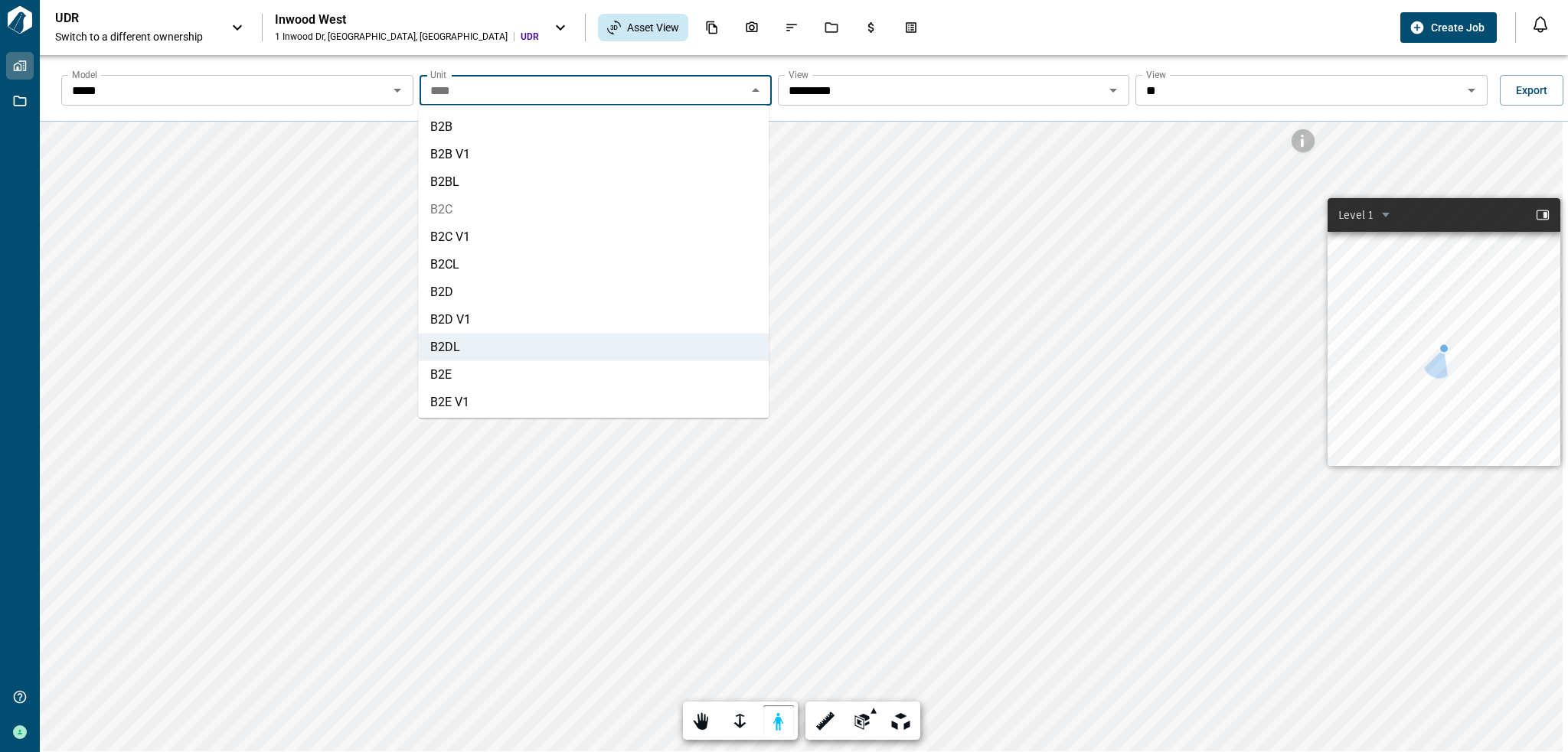
scroll to position [539, 0]
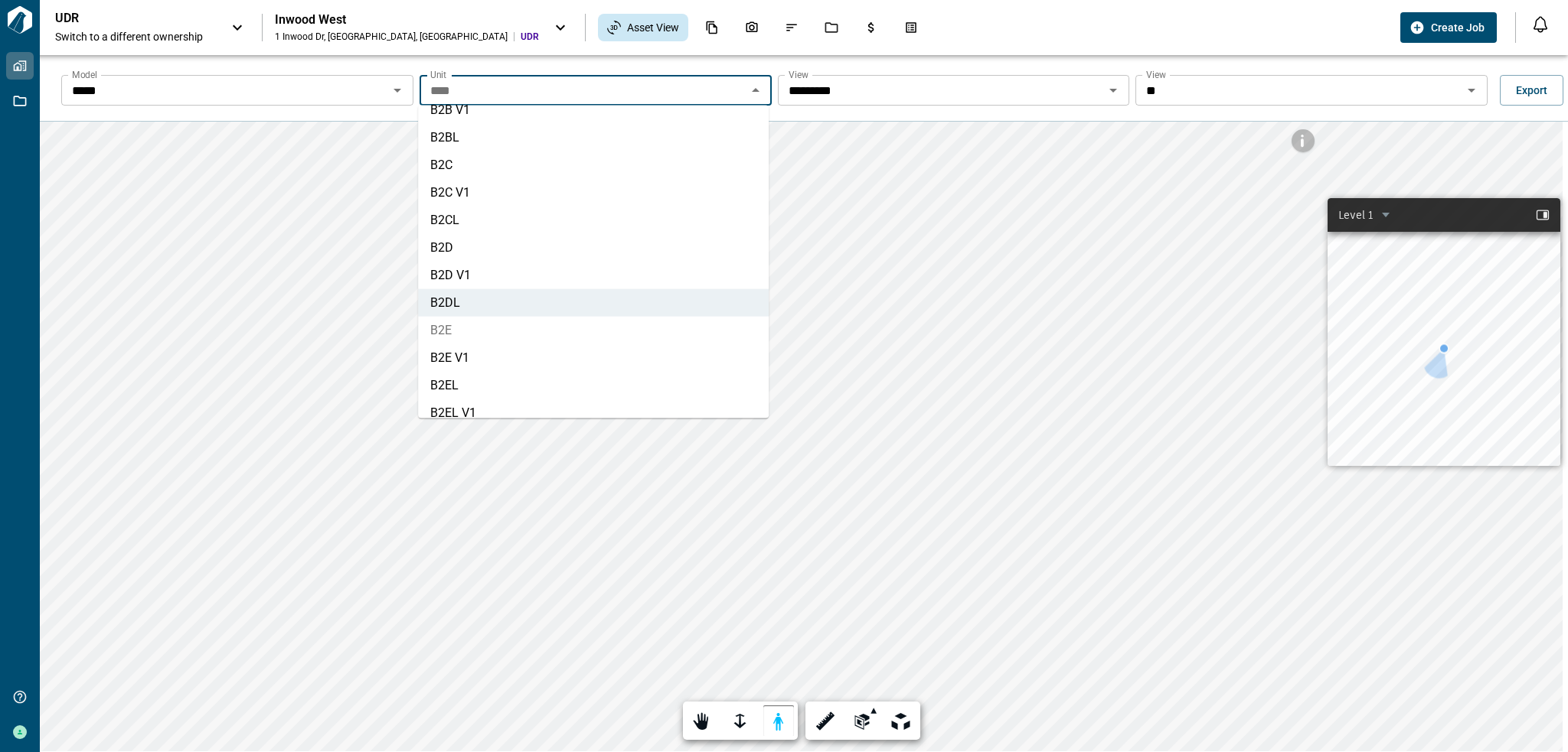
click at [495, 324] on li "B2E" at bounding box center [593, 330] width 351 height 28
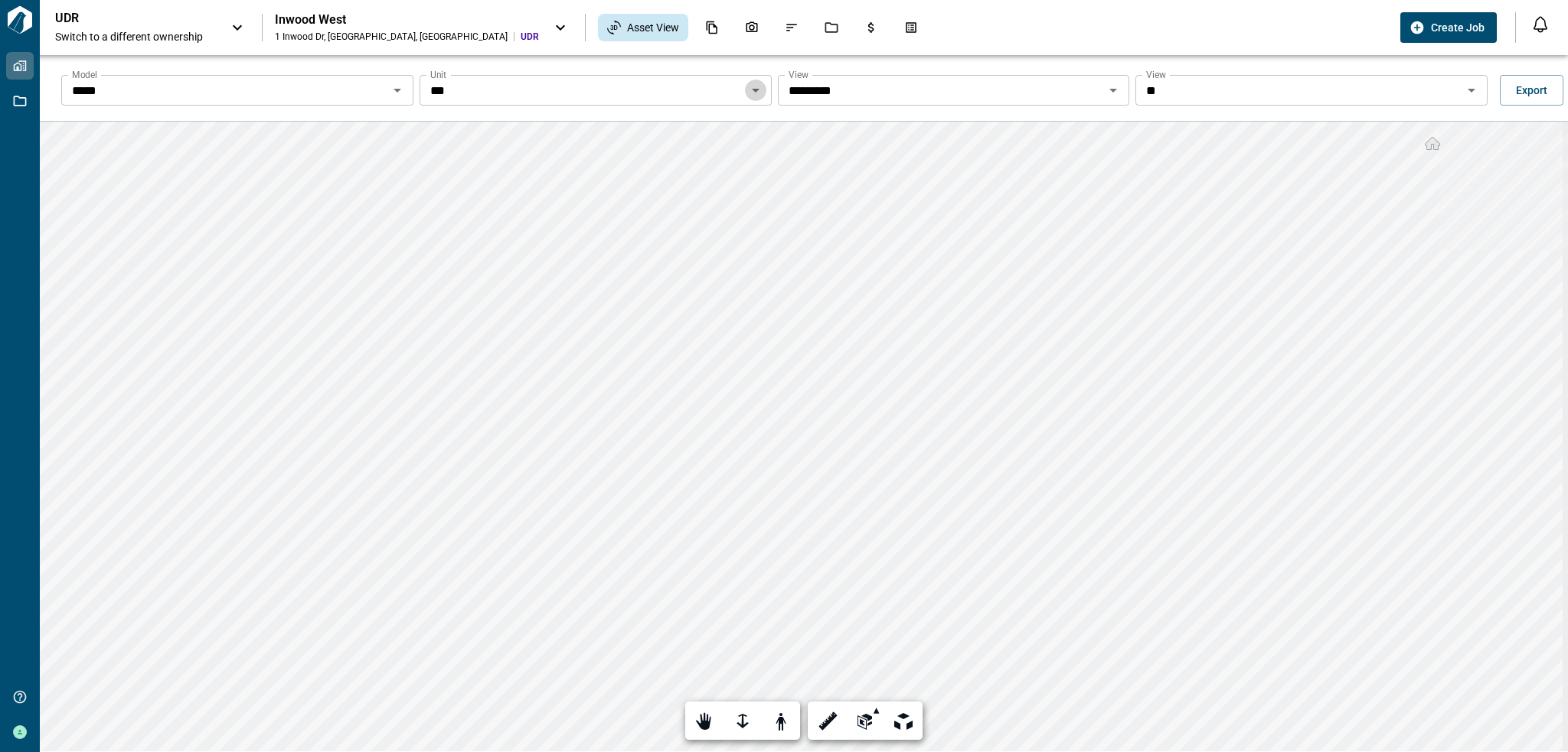
click at [755, 90] on icon "Open" at bounding box center [756, 90] width 19 height 19
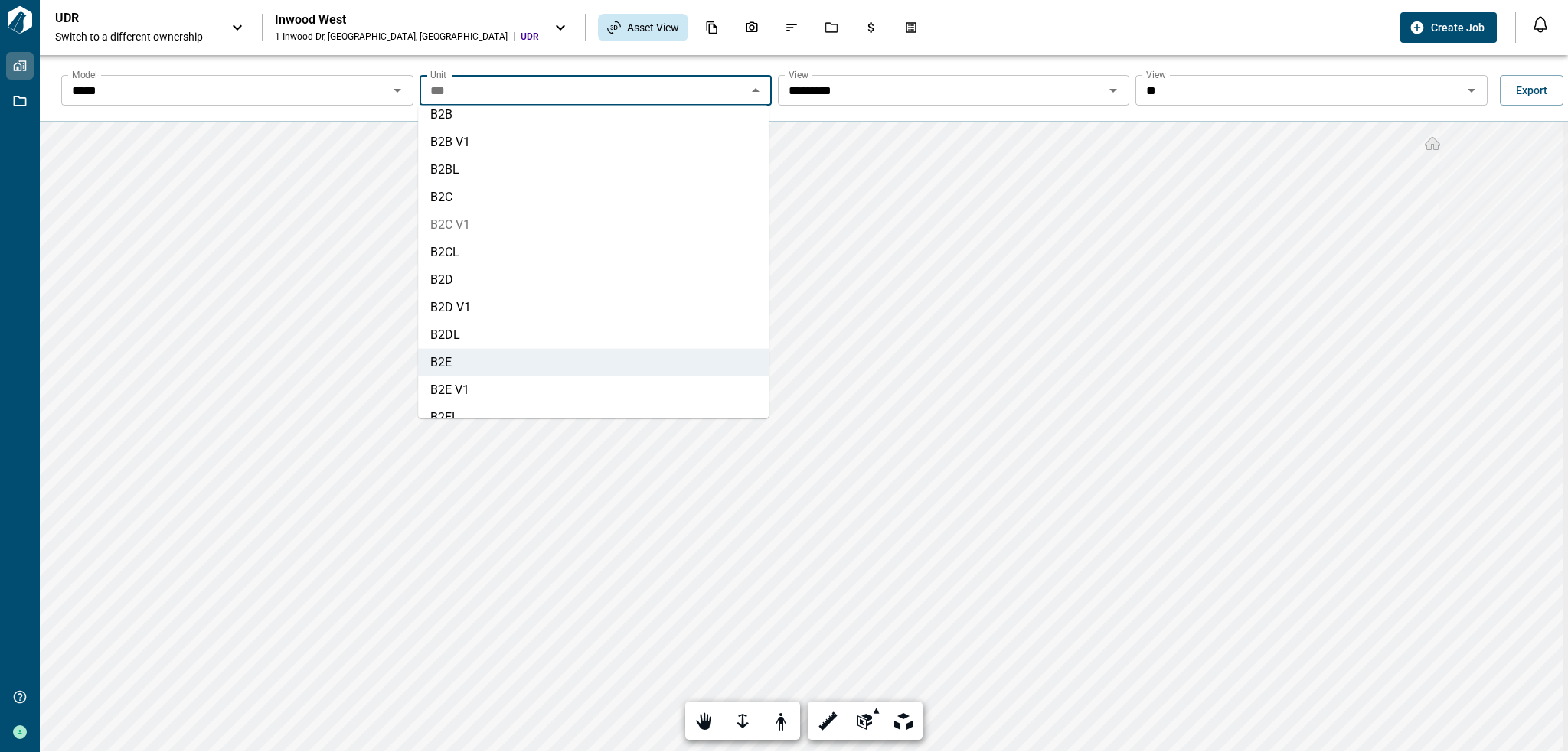
scroll to position [566, 0]
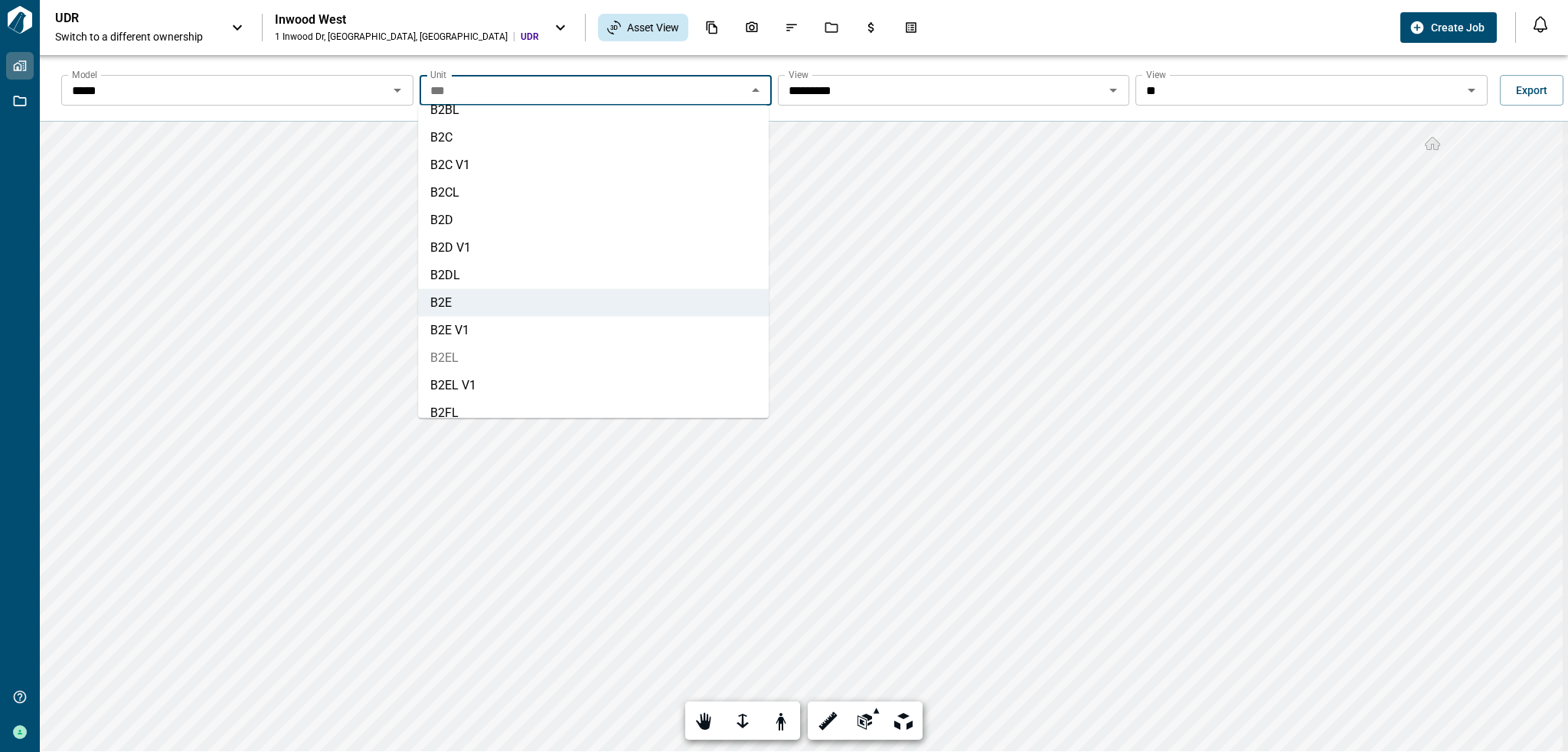
click at [583, 360] on li "B2EL" at bounding box center [593, 358] width 351 height 28
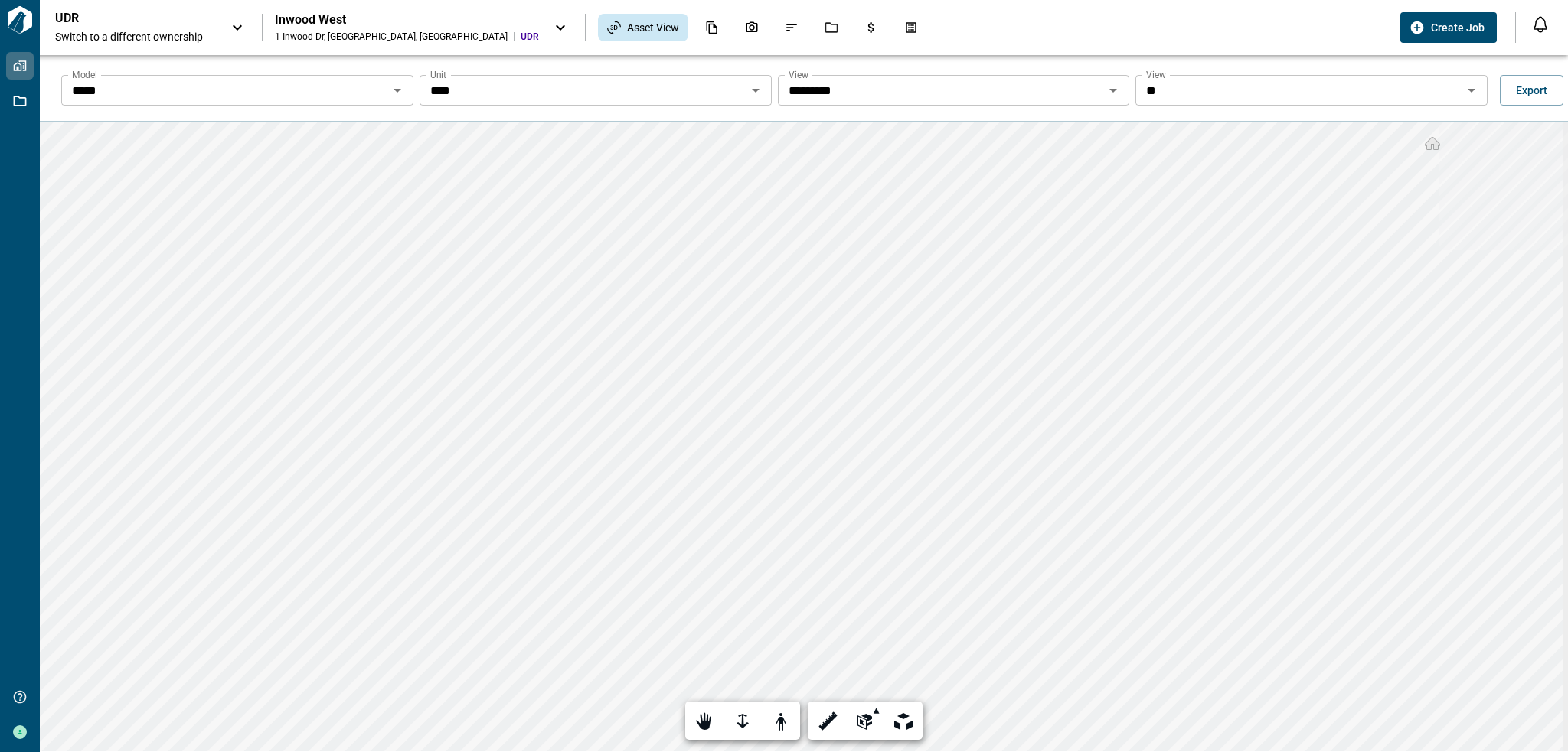
click at [747, 88] on icon "Open" at bounding box center [756, 90] width 19 height 19
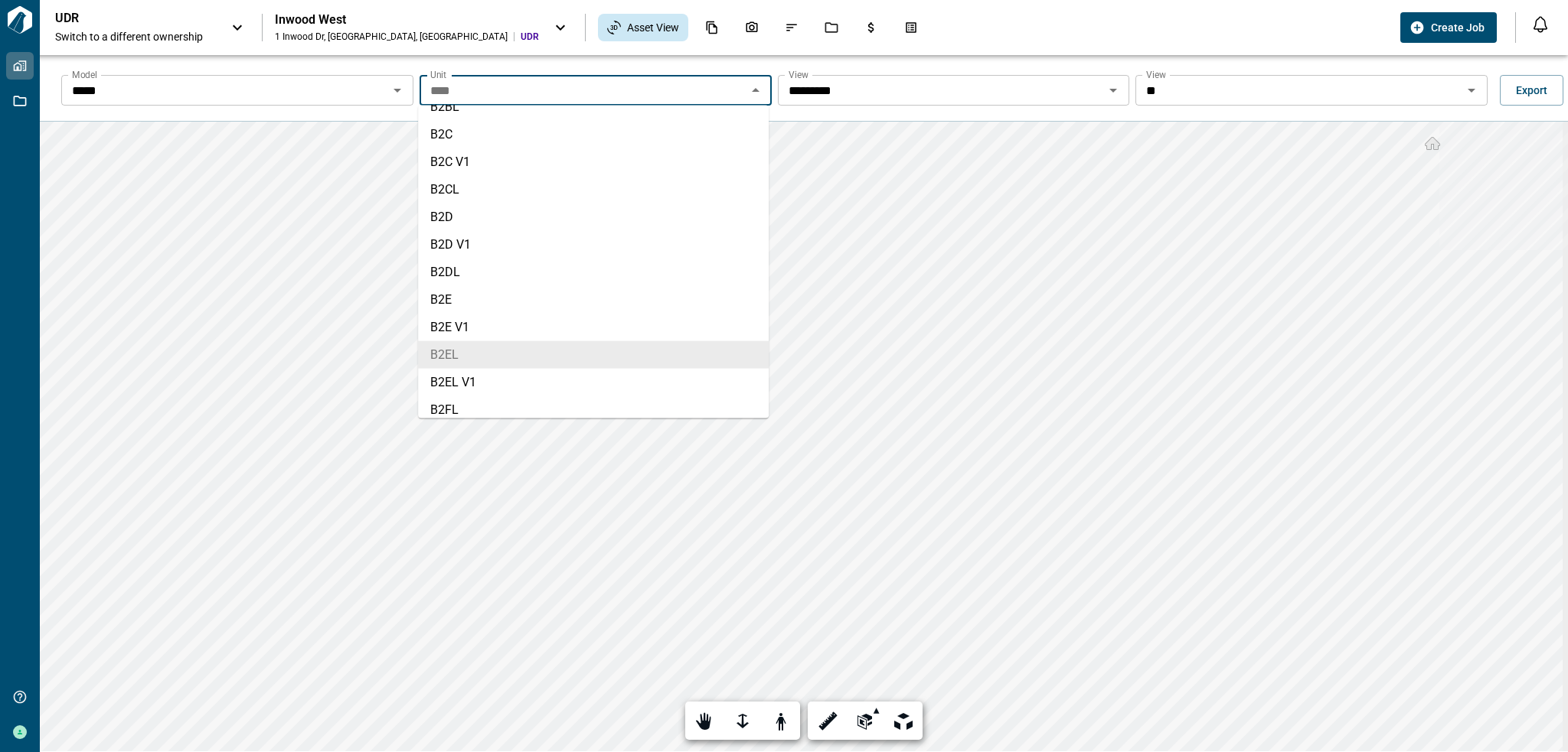
scroll to position [607, 0]
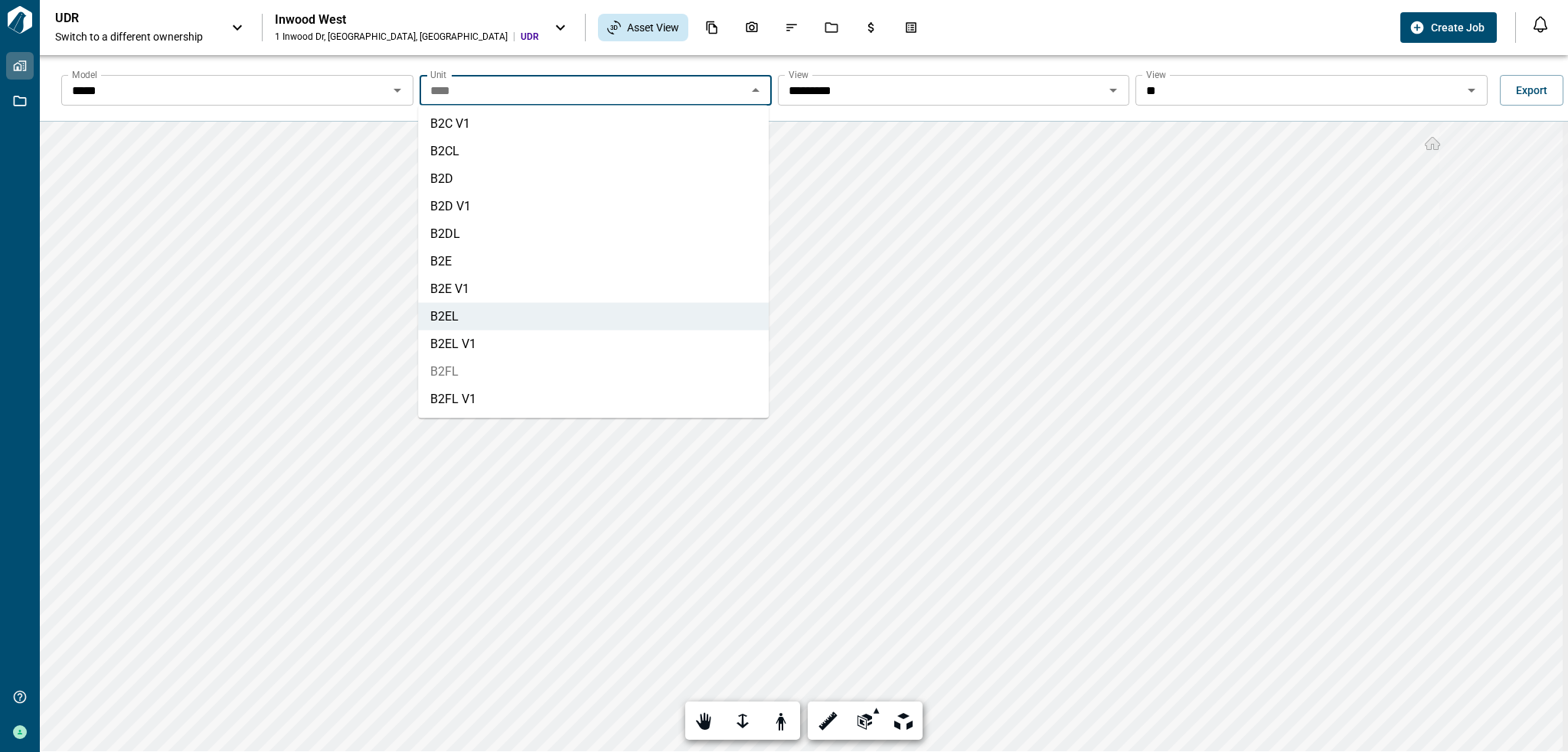
click at [529, 371] on li "B2FL" at bounding box center [593, 371] width 351 height 28
